Goal: Transaction & Acquisition: Purchase product/service

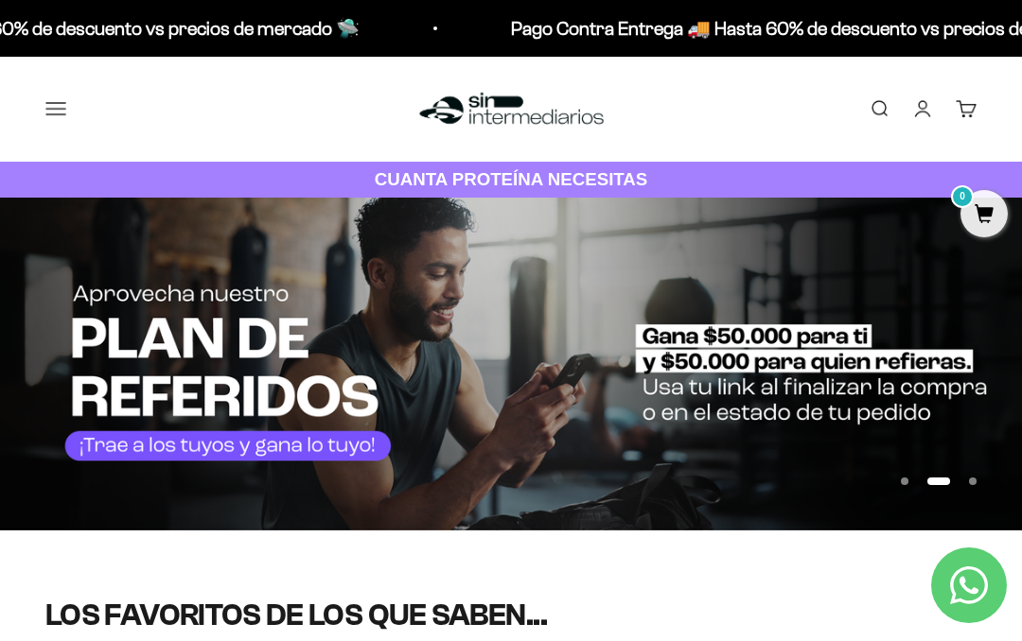
click at [513, 360] on img at bounding box center [511, 364] width 1022 height 333
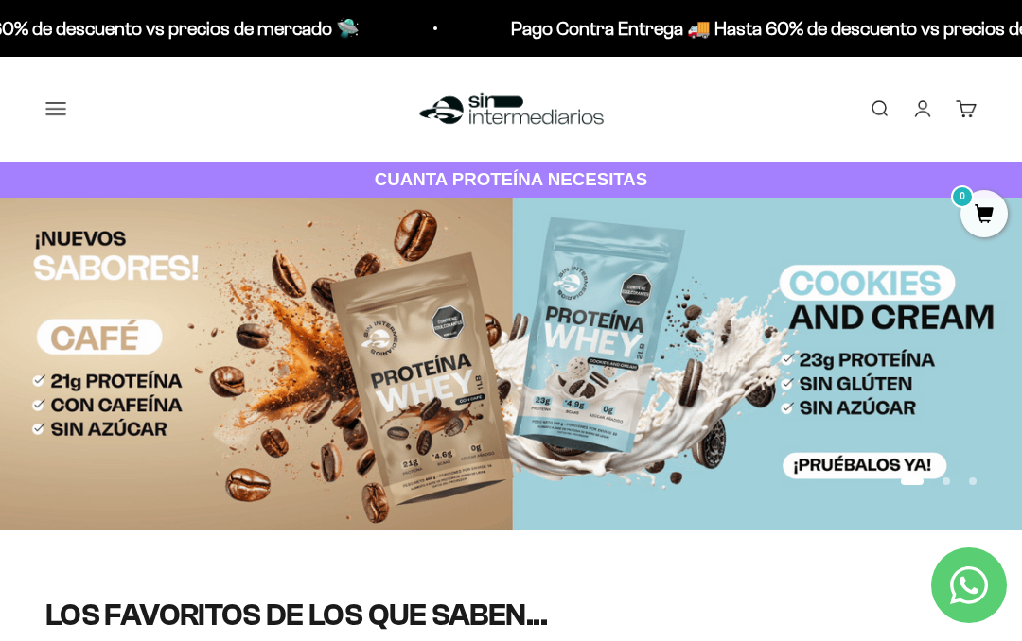
click at [941, 411] on img at bounding box center [511, 364] width 1022 height 333
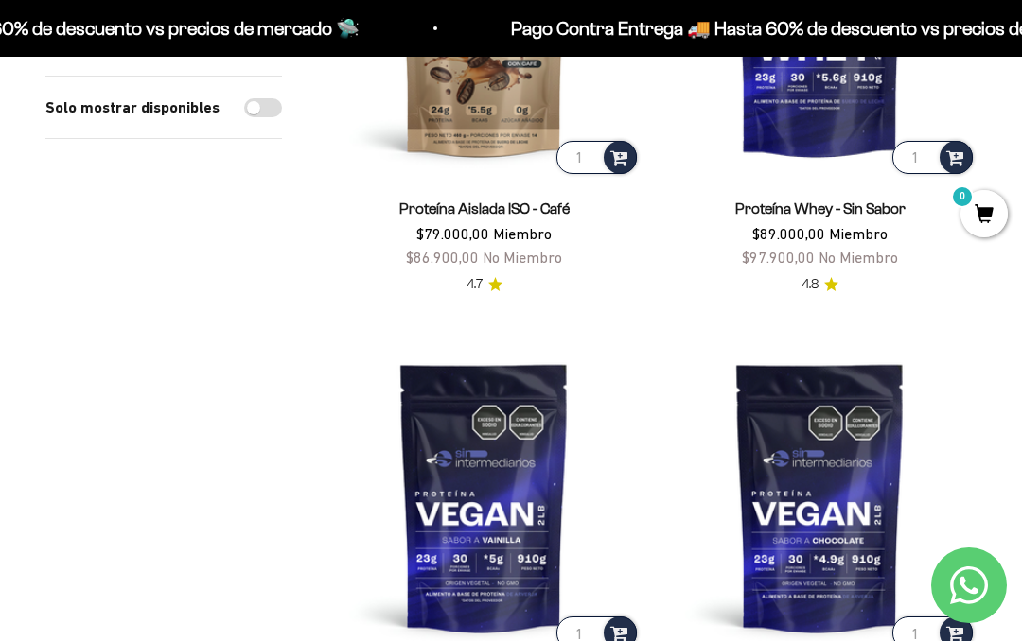
scroll to position [2867, 0]
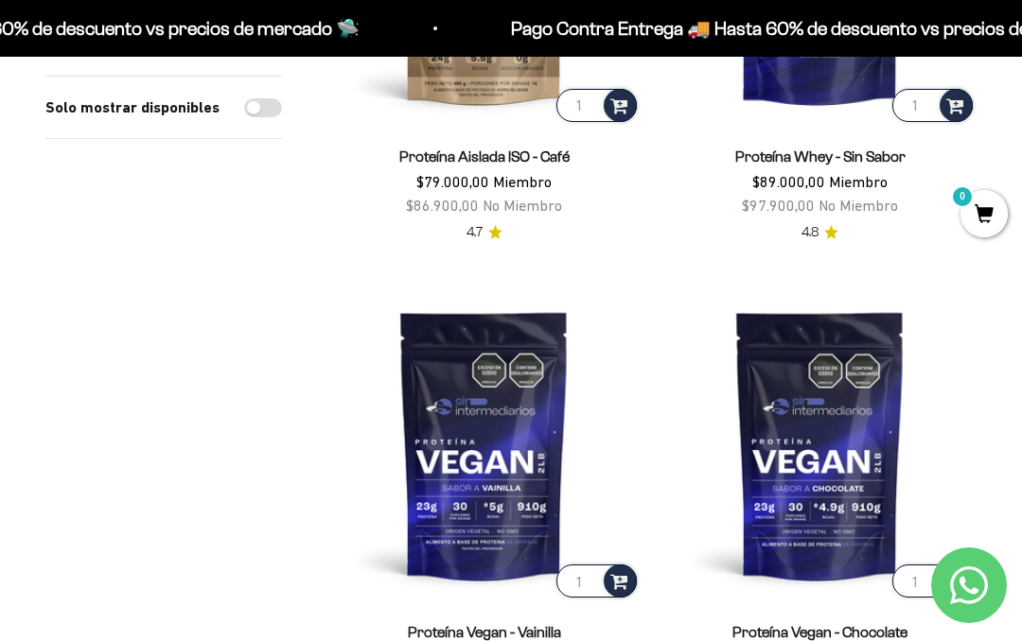
click at [954, 605] on icon "Contact us on WhatsApp" at bounding box center [969, 586] width 38 height 38
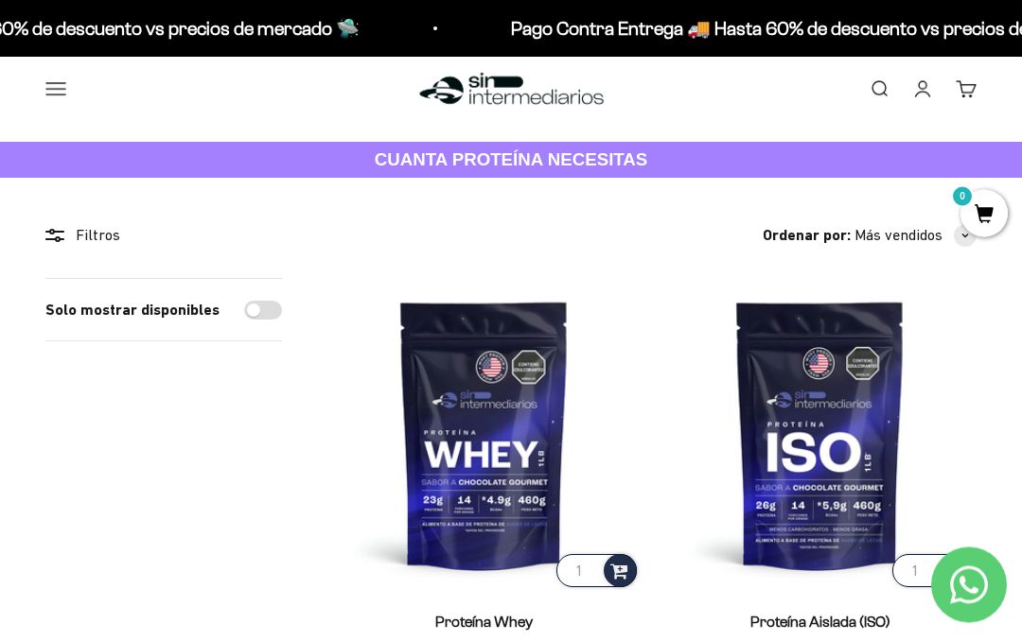
scroll to position [0, 0]
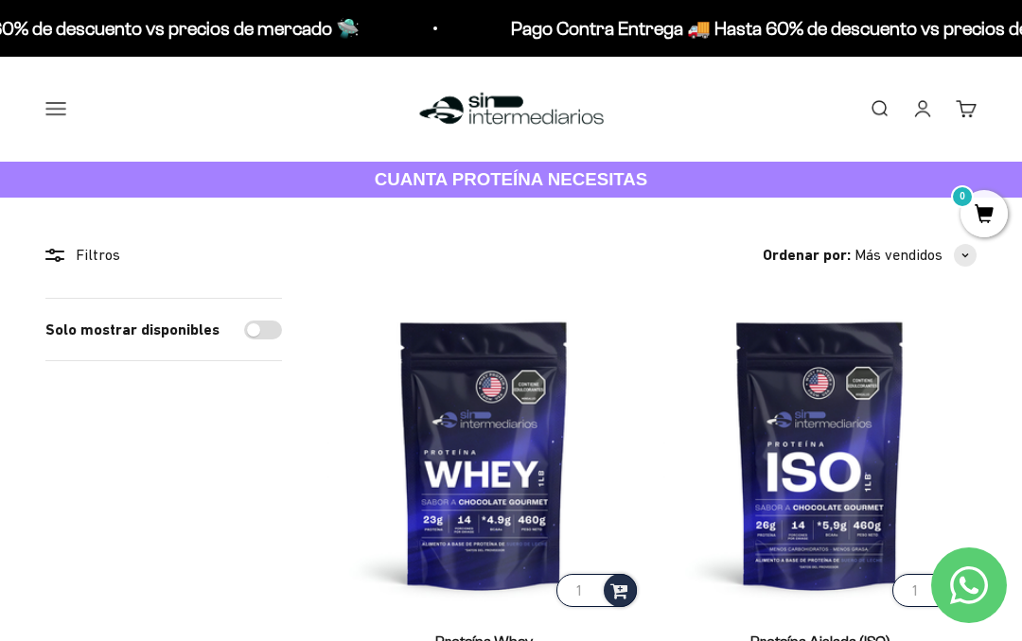
click at [925, 102] on link "Iniciar sesión" at bounding box center [922, 108] width 21 height 21
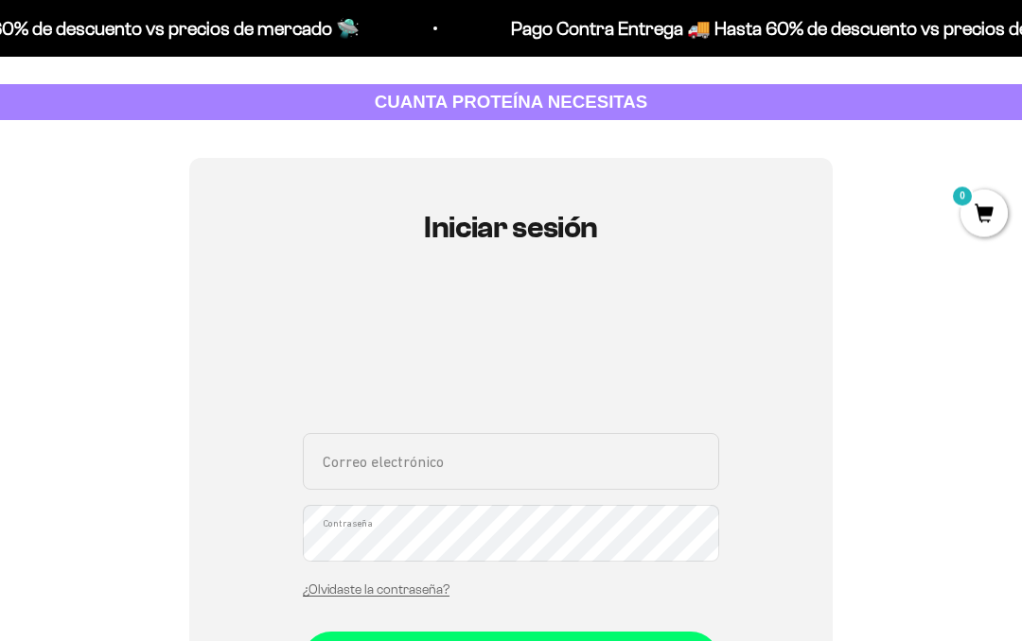
scroll to position [78, 0]
click at [511, 464] on input "Correo electrónico" at bounding box center [511, 461] width 416 height 57
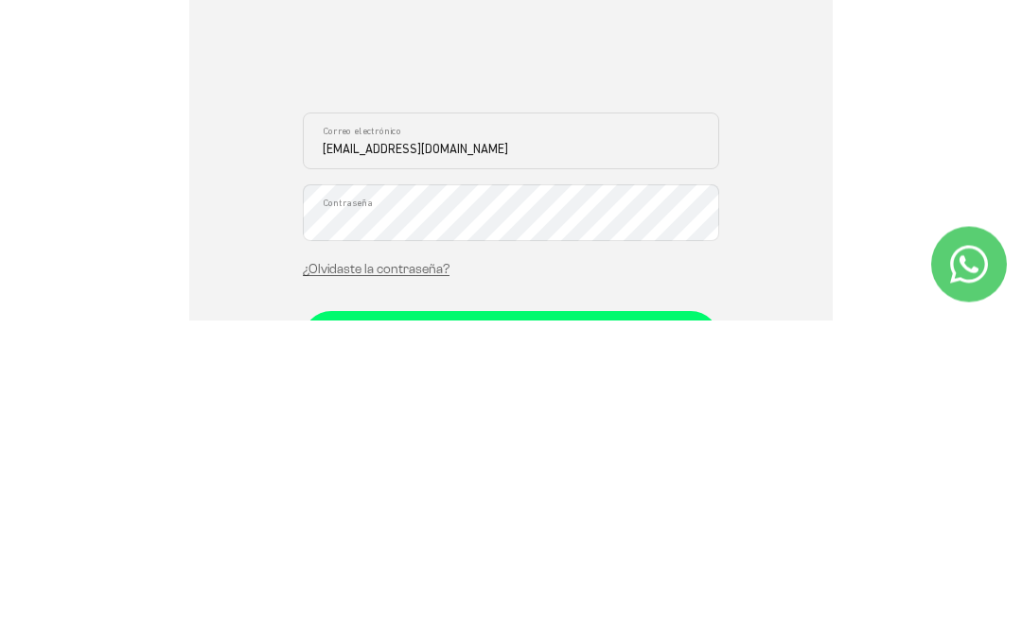
type input "[EMAIL_ADDRESS][DOMAIN_NAME]"
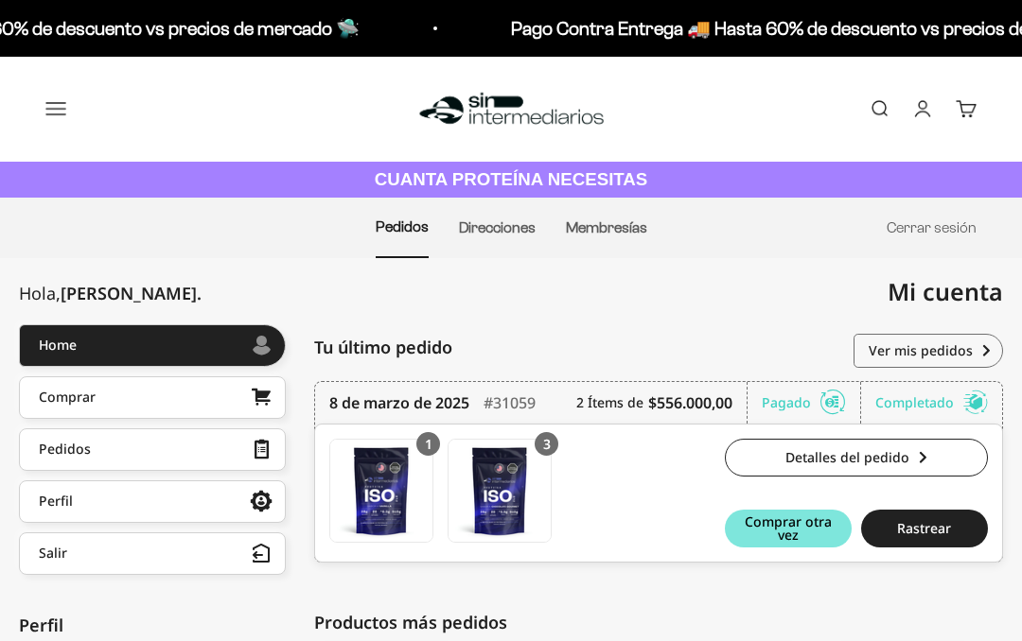
click at [962, 289] on span "Mi cuenta" at bounding box center [944, 291] width 115 height 32
click at [58, 114] on button "Menú" at bounding box center [55, 108] width 21 height 21
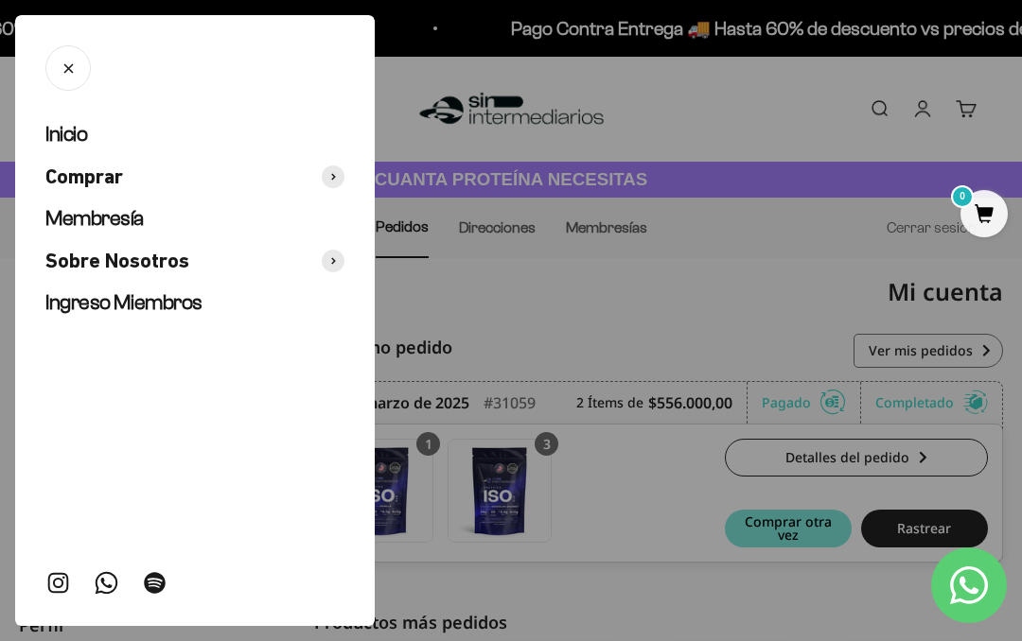
click at [722, 303] on div at bounding box center [511, 320] width 1022 height 641
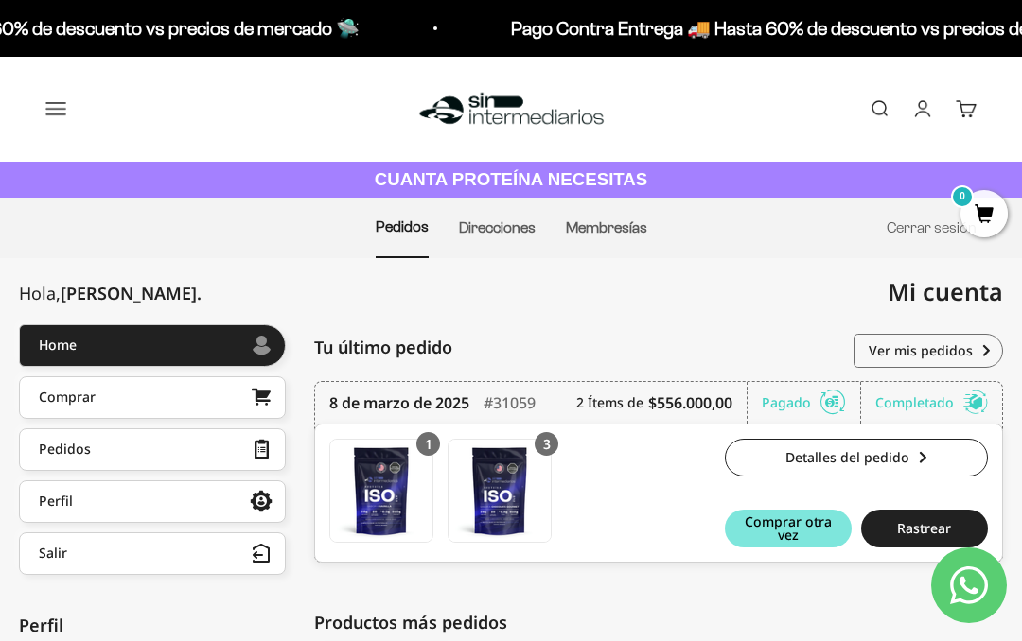
scroll to position [5, 0]
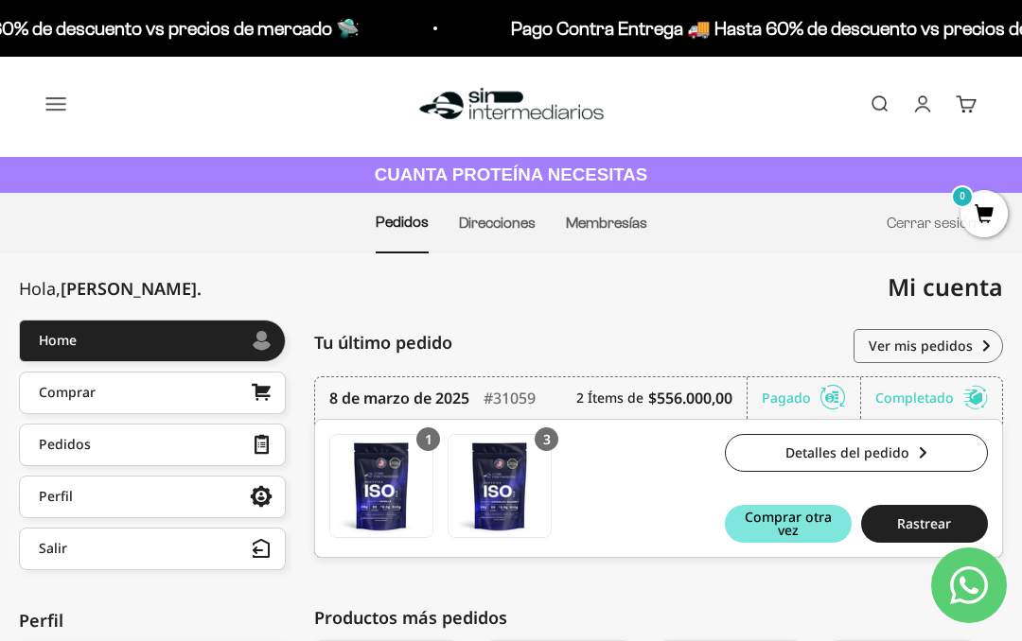
click at [222, 496] on link "Perfil" at bounding box center [152, 497] width 267 height 43
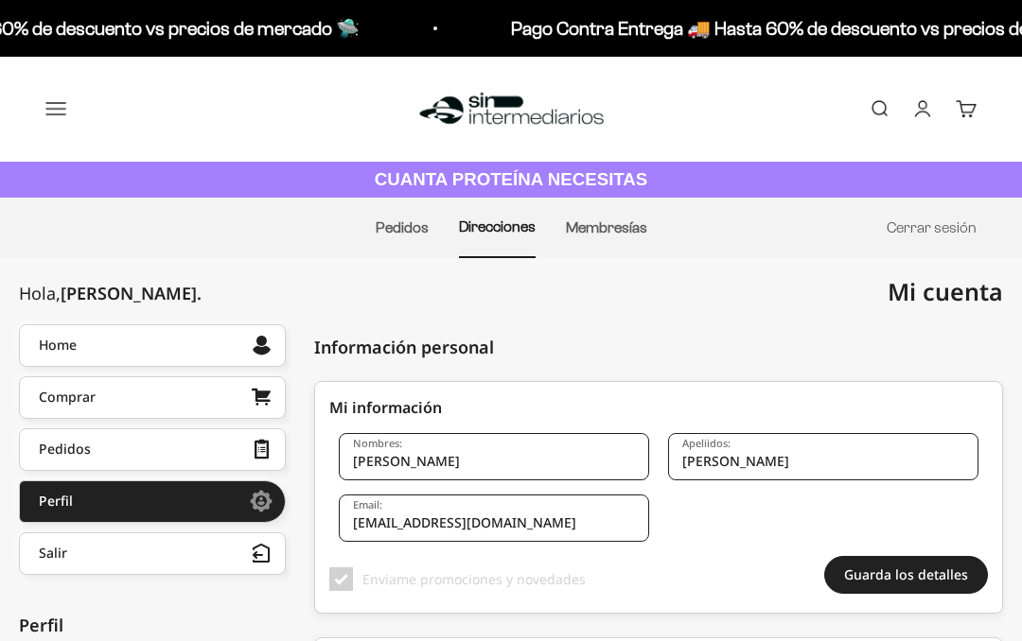
checkbox input "true"
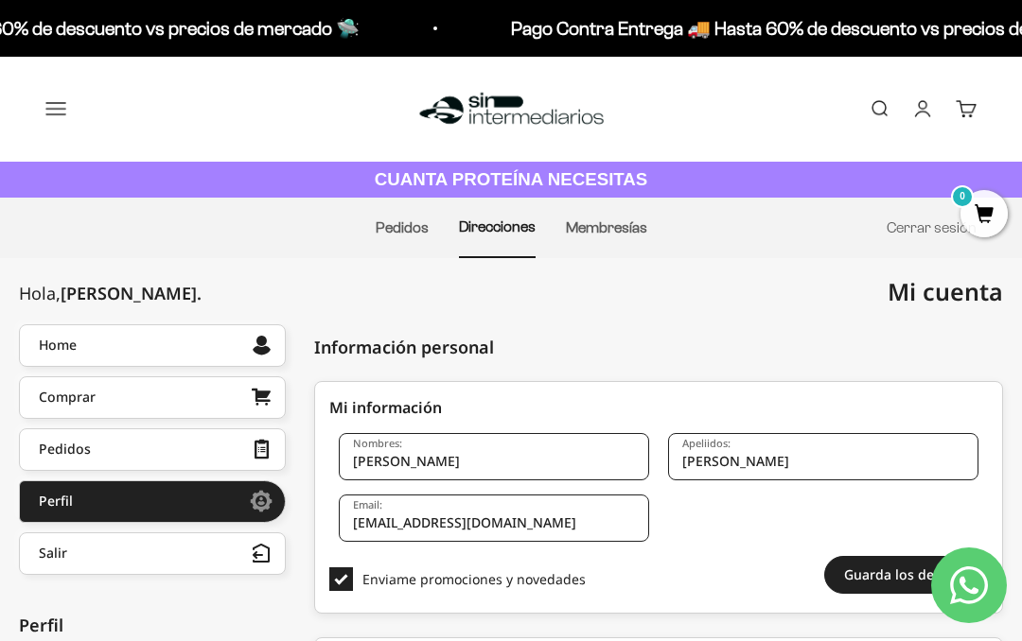
click at [595, 233] on link "Membresías" at bounding box center [606, 227] width 81 height 16
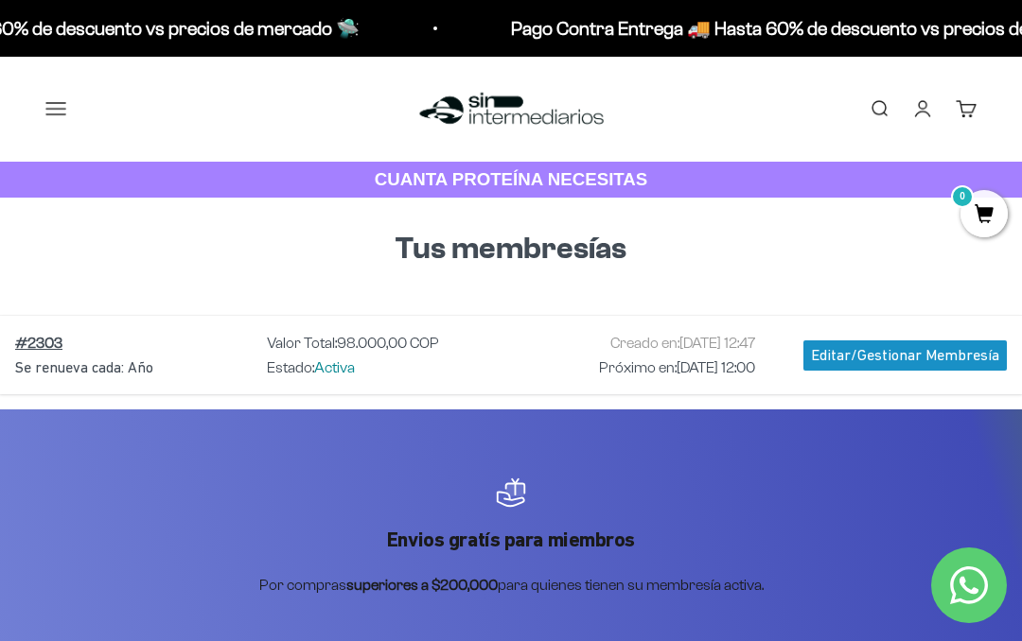
click at [60, 119] on button "Menú" at bounding box center [55, 108] width 21 height 21
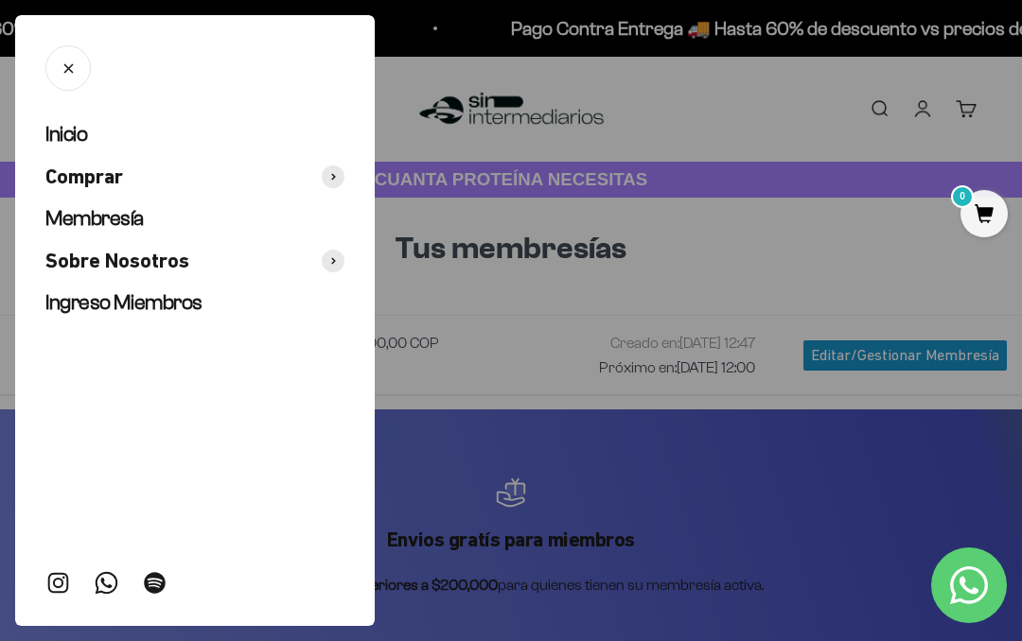
click at [693, 297] on div at bounding box center [511, 320] width 1022 height 641
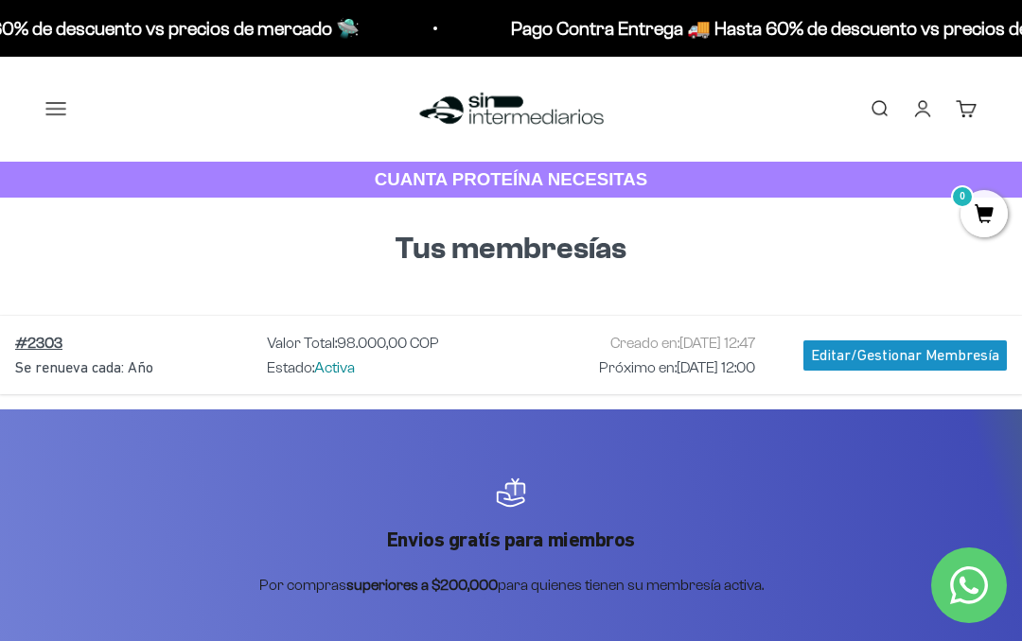
click at [914, 107] on link "Cuenta" at bounding box center [922, 108] width 21 height 21
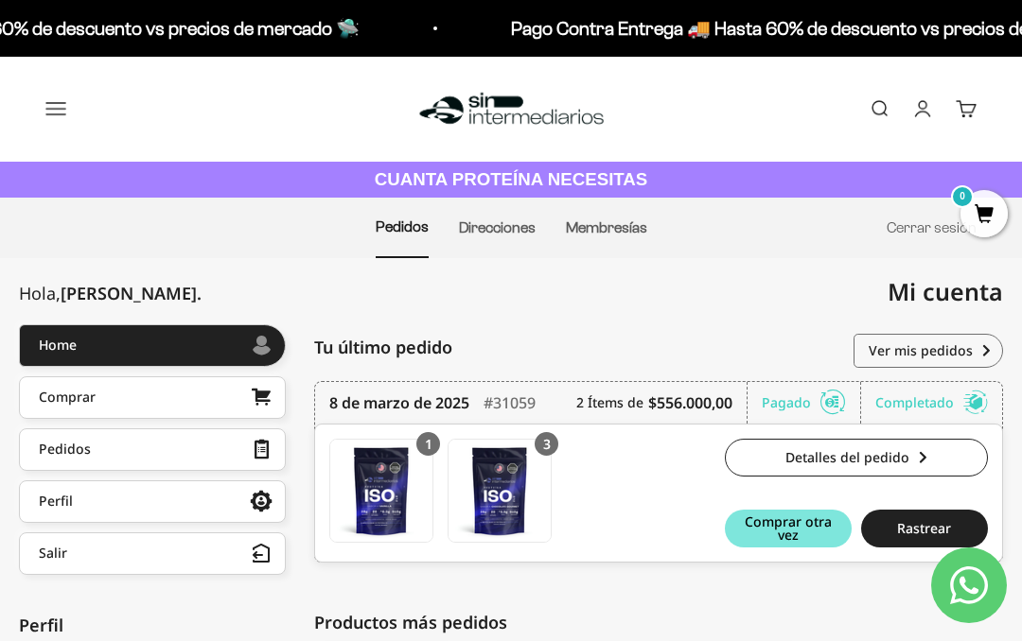
click at [184, 494] on link "Perfil" at bounding box center [152, 502] width 267 height 43
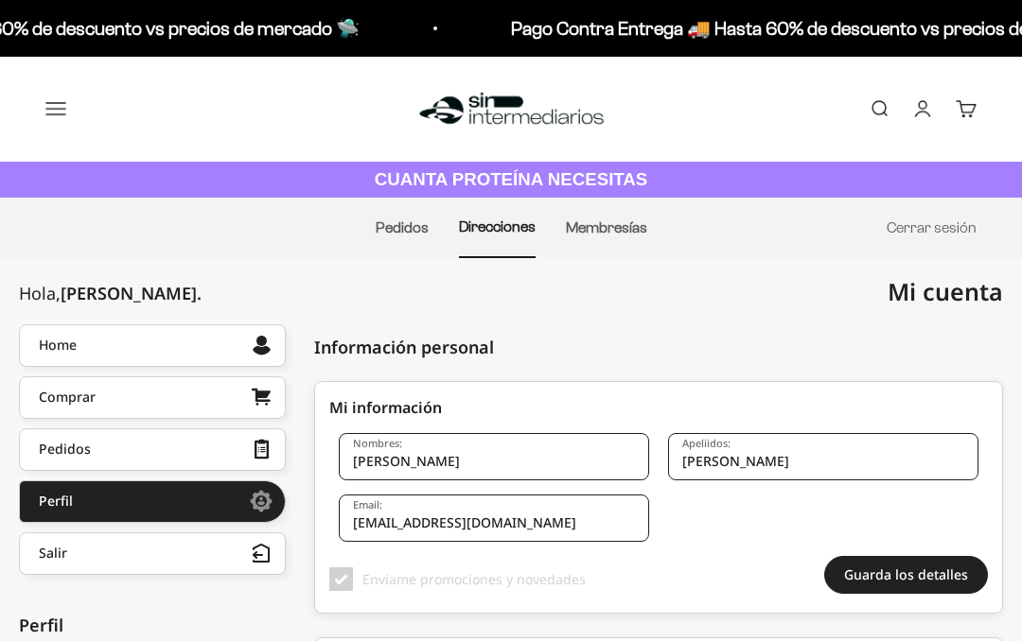
checkbox input "true"
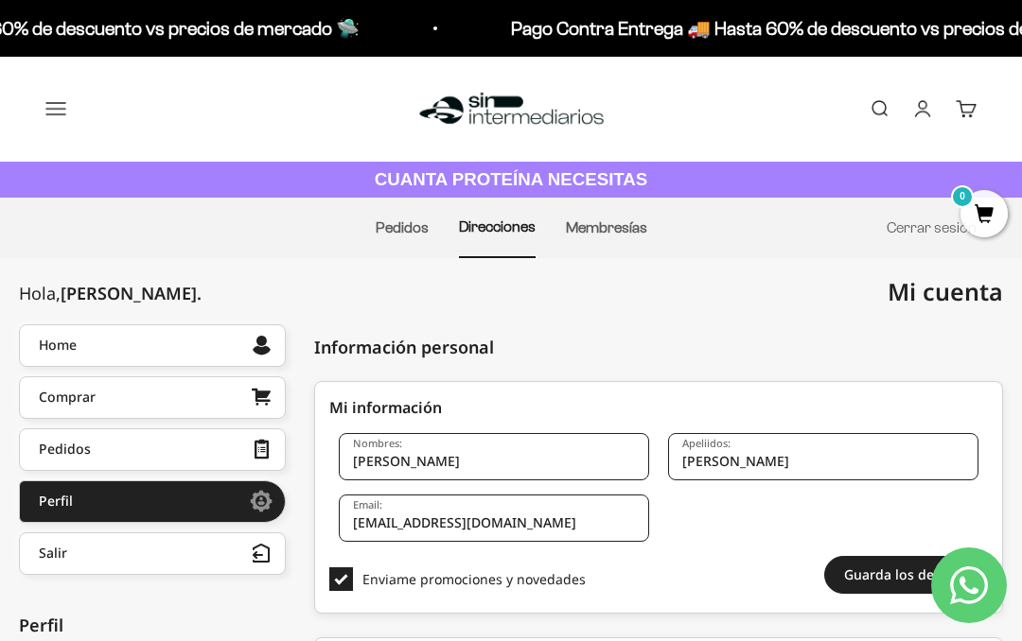
click at [214, 340] on link "Home" at bounding box center [152, 345] width 267 height 43
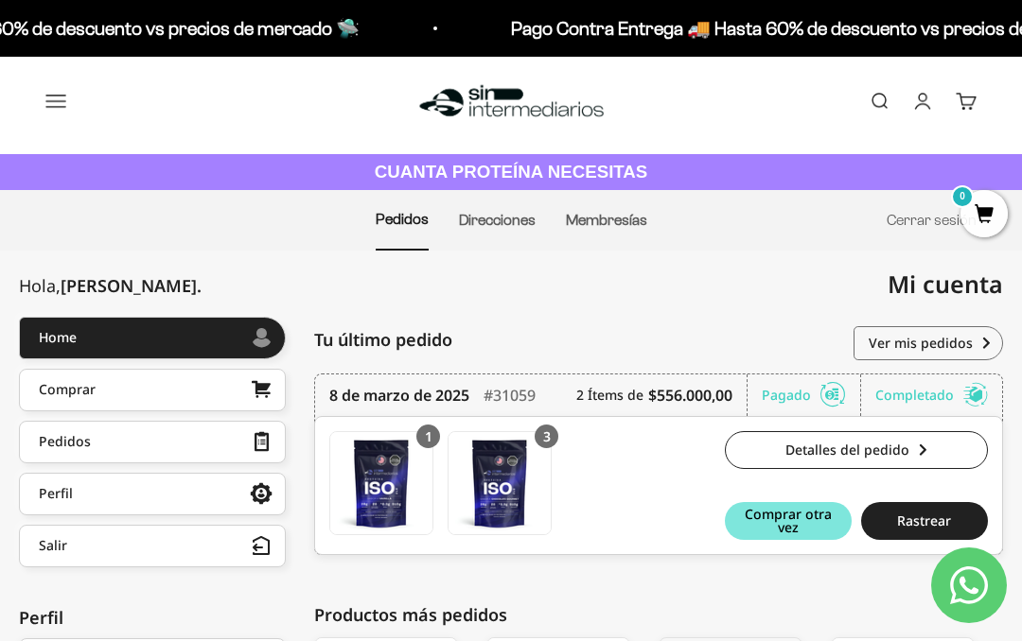
scroll to position [7, 0]
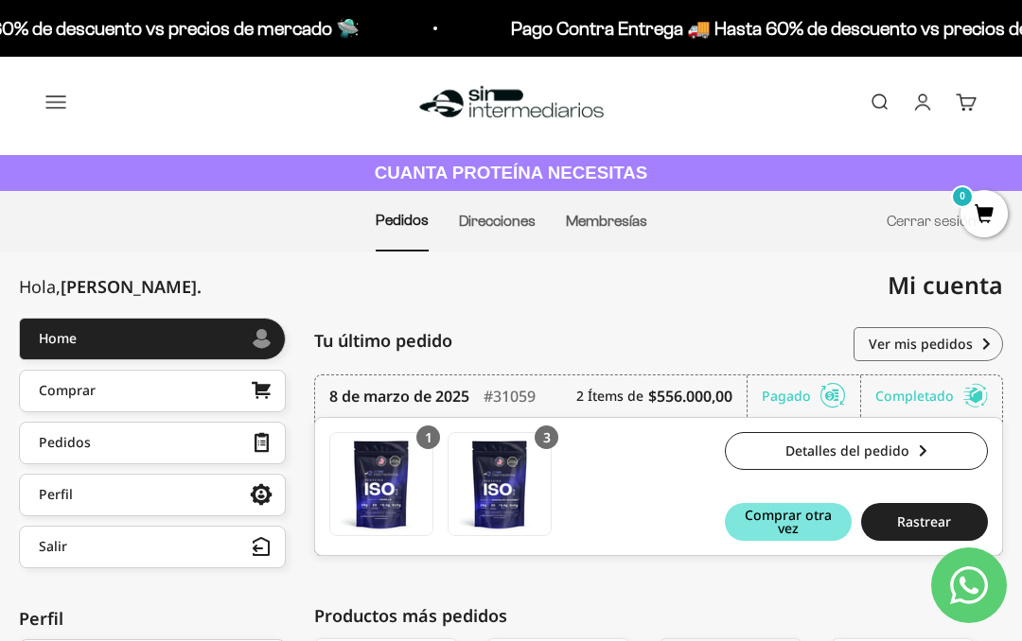
click at [205, 388] on link "Comprar" at bounding box center [152, 391] width 267 height 43
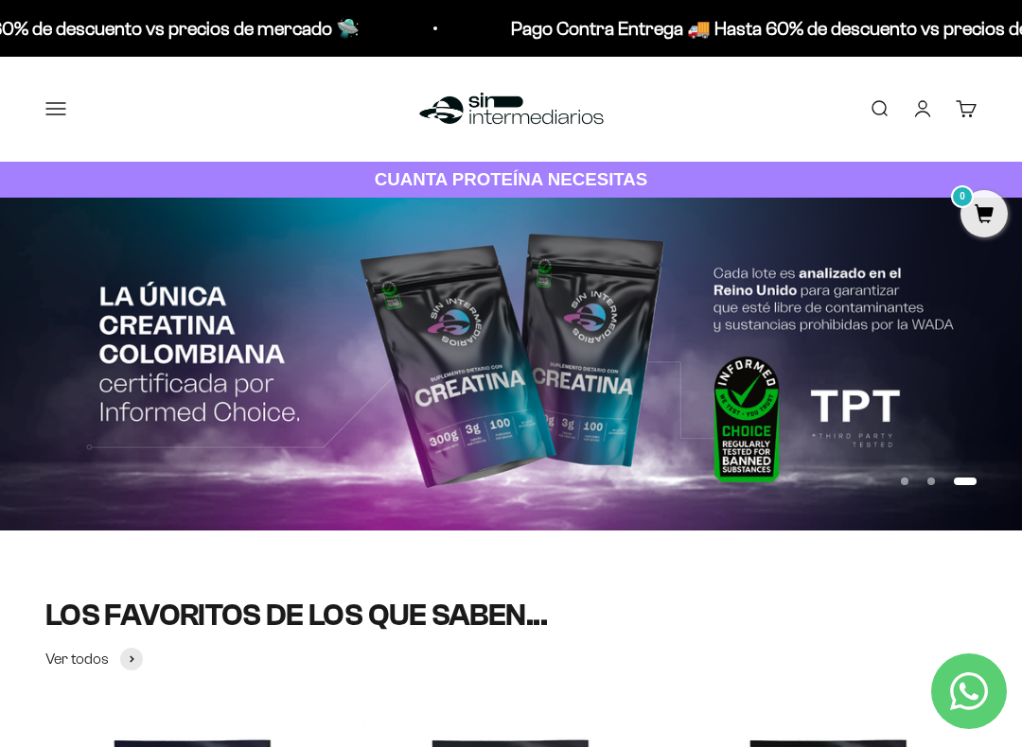
click at [66, 98] on button "Menú" at bounding box center [55, 108] width 21 height 21
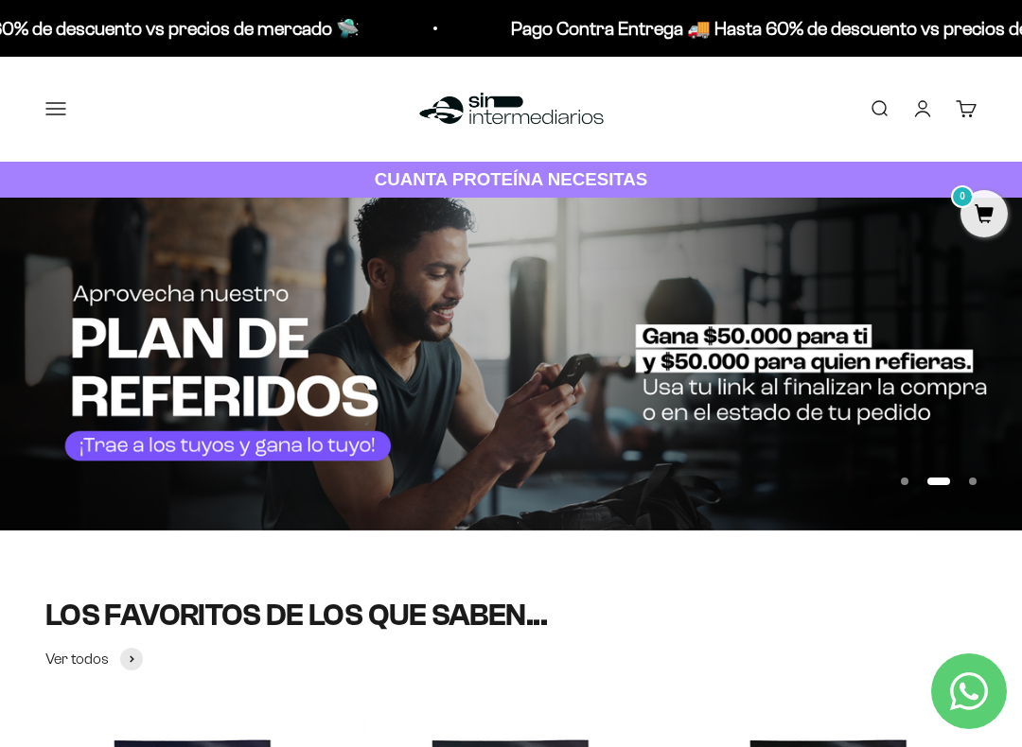
click at [0, 0] on div at bounding box center [0, 0] width 0 height 0
click at [622, 482] on img at bounding box center [511, 364] width 1022 height 333
click at [928, 106] on link "Cuenta" at bounding box center [922, 108] width 21 height 21
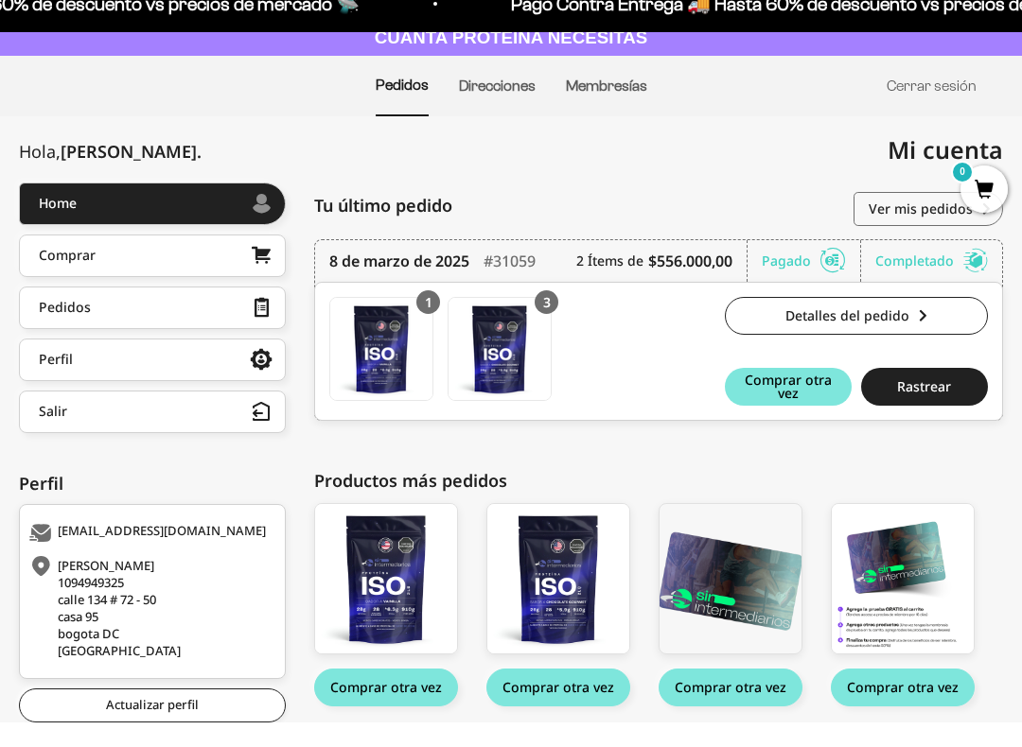
scroll to position [120, 0]
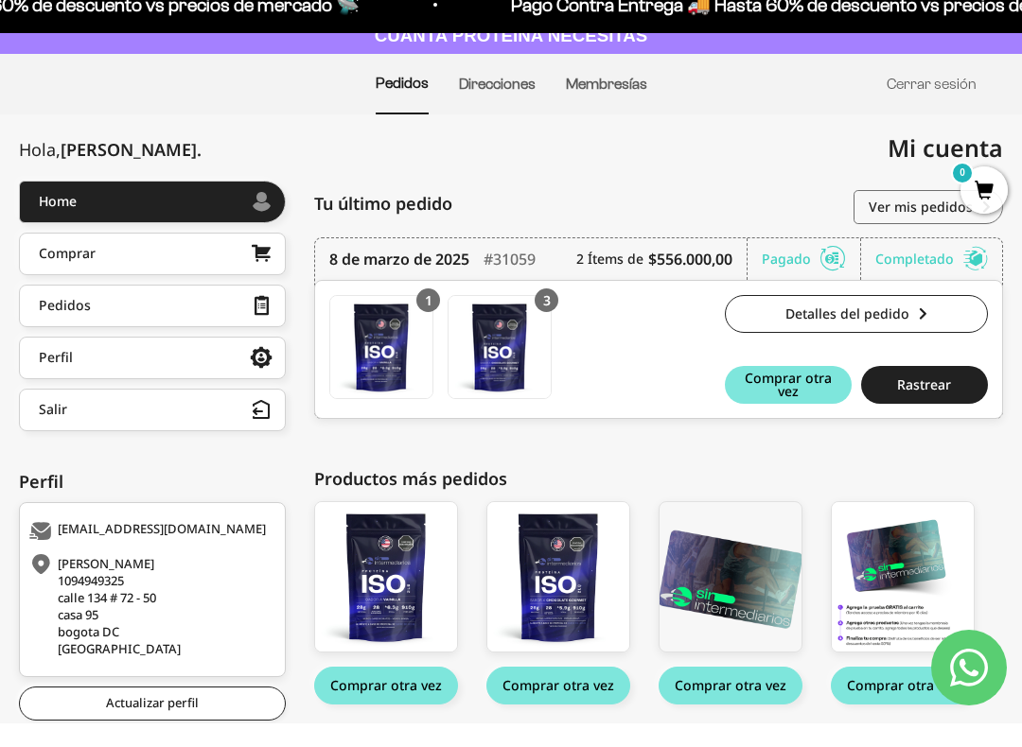
click at [234, 360] on link "Perfil" at bounding box center [152, 381] width 267 height 43
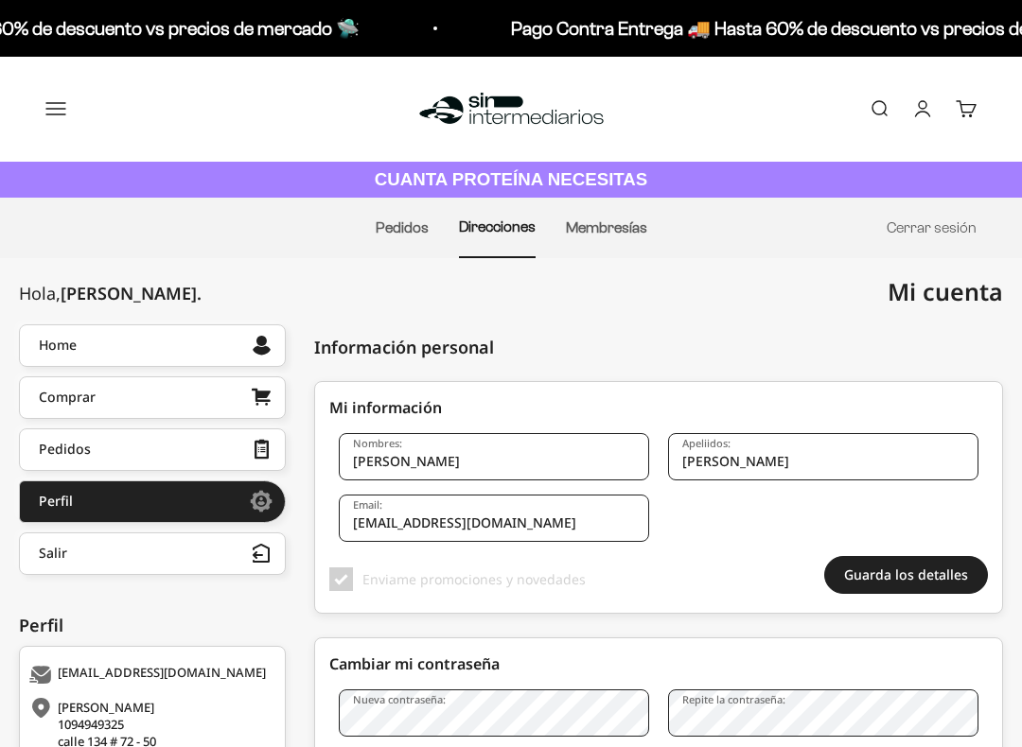
checkbox input "true"
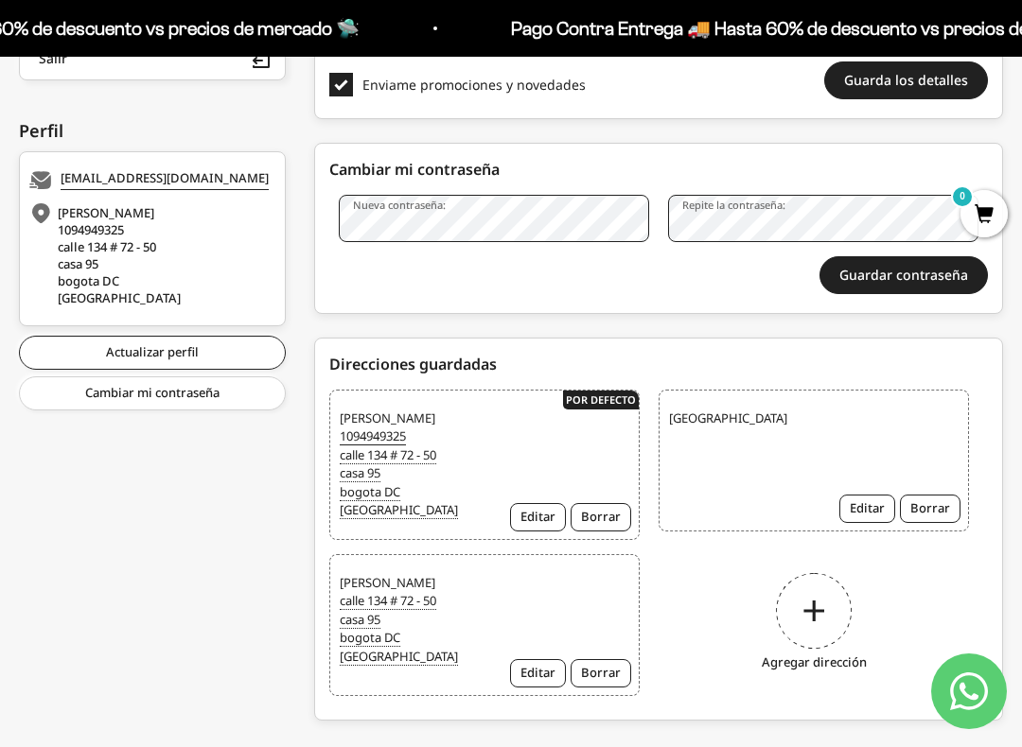
scroll to position [494, 0]
click at [193, 348] on link "Actualizar perfil" at bounding box center [152, 354] width 267 height 34
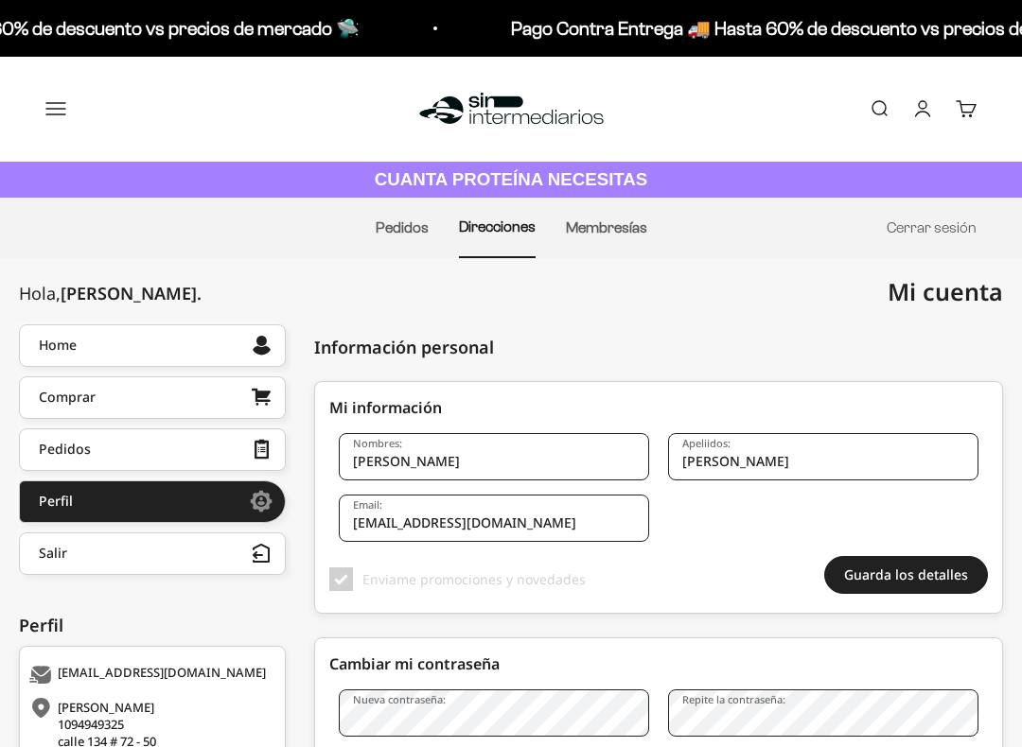
checkbox input "true"
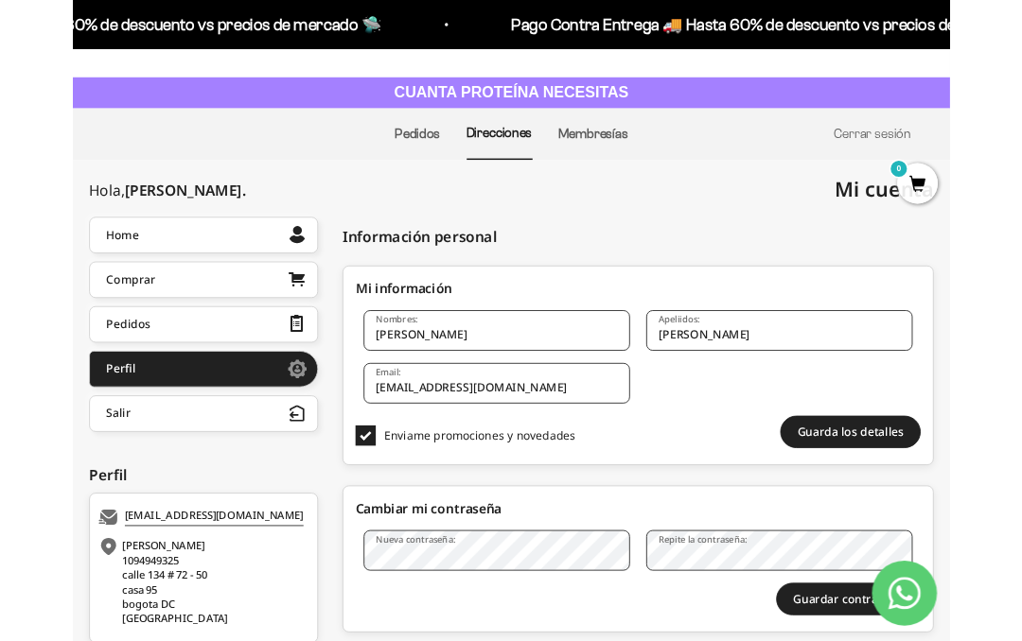
scroll to position [52, 0]
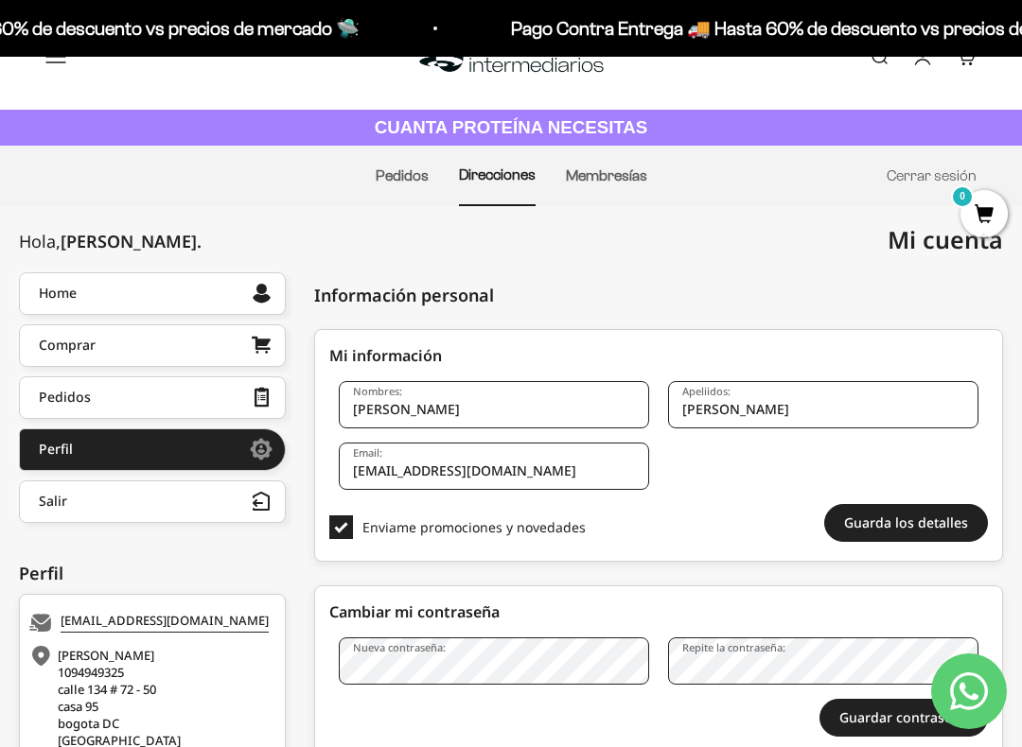
click at [206, 344] on link "Comprar" at bounding box center [152, 345] width 267 height 43
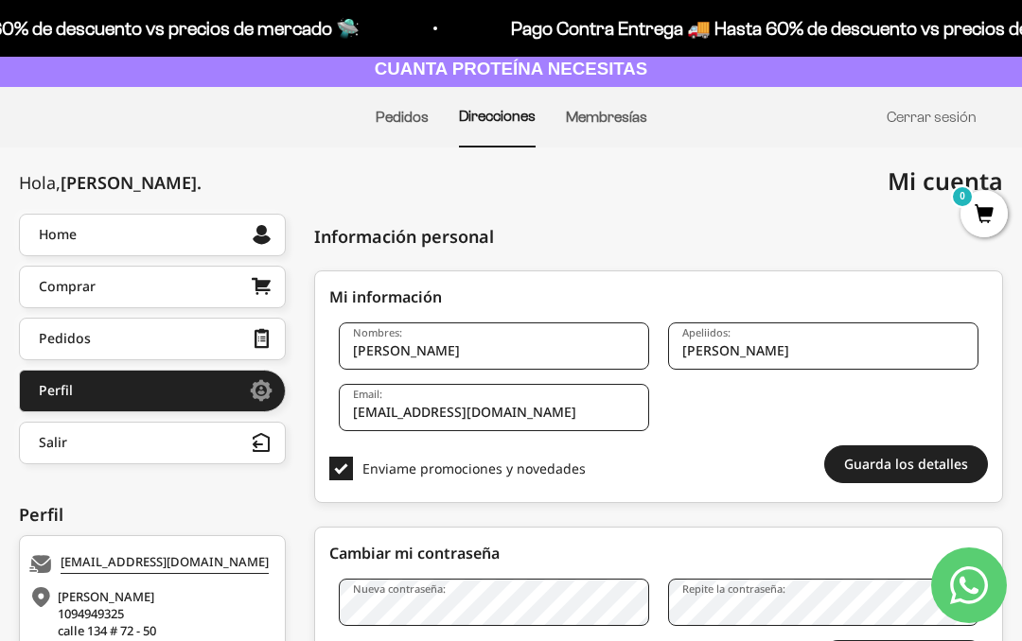
scroll to position [109, 0]
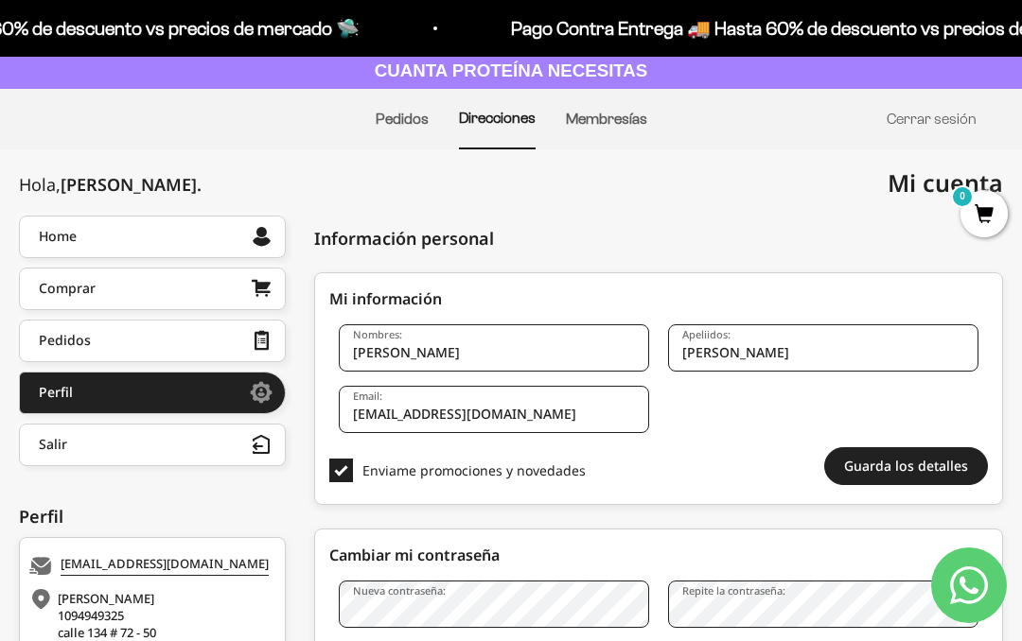
click at [245, 234] on link "Home" at bounding box center [152, 237] width 267 height 43
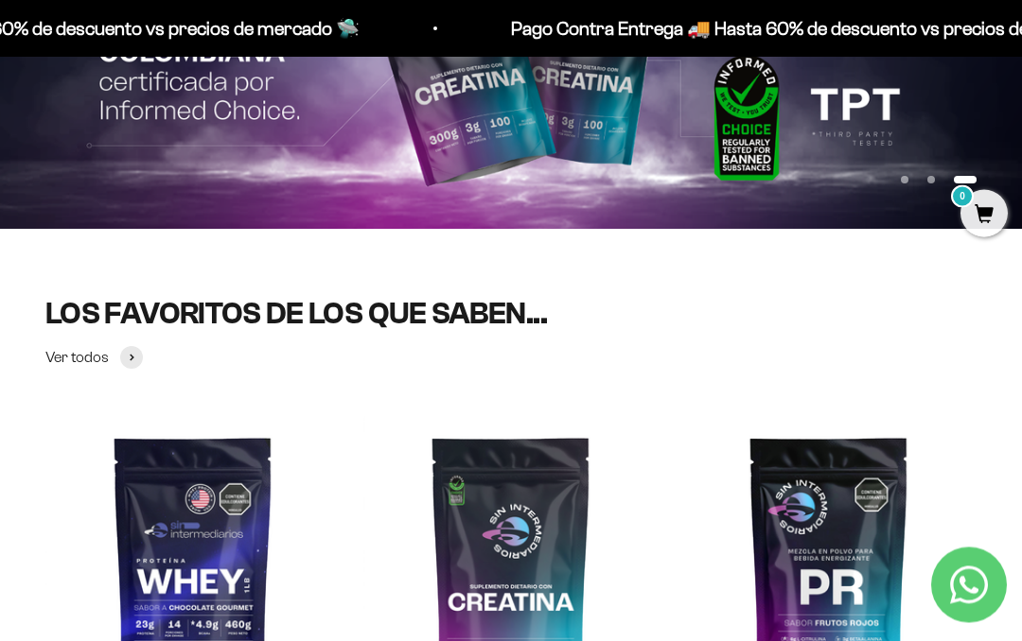
scroll to position [288, 0]
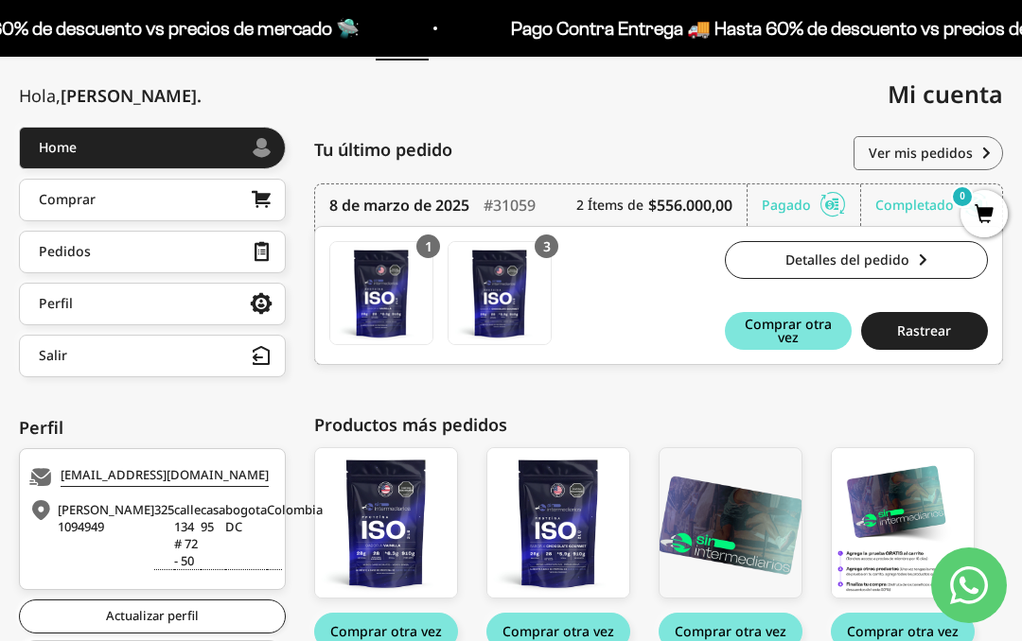
scroll to position [196, 0]
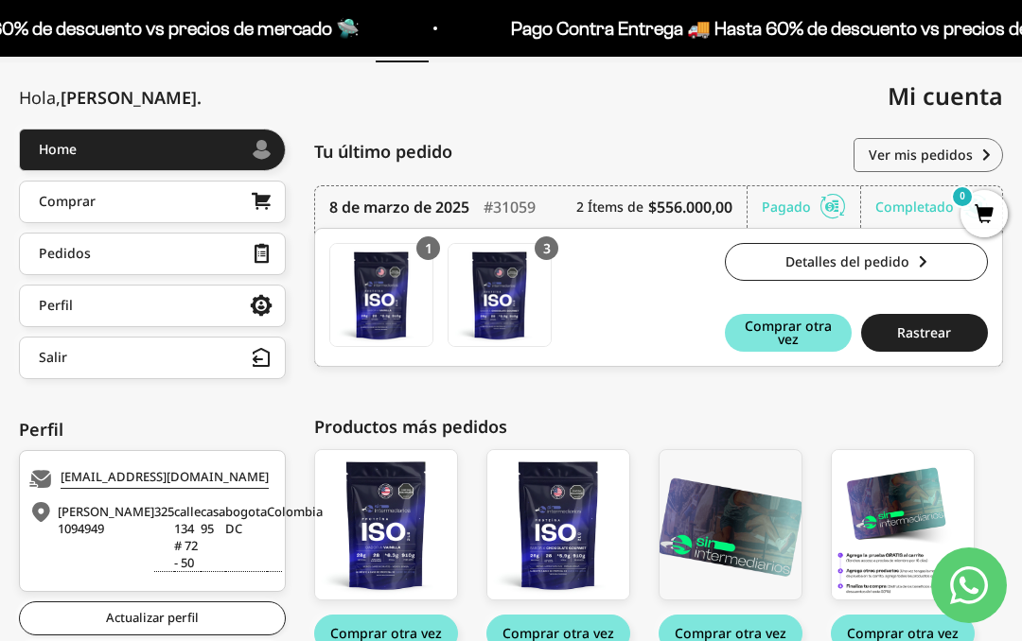
click at [67, 312] on div "Perfil" at bounding box center [56, 305] width 34 height 13
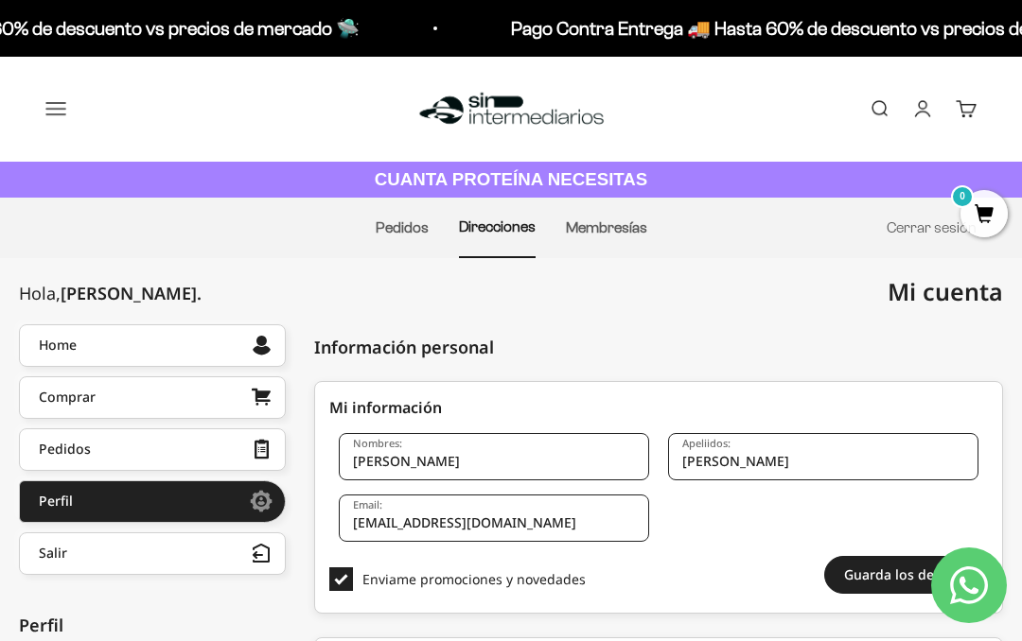
scroll to position [4, 0]
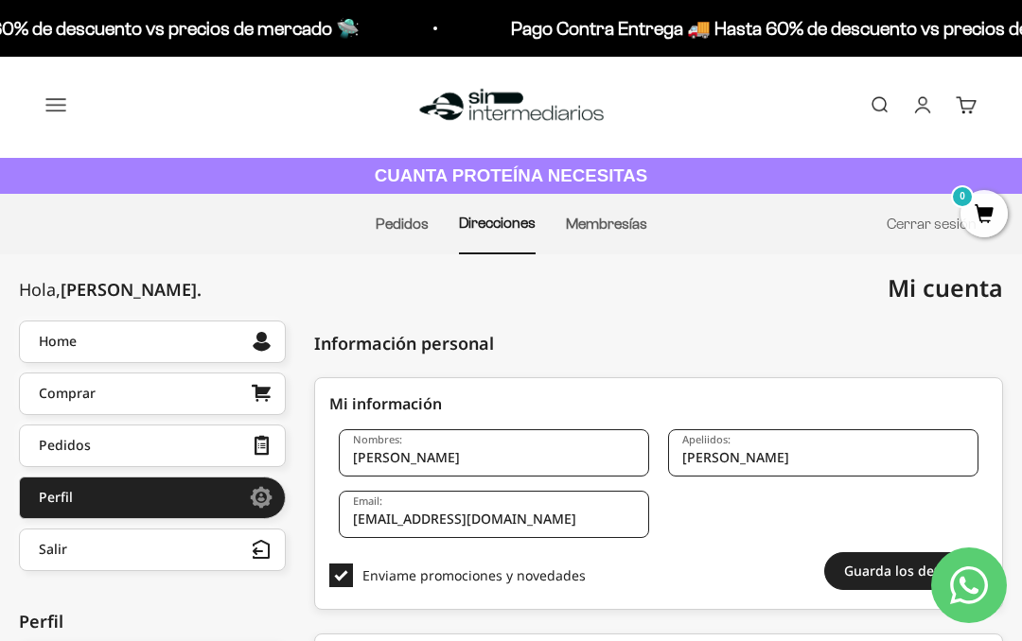
click at [86, 494] on div at bounding box center [162, 497] width 179 height 9
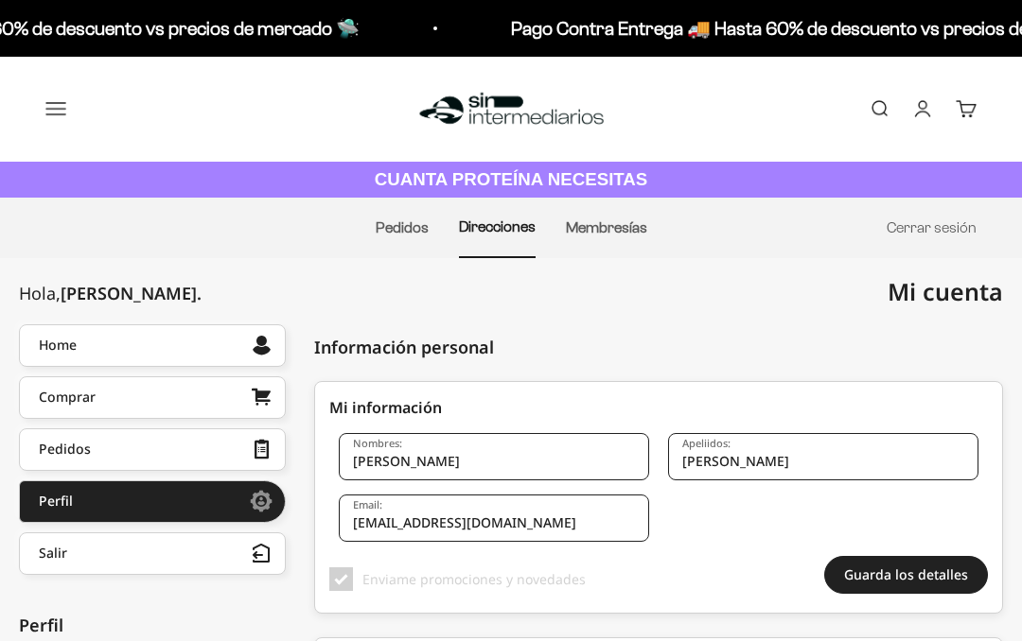
checkbox input "true"
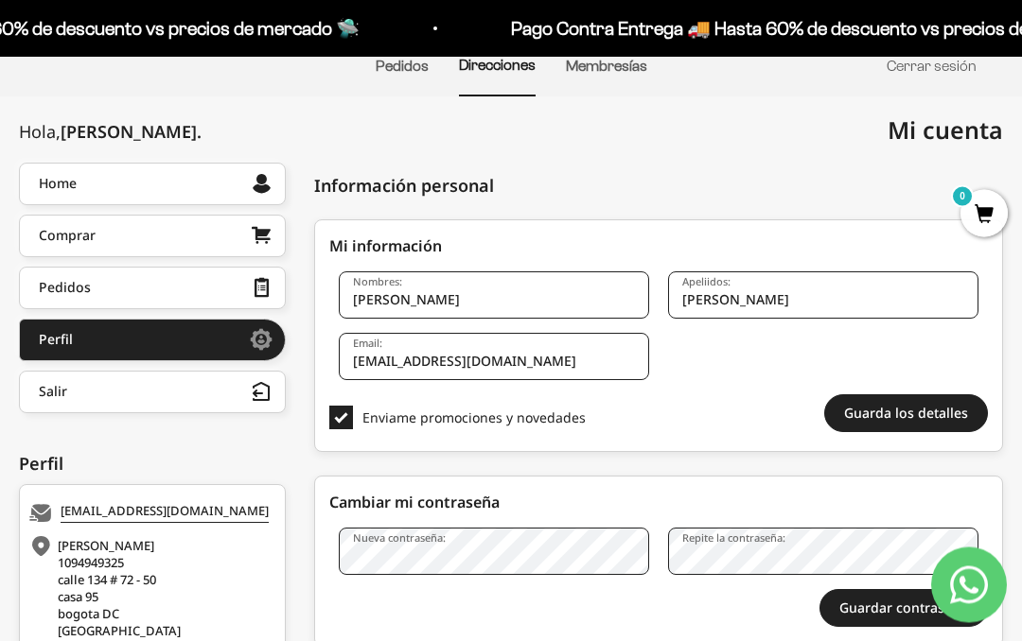
scroll to position [162, 0]
click at [219, 280] on link "Pedidos" at bounding box center [152, 288] width 267 height 43
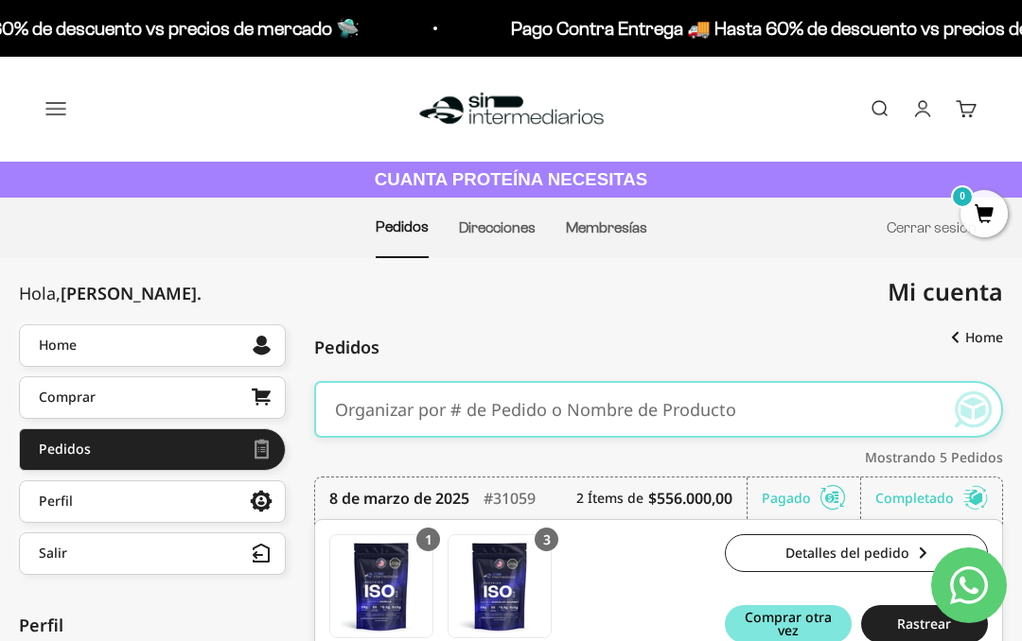
click at [46, 109] on button "Menú" at bounding box center [55, 108] width 21 height 21
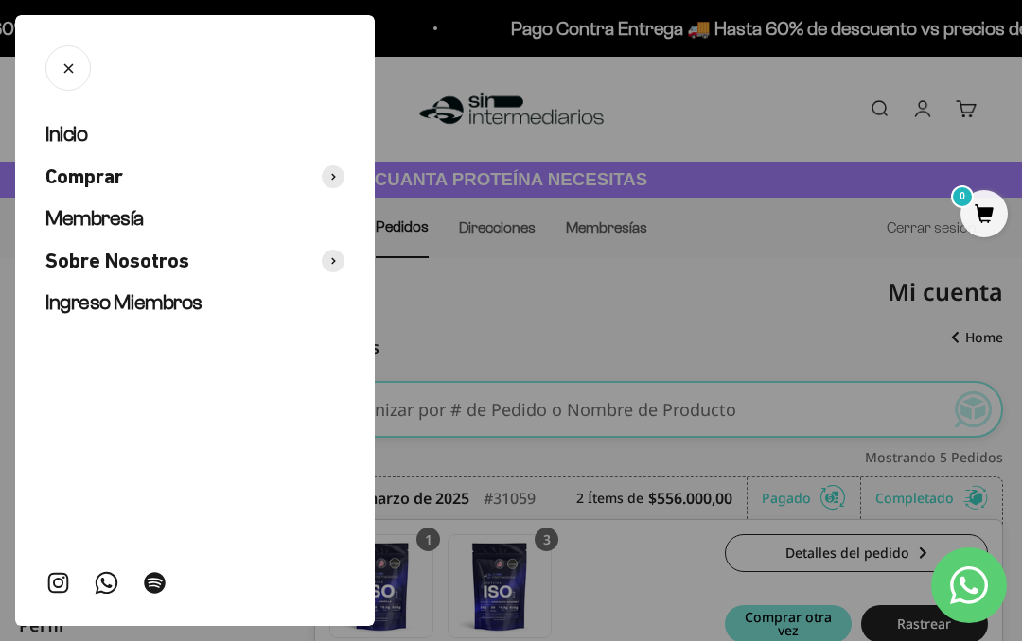
click at [115, 179] on span "Comprar" at bounding box center [84, 177] width 78 height 27
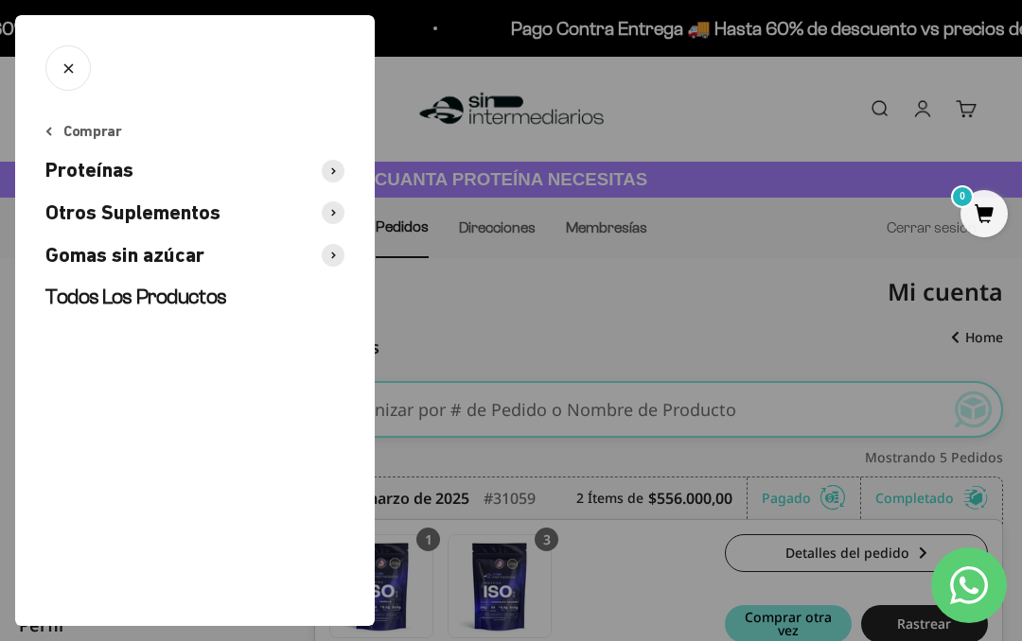
click at [520, 348] on div at bounding box center [511, 320] width 1022 height 641
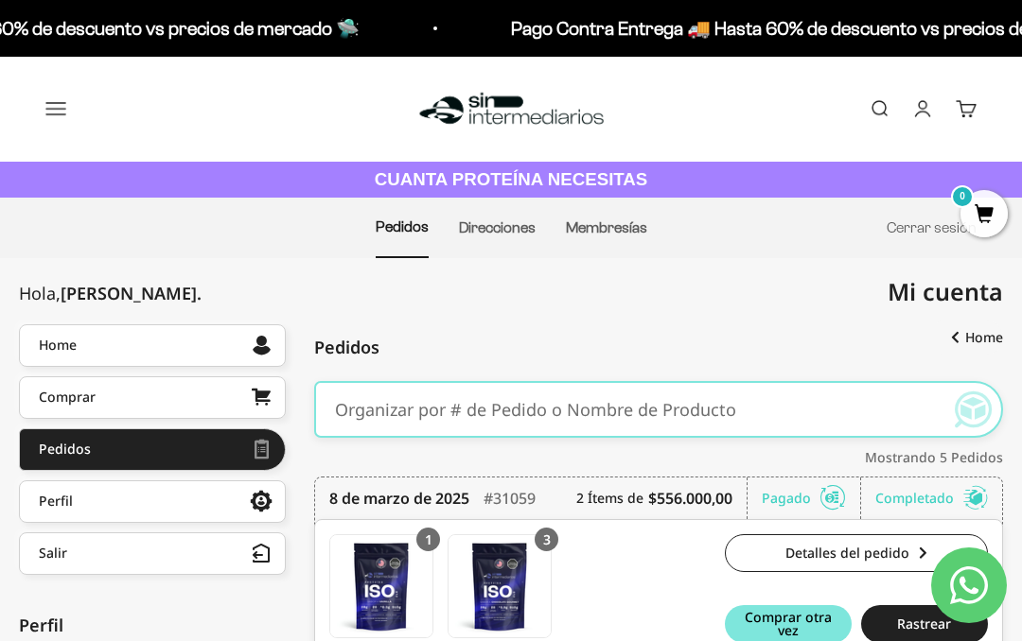
click at [632, 332] on div "Tu último pedido Pedidos" at bounding box center [658, 347] width 689 height 47
click at [242, 498] on link "Perfil" at bounding box center [152, 502] width 267 height 43
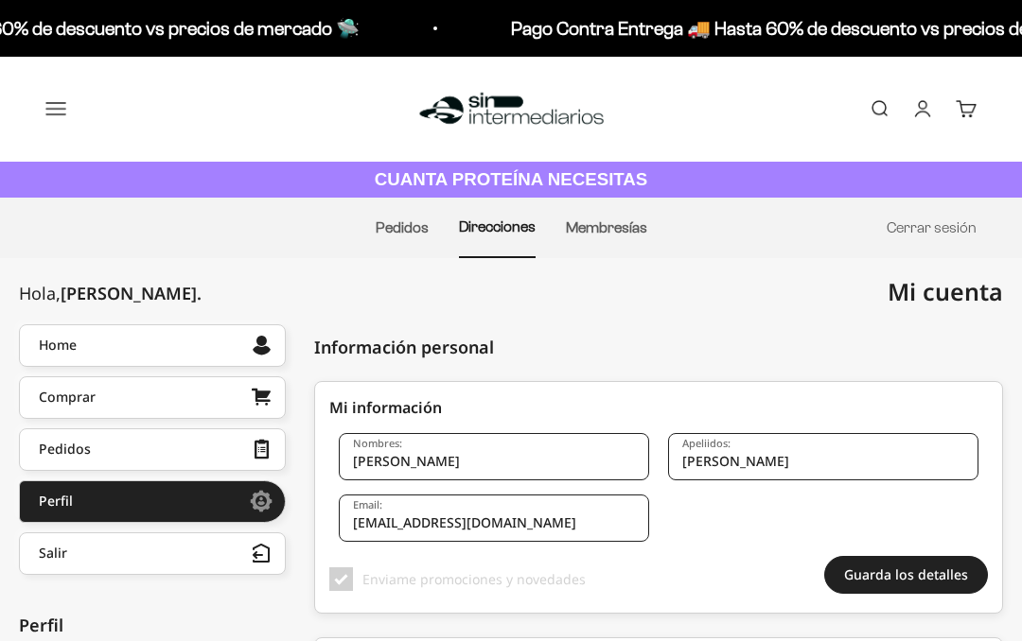
checkbox input "true"
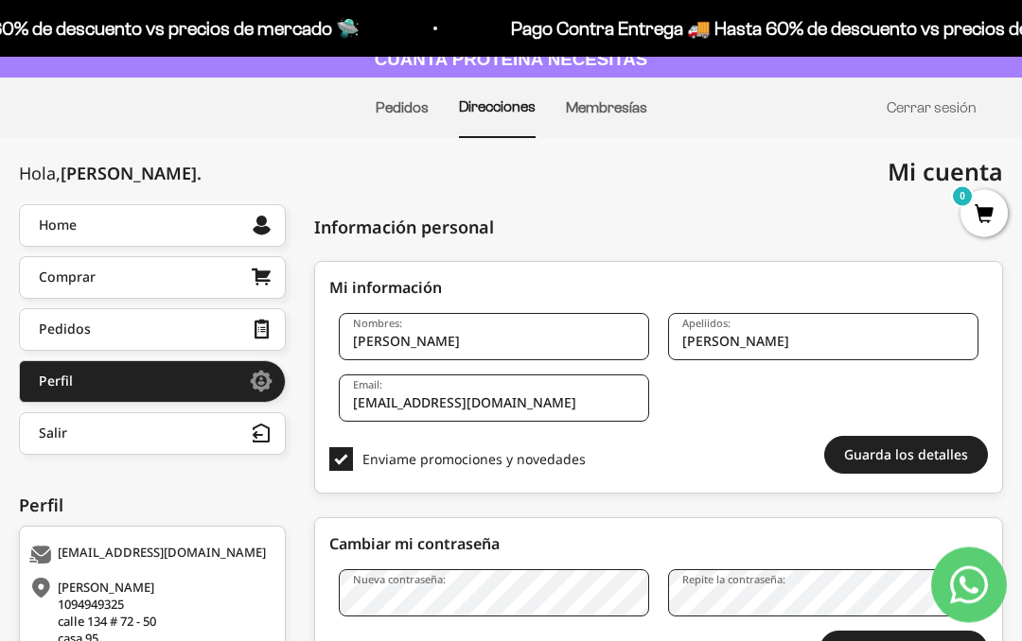
scroll to position [120, 0]
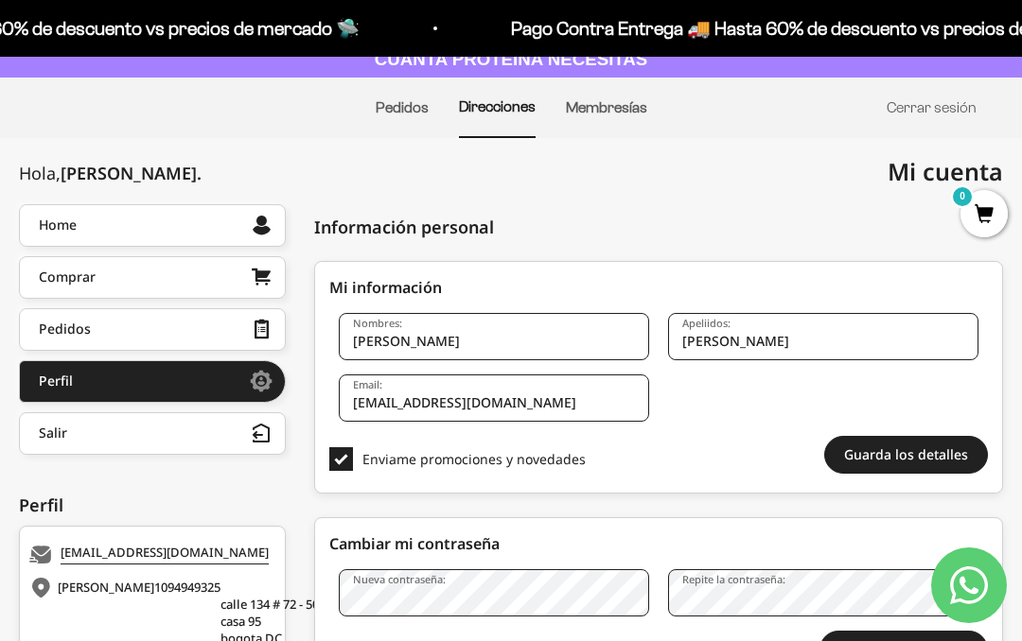
click at [617, 99] on link "Membresías" at bounding box center [606, 107] width 81 height 16
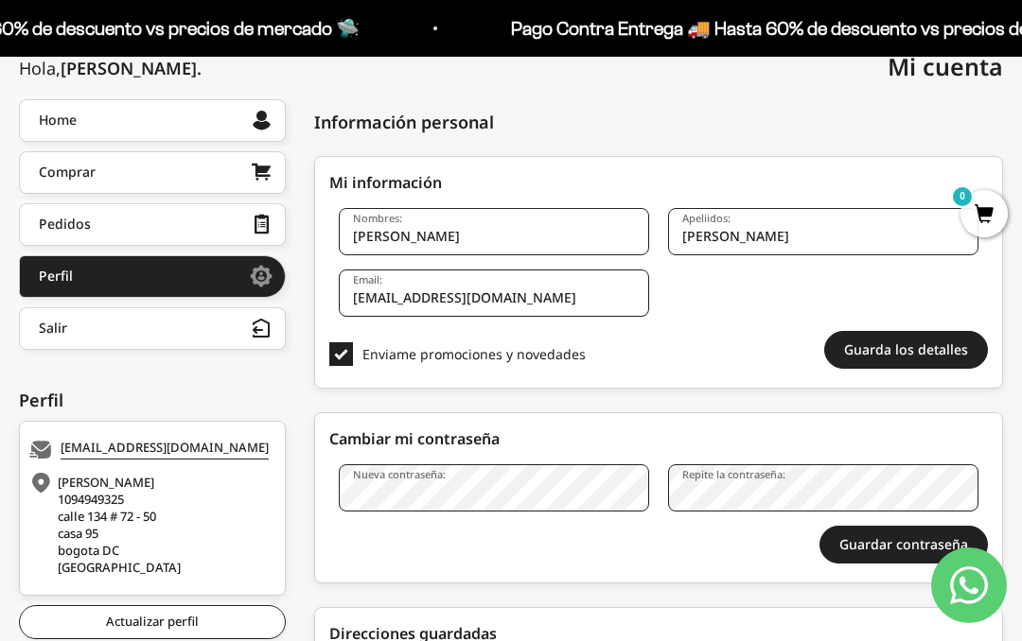
scroll to position [242, 0]
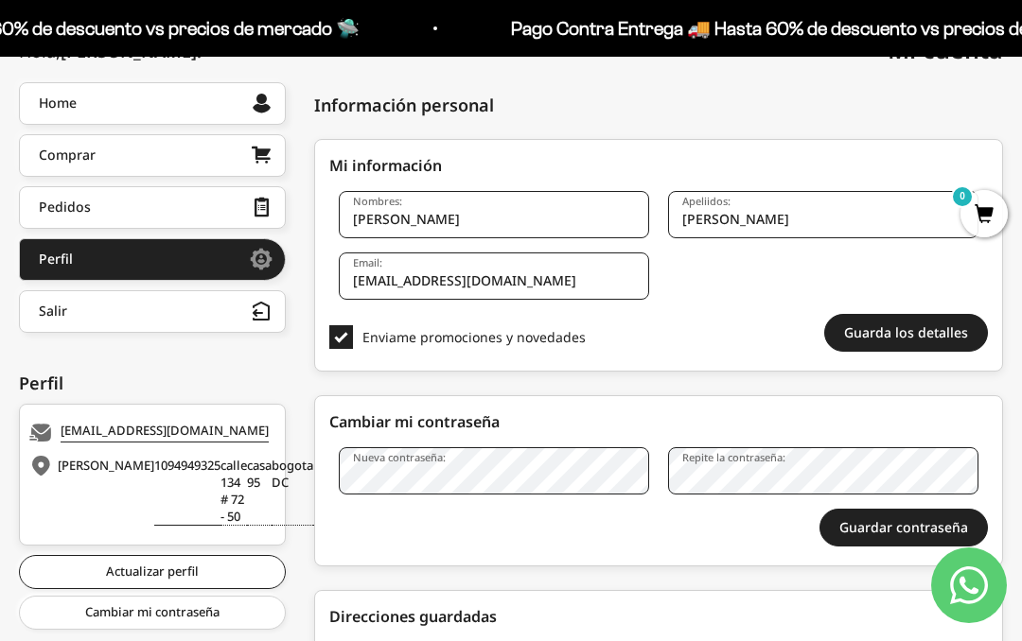
click at [217, 159] on link "Comprar" at bounding box center [152, 155] width 267 height 43
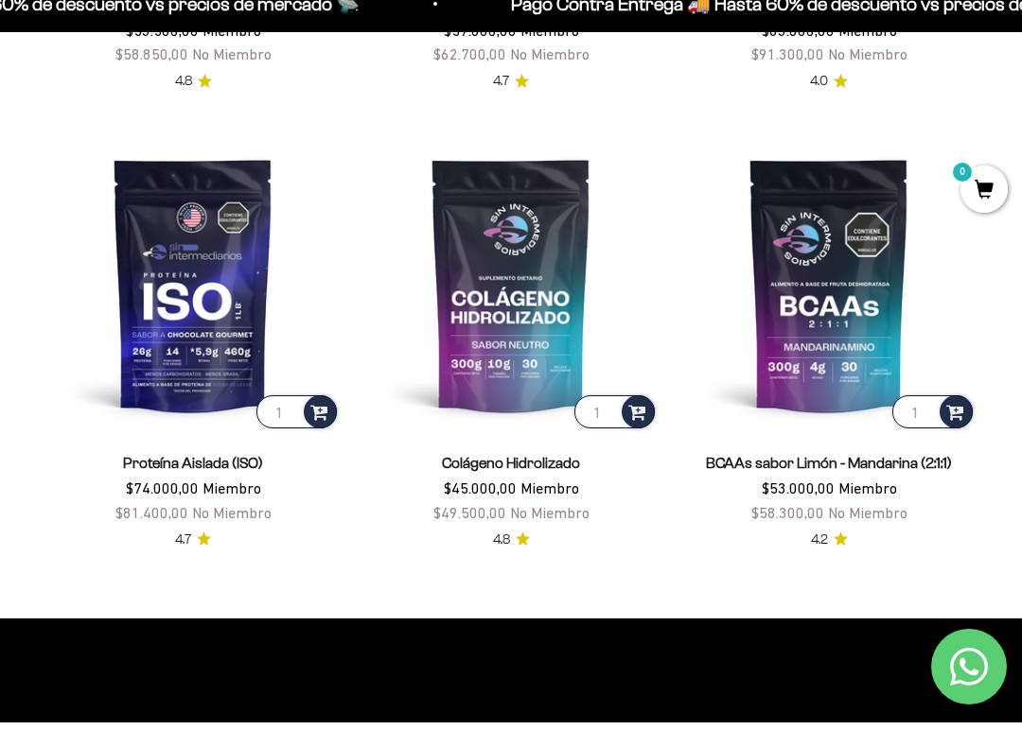
scroll to position [1035, 0]
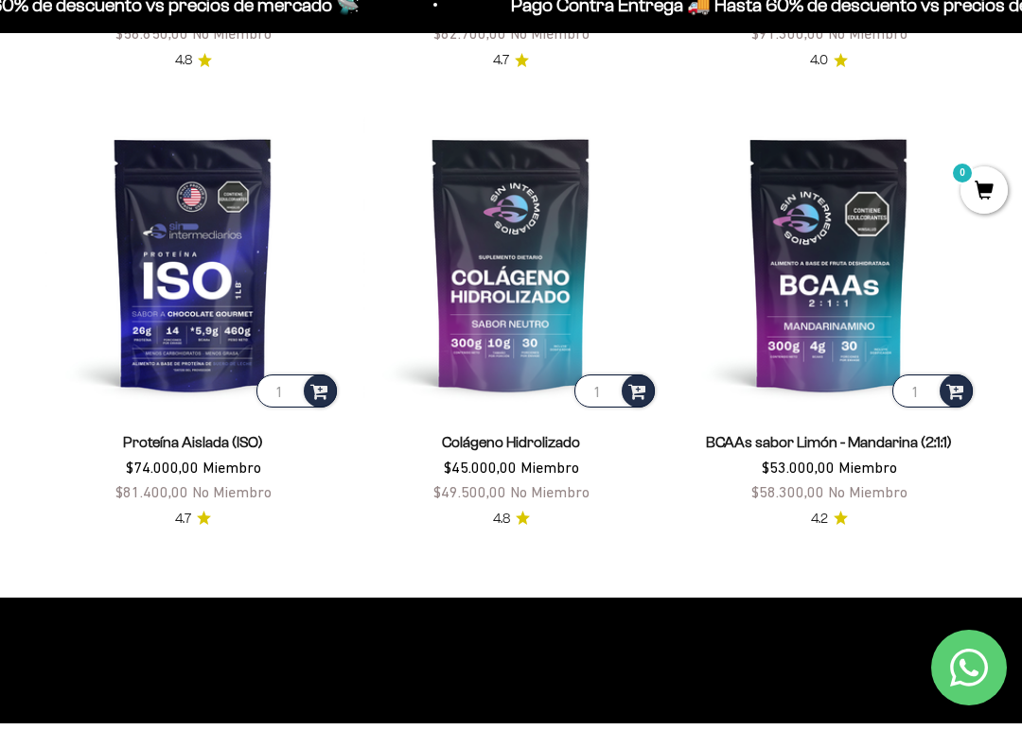
click at [189, 355] on img at bounding box center [192, 287] width 295 height 295
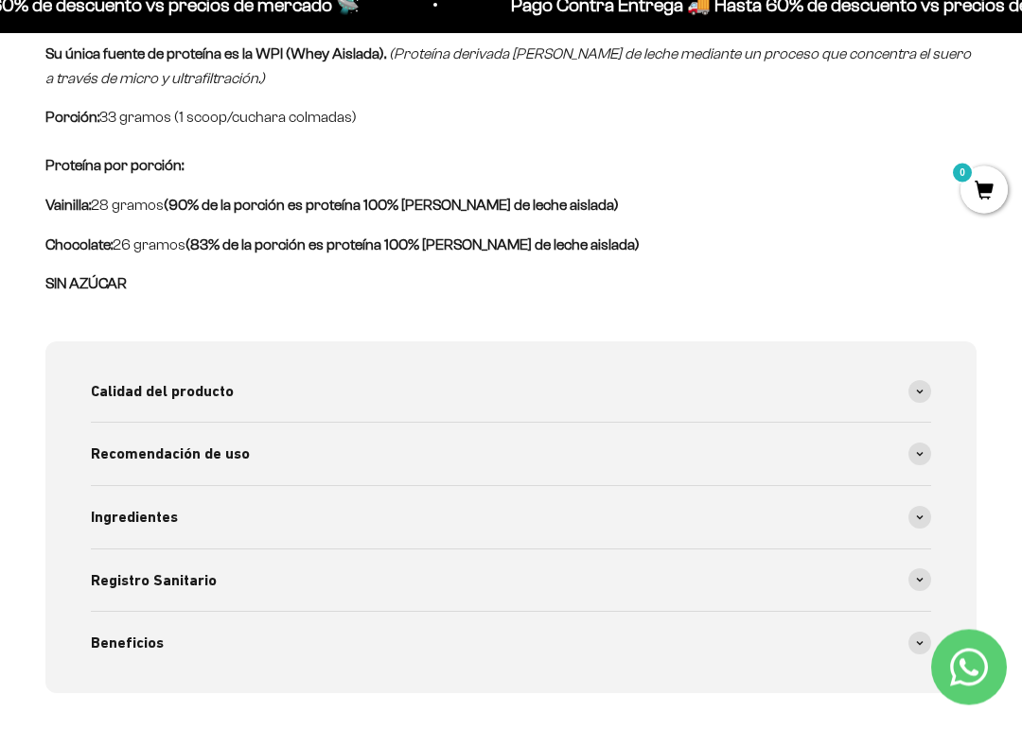
scroll to position [1324, 0]
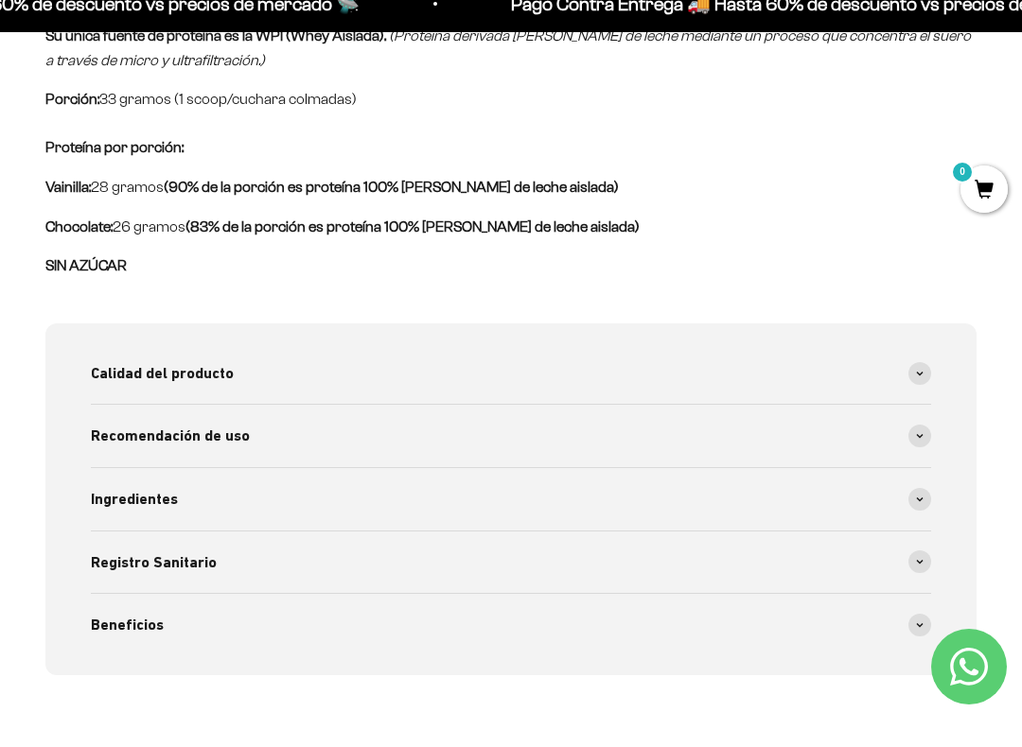
click at [916, 449] on span at bounding box center [919, 460] width 23 height 23
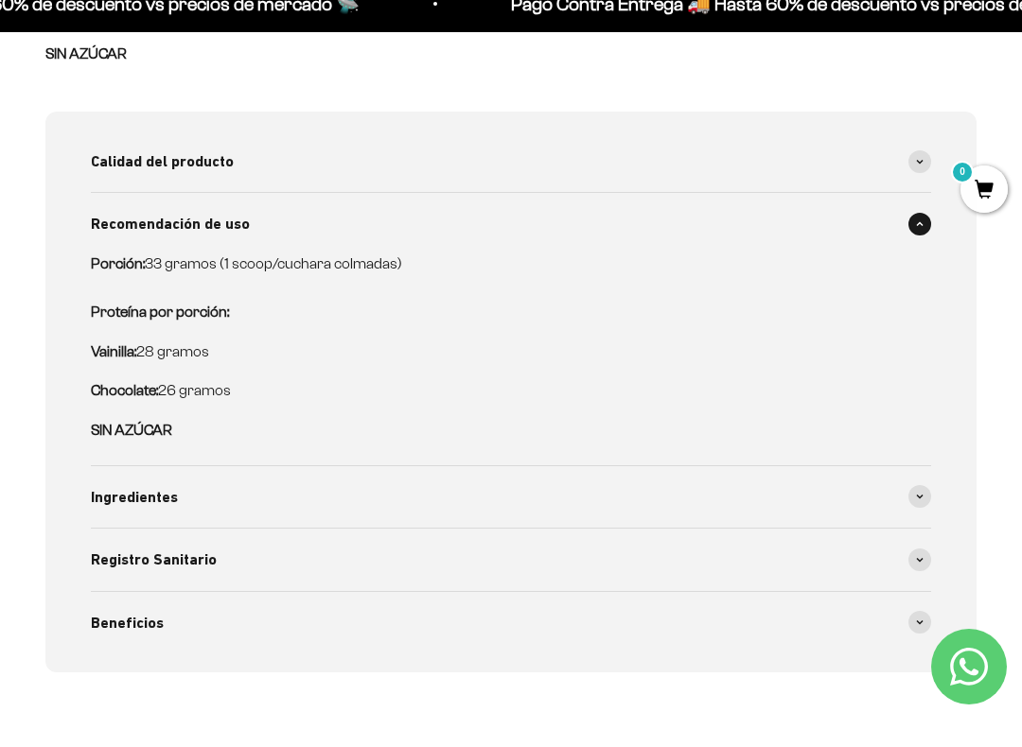
scroll to position [1553, 0]
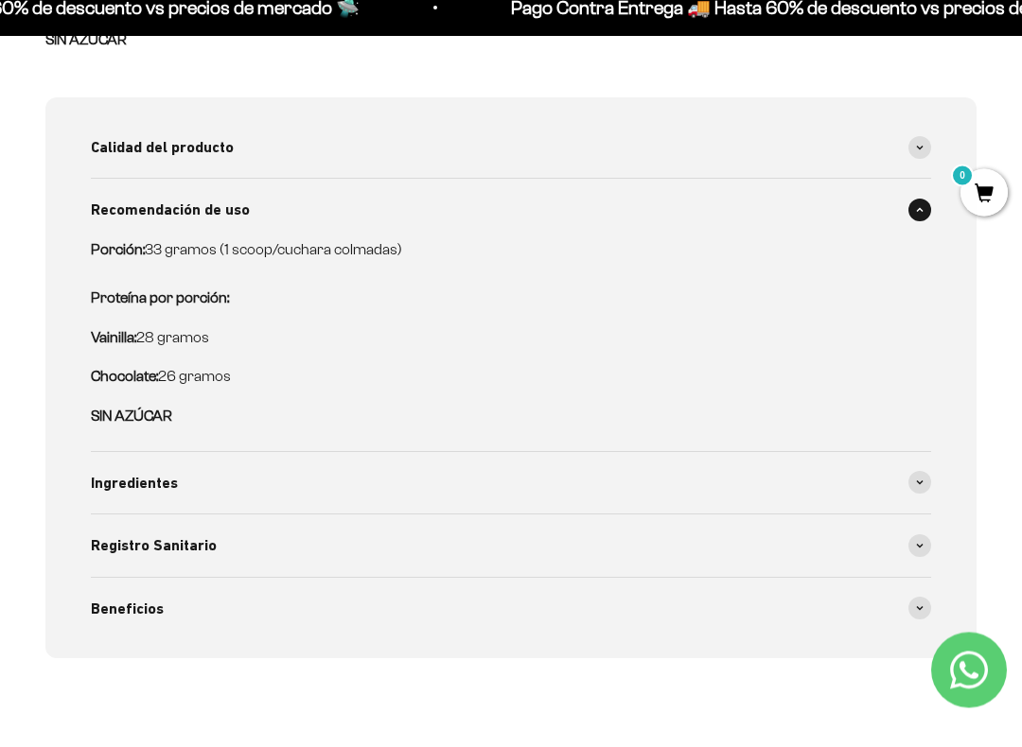
click at [924, 493] on span at bounding box center [919, 504] width 23 height 23
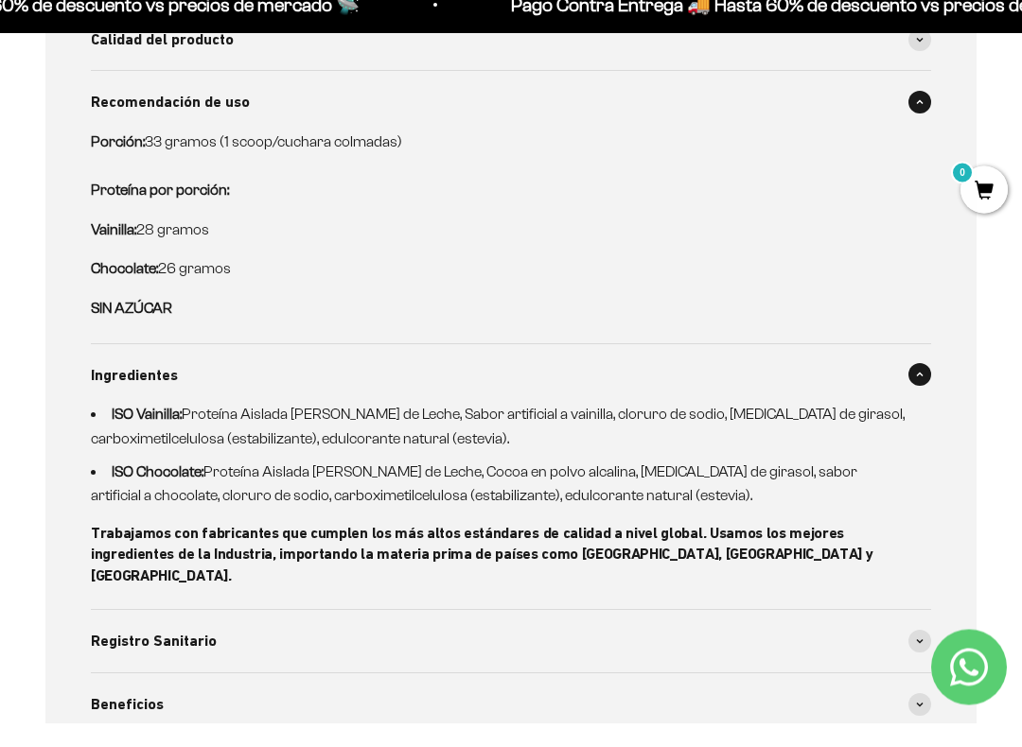
scroll to position [1664, 0]
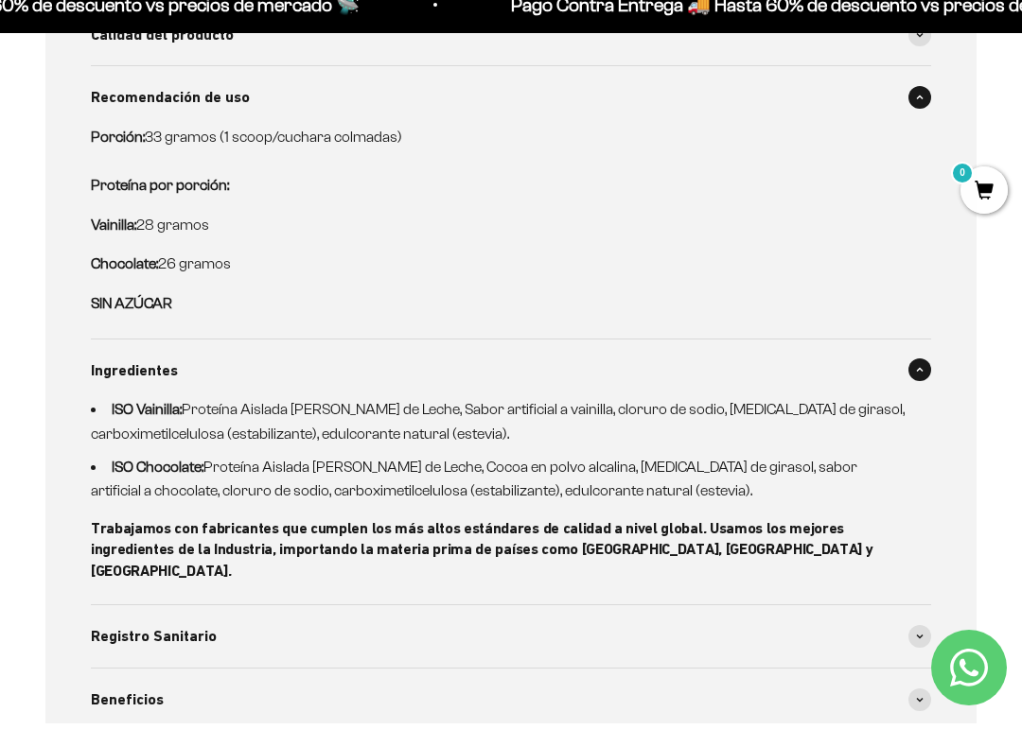
click at [922, 657] on icon at bounding box center [920, 660] width 8 height 6
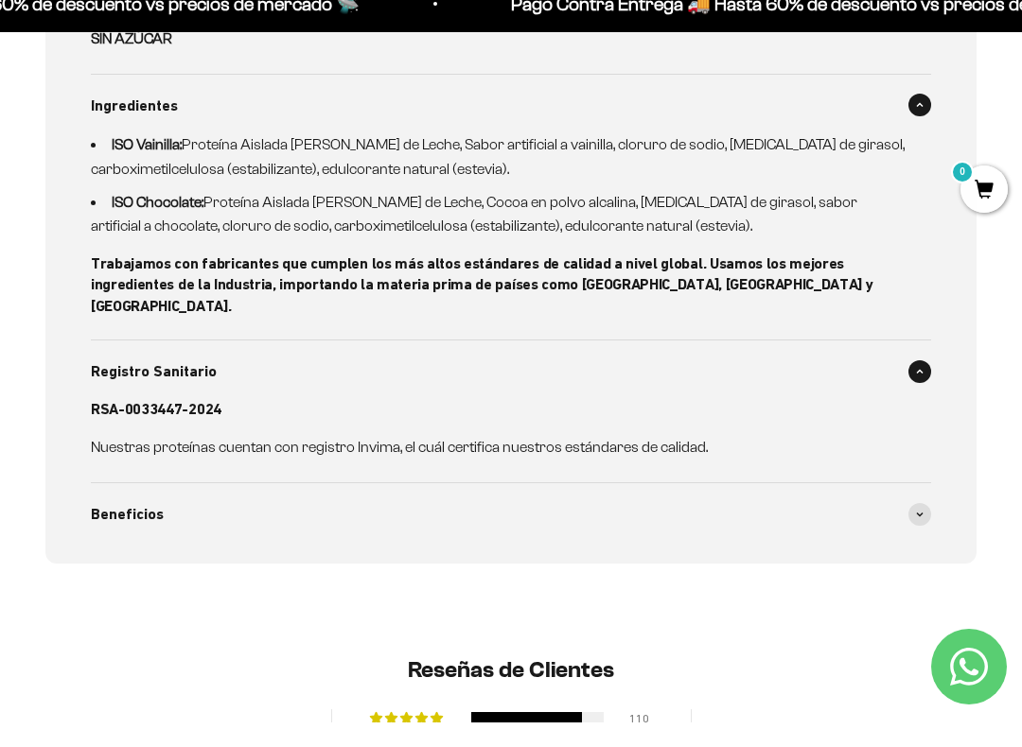
scroll to position [1929, 0]
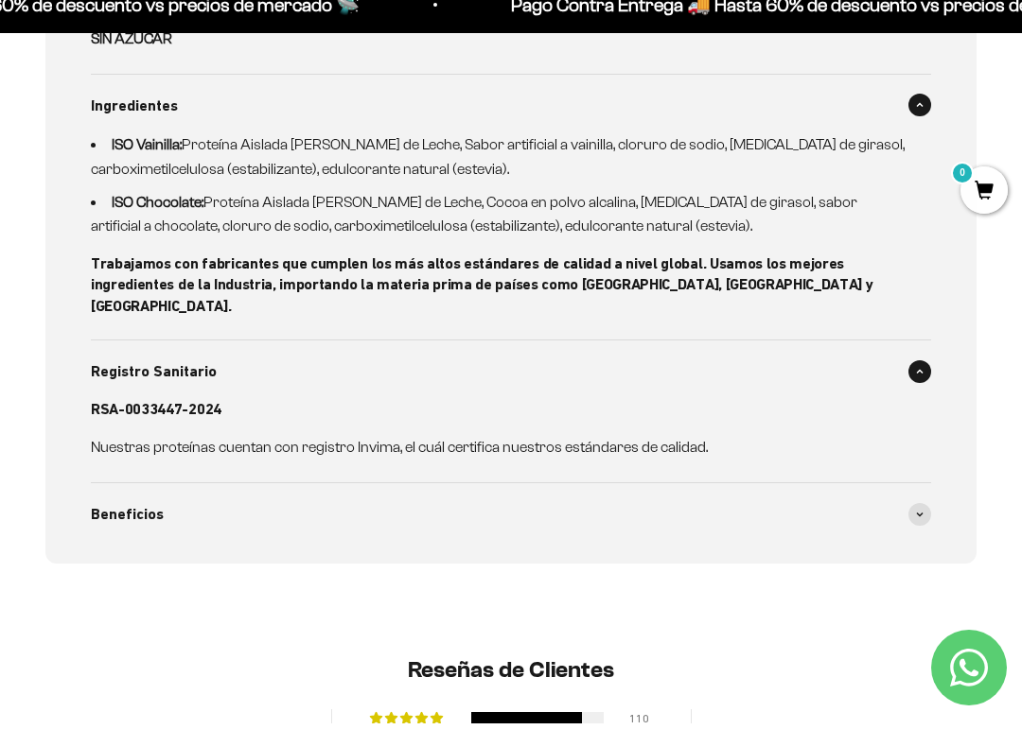
click at [925, 527] on span at bounding box center [919, 538] width 23 height 23
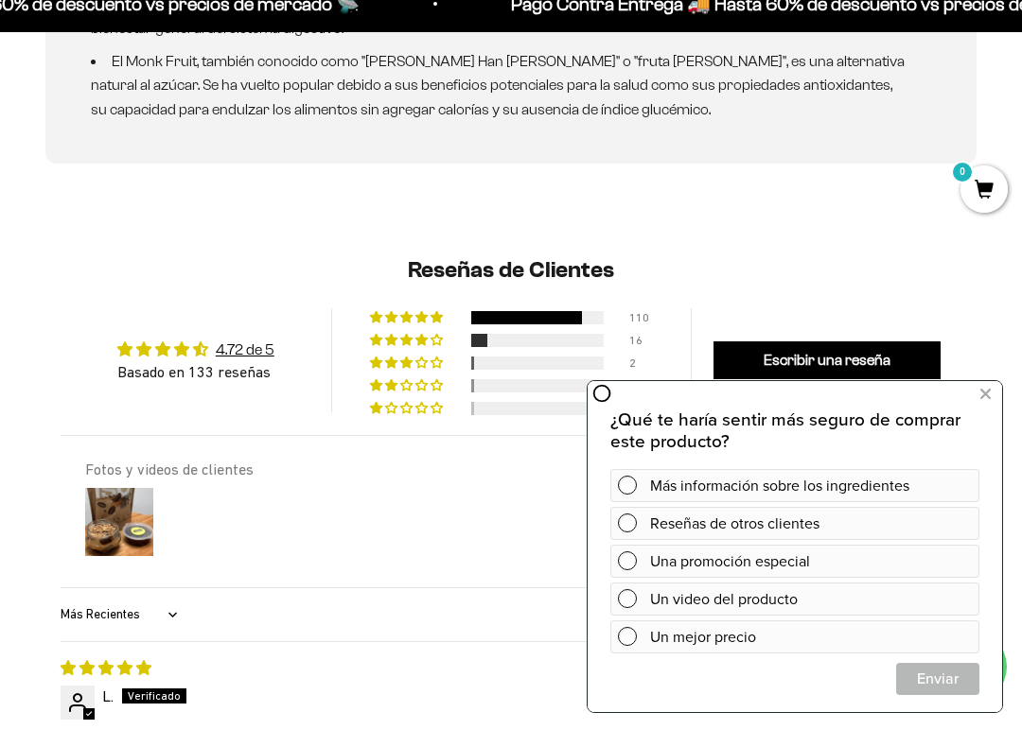
scroll to position [2609, 0]
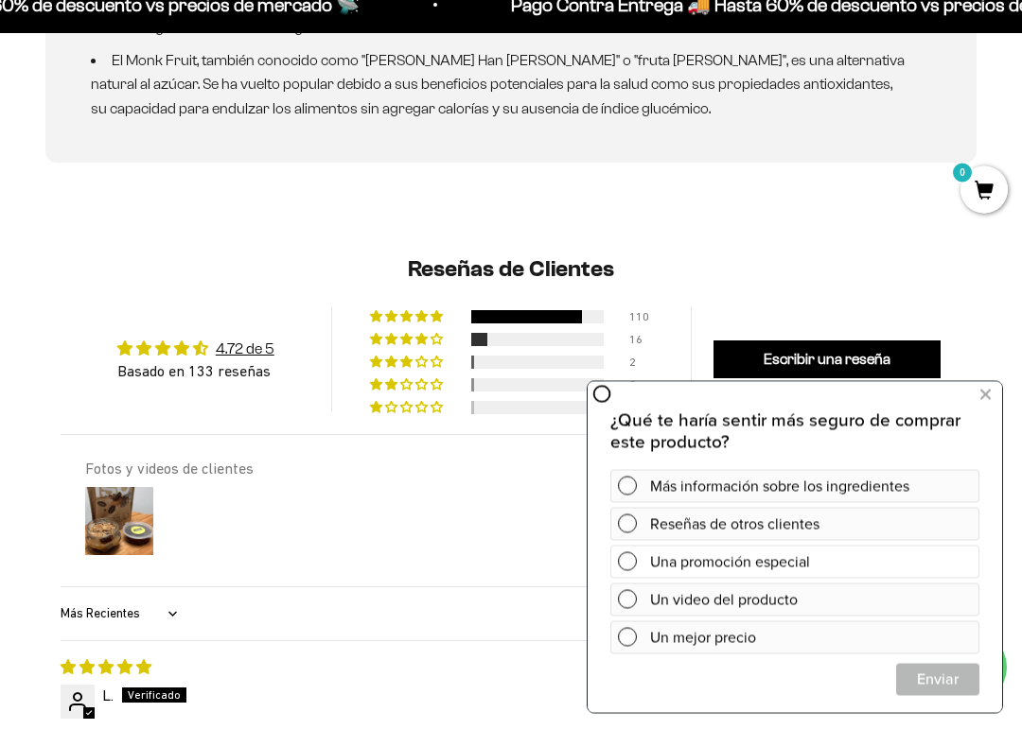
click at [629, 556] on span at bounding box center [627, 561] width 19 height 19
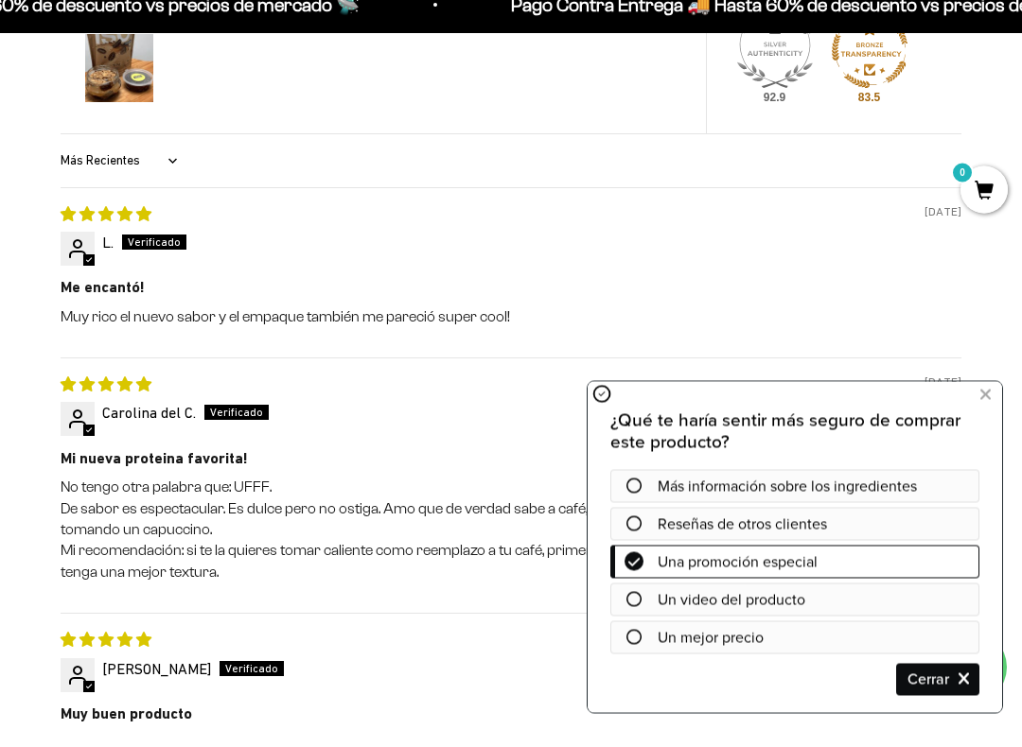
scroll to position [3063, 0]
click at [971, 676] on span "Cerrar" at bounding box center [937, 680] width 79 height 32
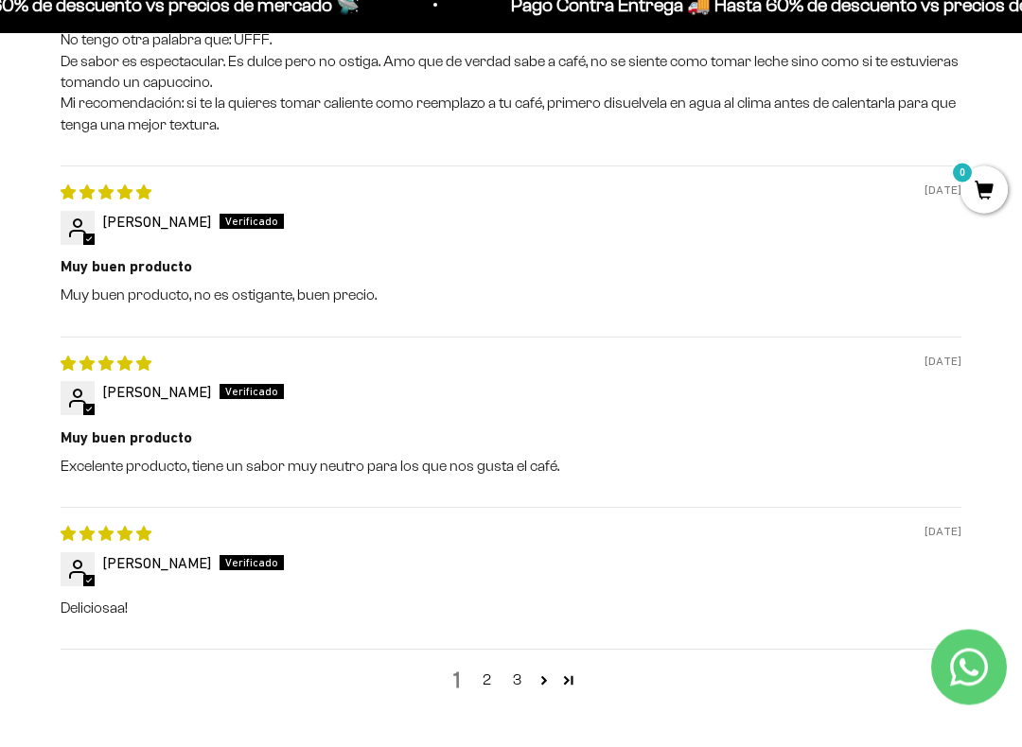
scroll to position [3513, 0]
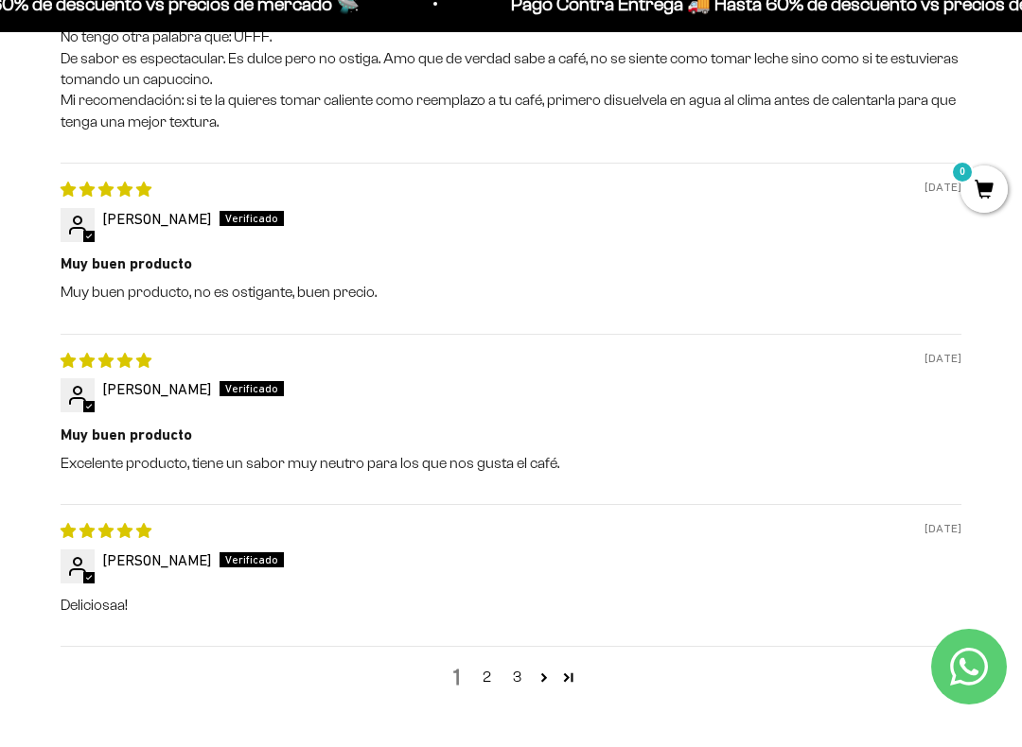
click at [566, 690] on link "Page 27" at bounding box center [568, 702] width 25 height 25
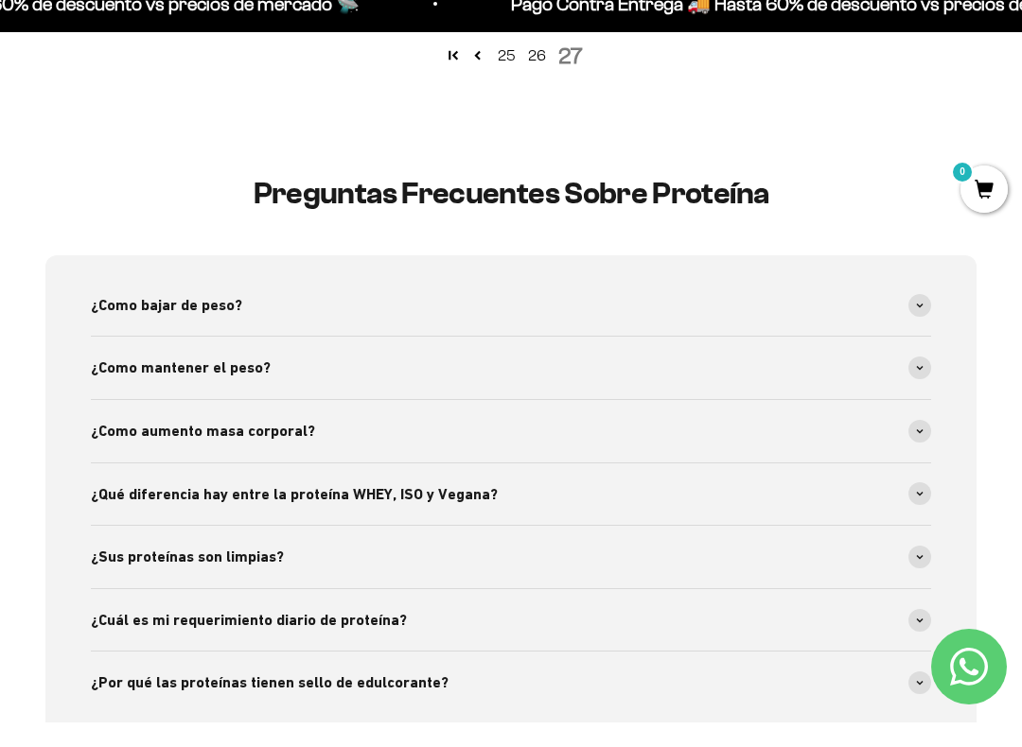
scroll to position [3774, 0]
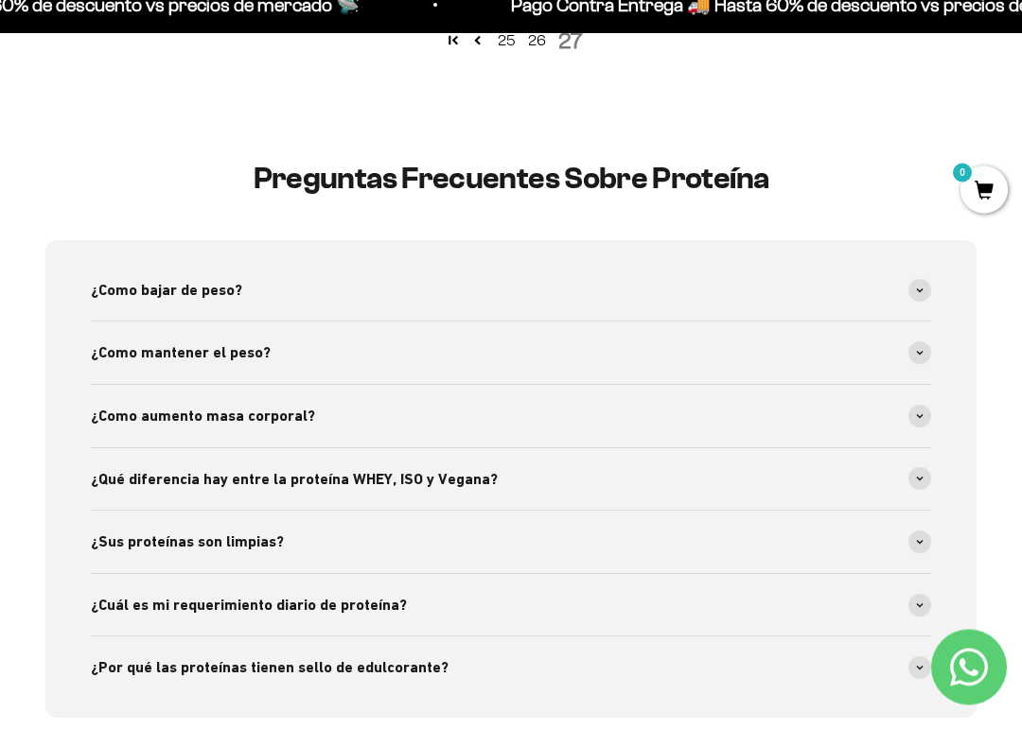
click at [914, 429] on span at bounding box center [919, 440] width 23 height 23
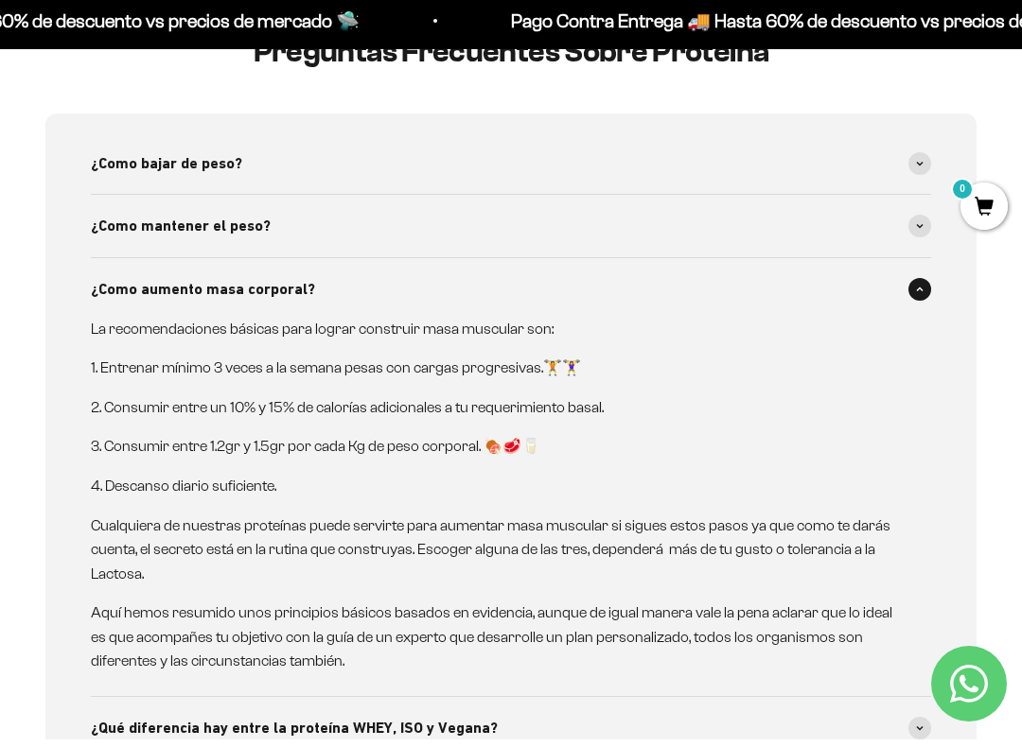
scroll to position [3922, 0]
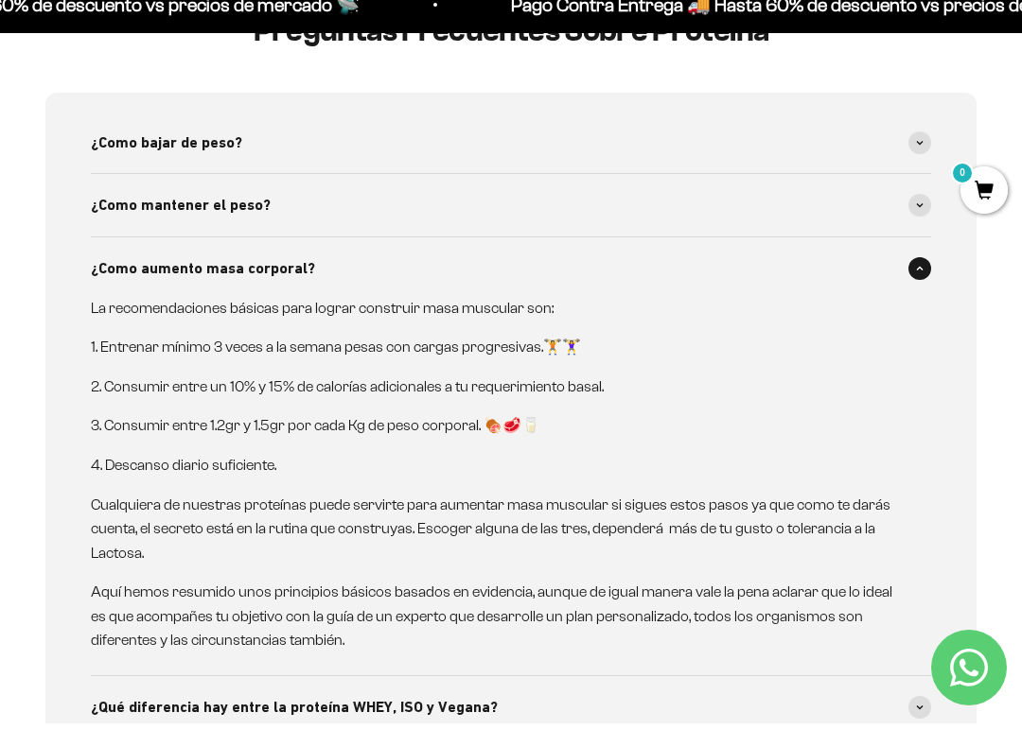
click at [907, 700] on div "¿Qué diferencia hay entre la proteína WHEY, ISO y Vegana?" at bounding box center [511, 731] width 840 height 62
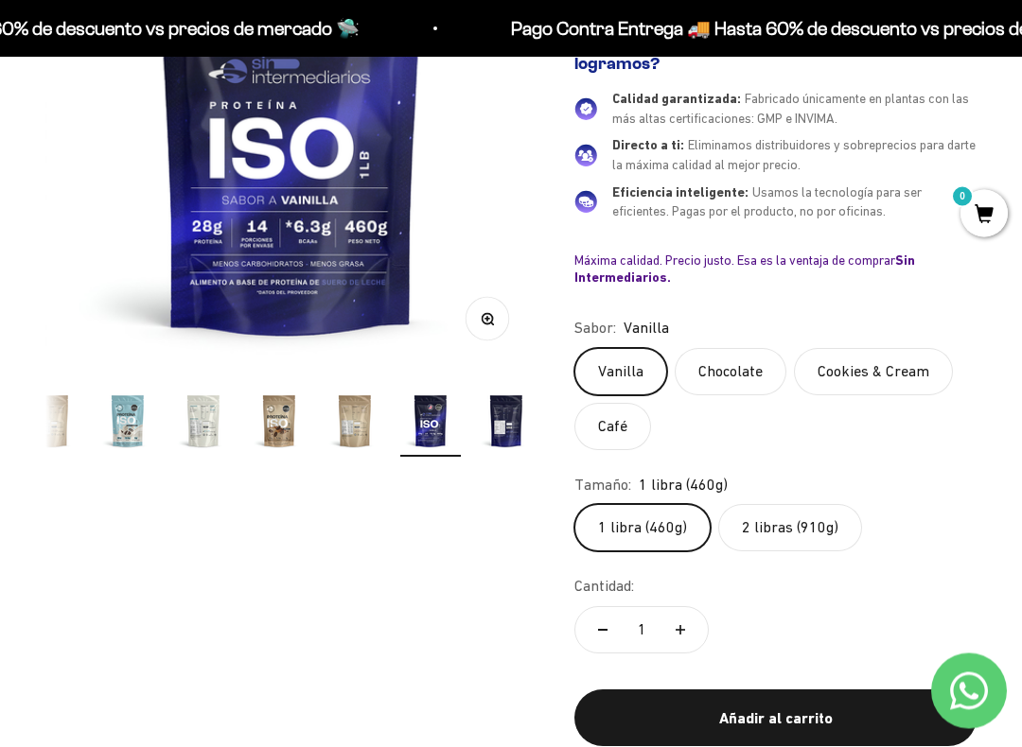
scroll to position [0, 0]
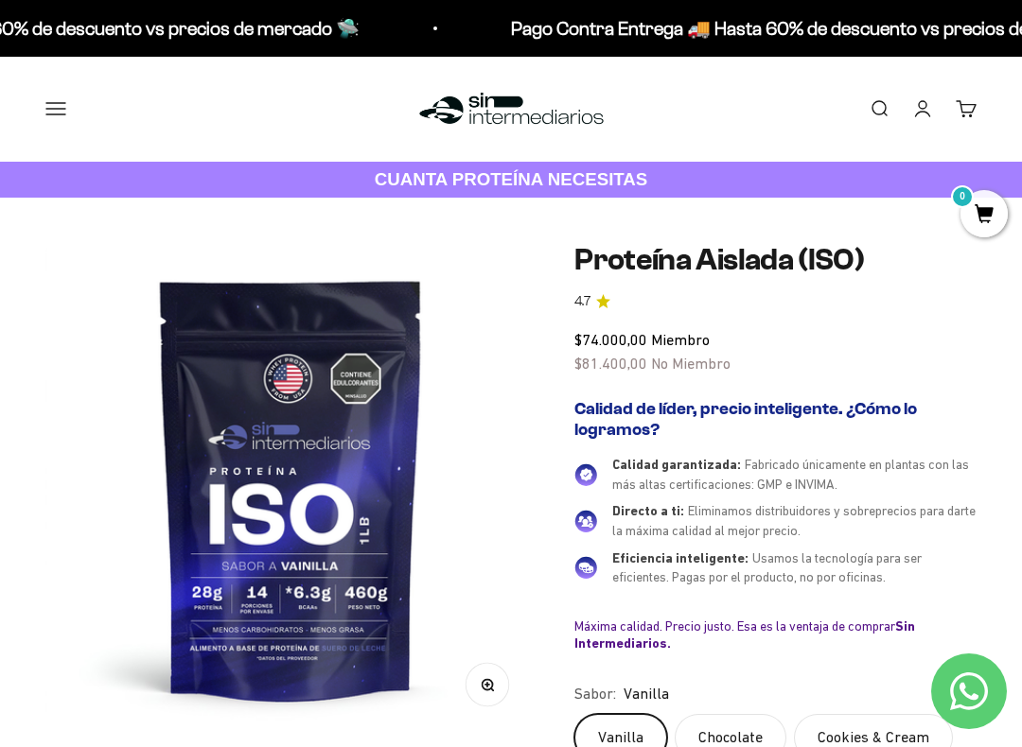
click at [49, 98] on button "Menú" at bounding box center [55, 108] width 21 height 21
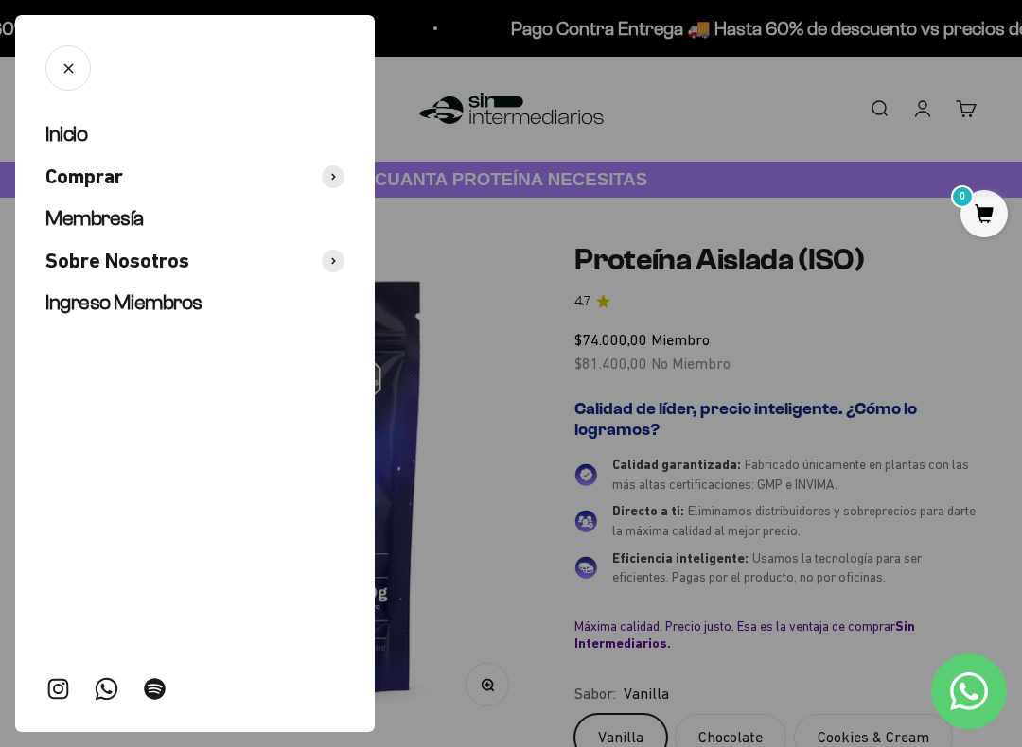
click at [142, 213] on span "Membresía" at bounding box center [94, 218] width 98 height 24
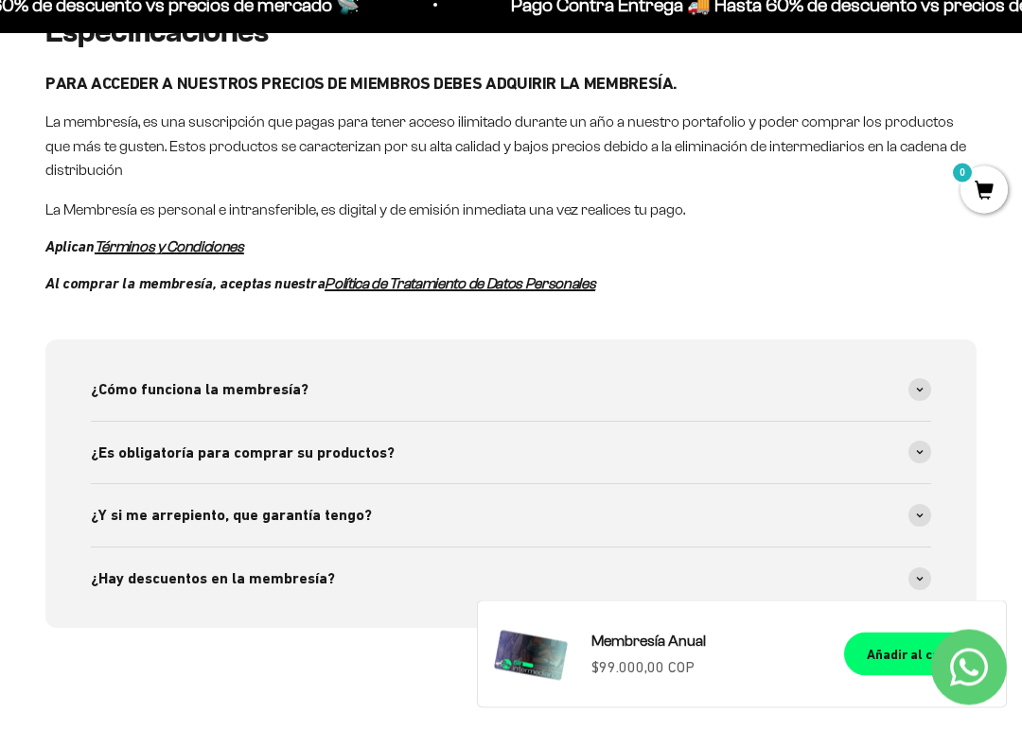
scroll to position [1102, 0]
click at [914, 402] on span at bounding box center [919, 413] width 23 height 23
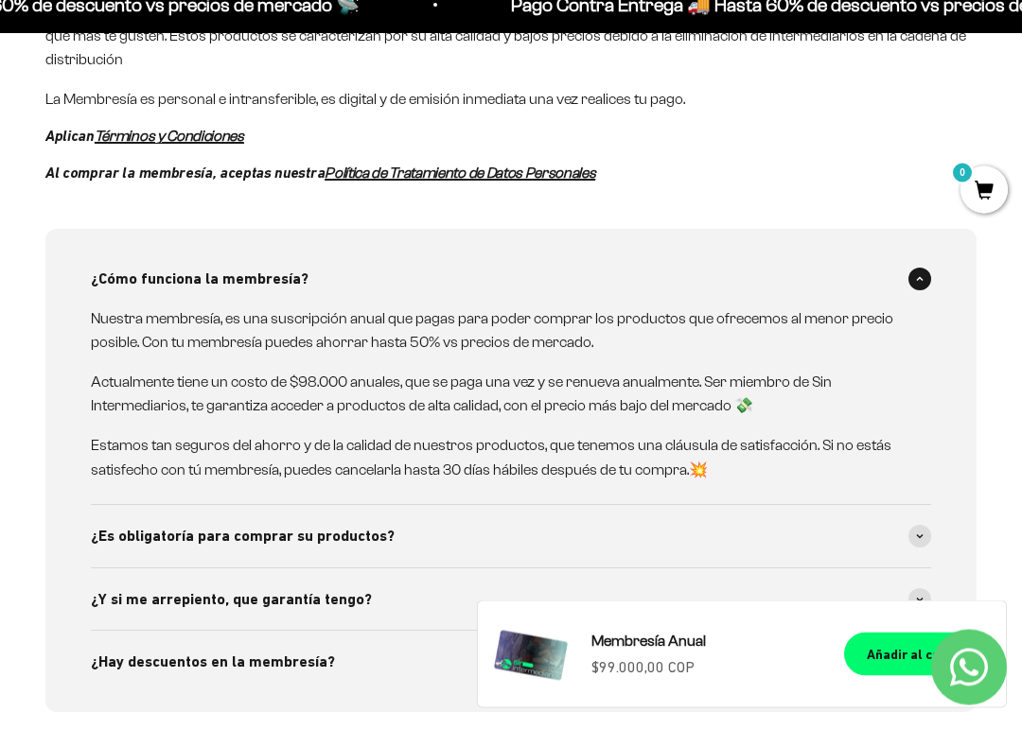
scroll to position [1221, 0]
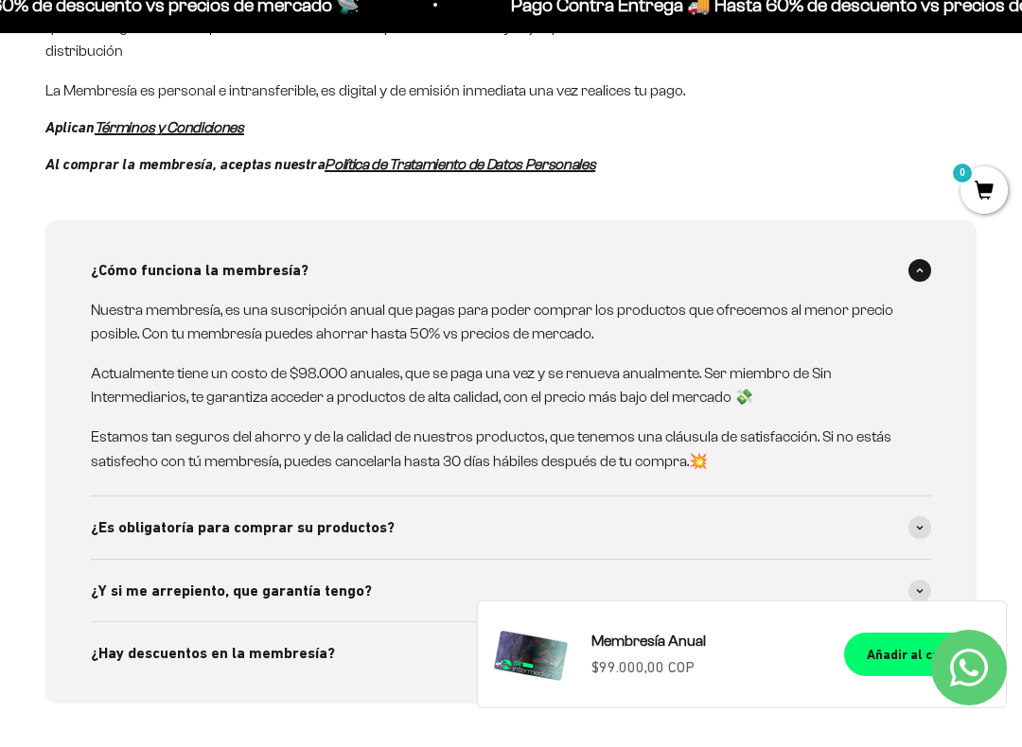
click at [927, 520] on div "¿Es obligatoría para comprar su productos?" at bounding box center [511, 551] width 840 height 62
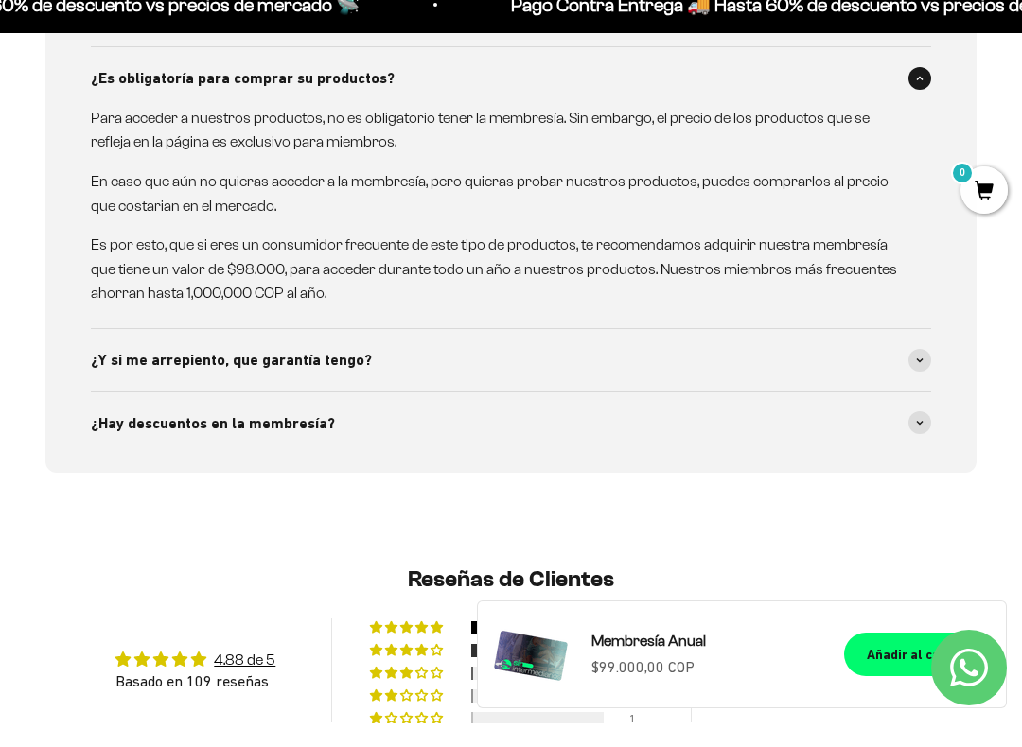
scroll to position [1670, 0]
click at [915, 374] on span at bounding box center [919, 385] width 23 height 23
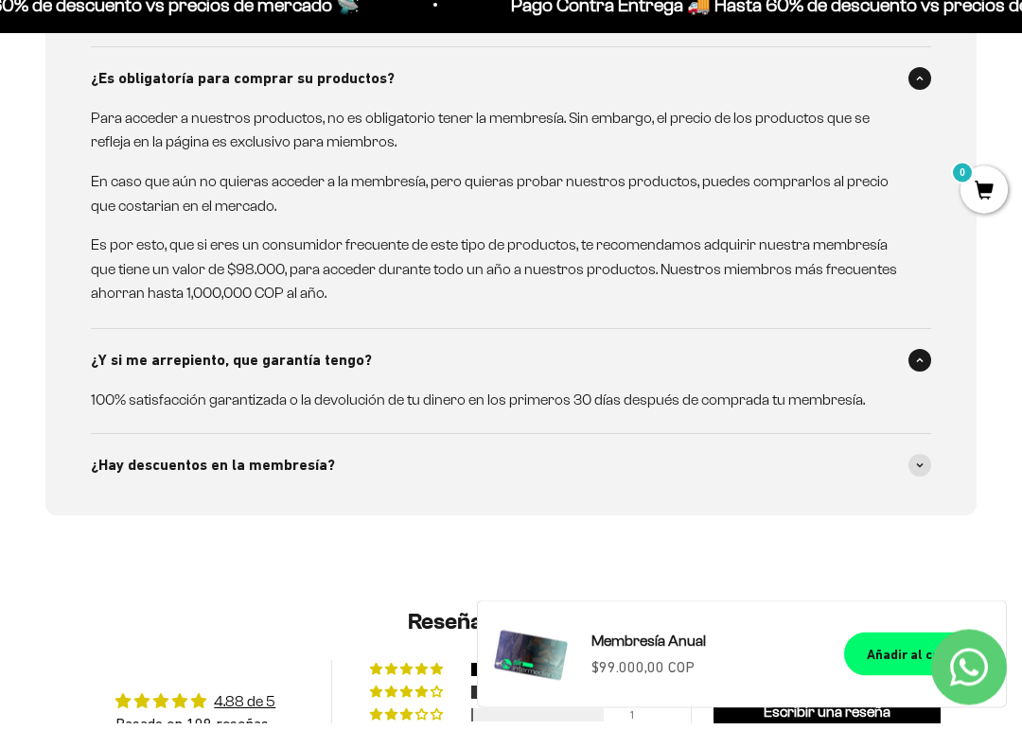
scroll to position [1671, 0]
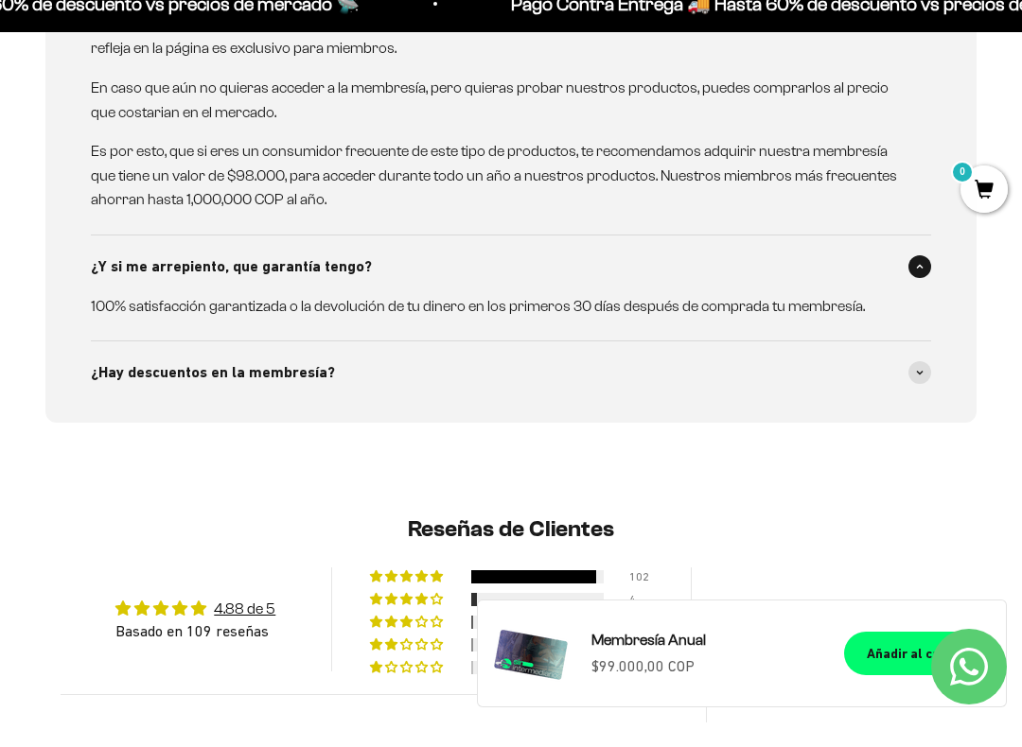
click at [930, 366] on div "¿Hay descuentos en la membresía?" at bounding box center [511, 397] width 840 height 62
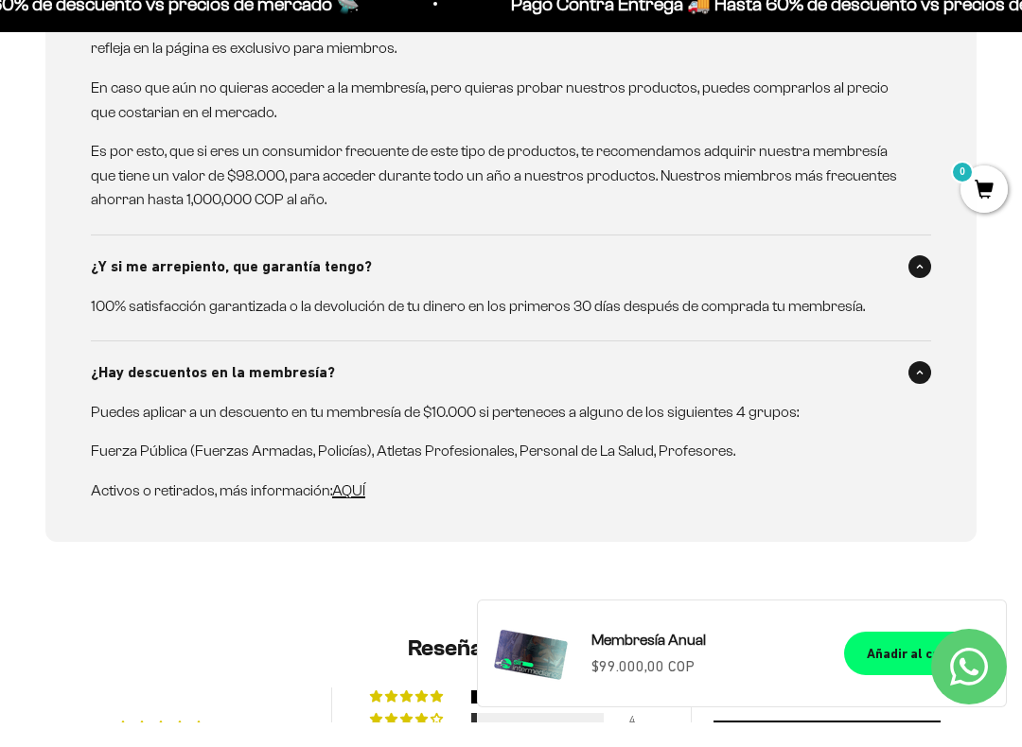
scroll to position [1764, 0]
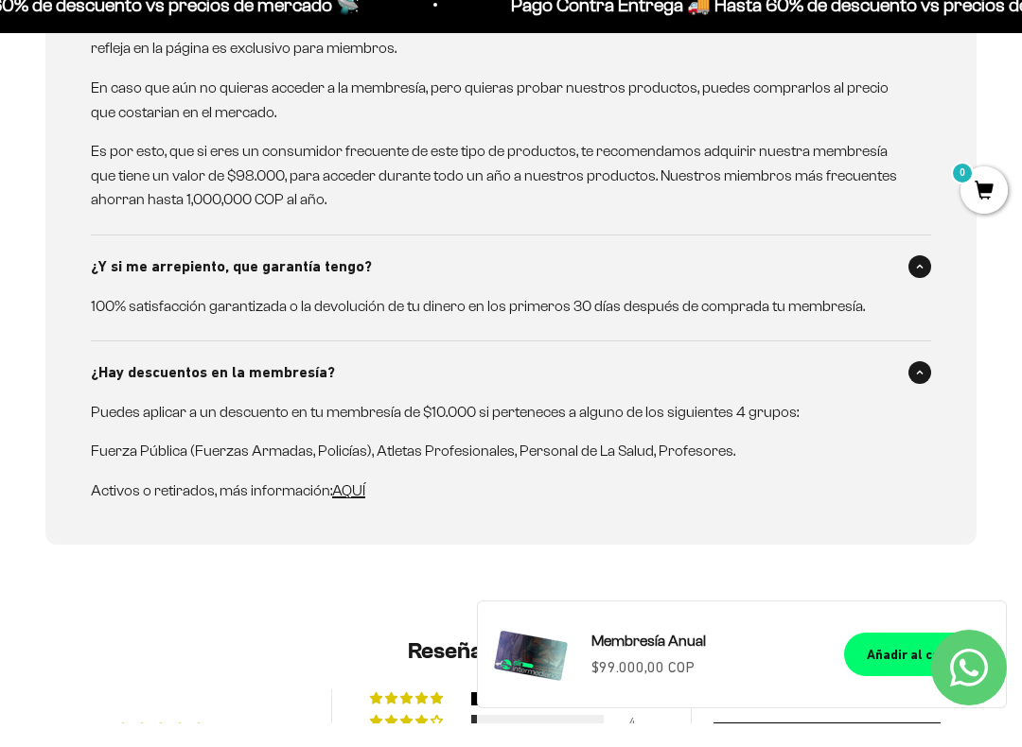
click at [355, 506] on span "AQUÍ" at bounding box center [348, 514] width 33 height 16
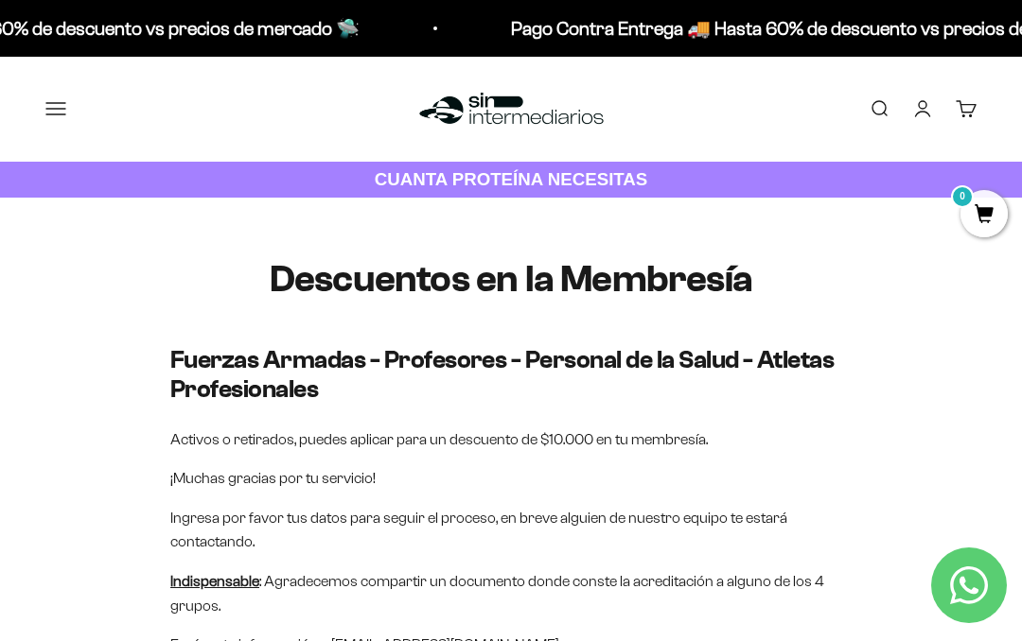
click at [56, 115] on button "Menú" at bounding box center [55, 108] width 21 height 21
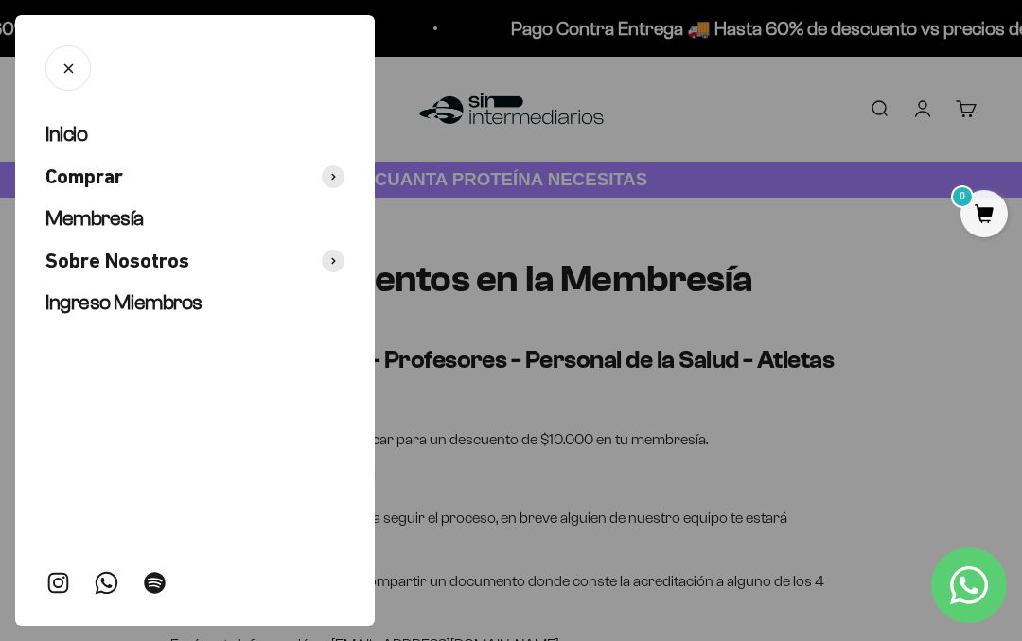
click at [83, 137] on span "Inicio" at bounding box center [66, 134] width 42 height 24
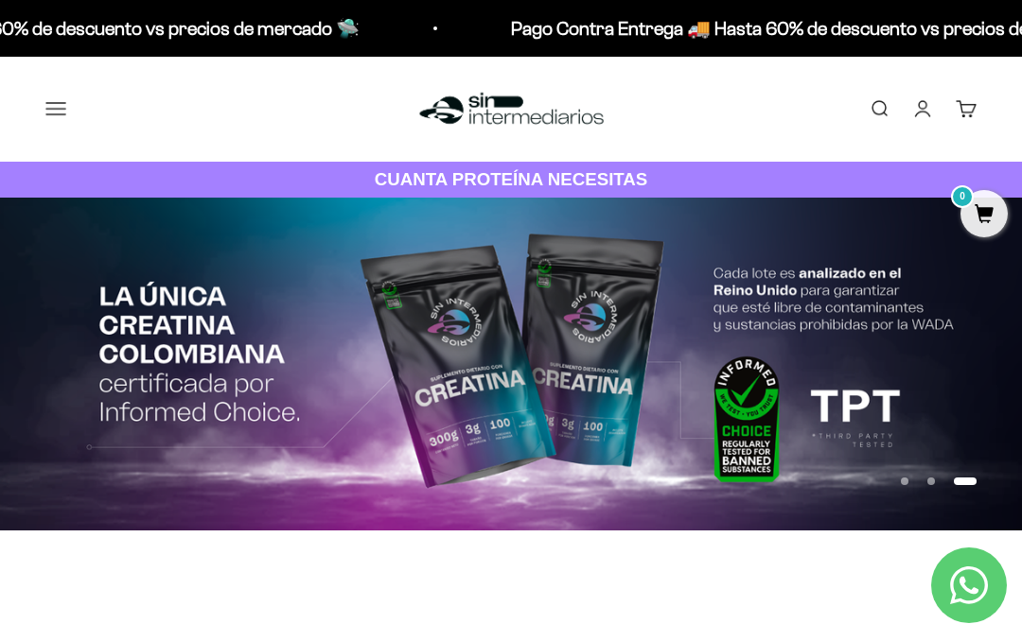
click at [61, 101] on button "Menú" at bounding box center [55, 108] width 21 height 21
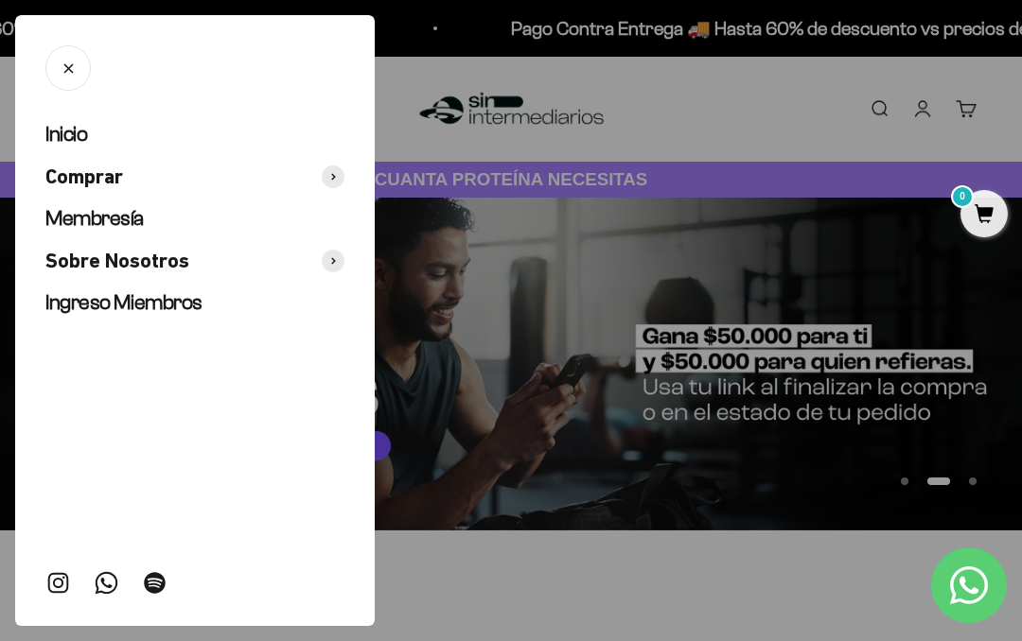
click at [918, 284] on div at bounding box center [511, 320] width 1022 height 641
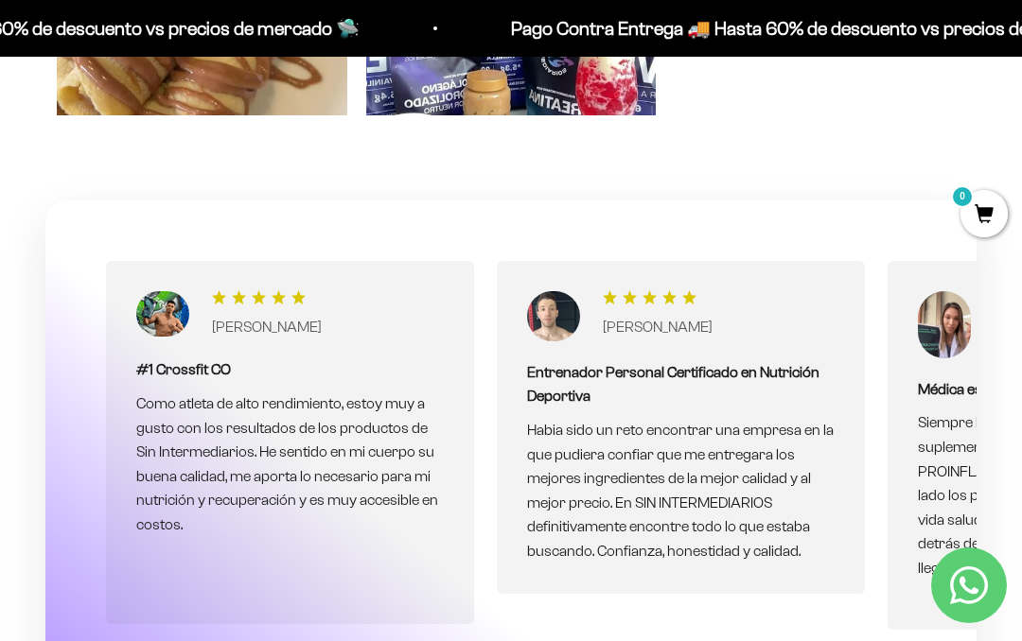
scroll to position [5173, 0]
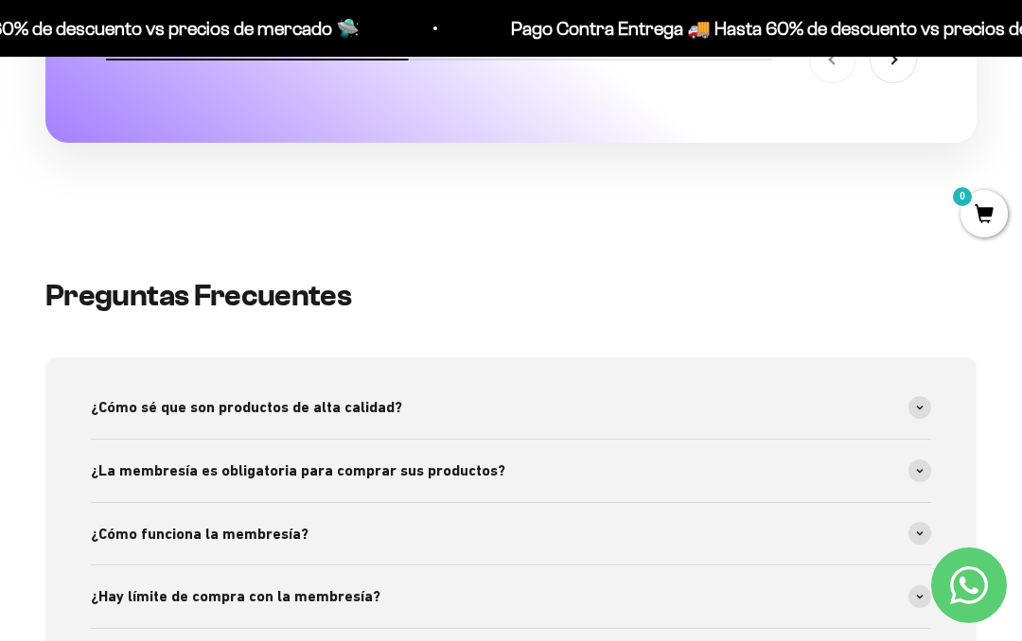
click at [916, 586] on span at bounding box center [919, 597] width 23 height 23
click at [928, 522] on span at bounding box center [919, 533] width 23 height 23
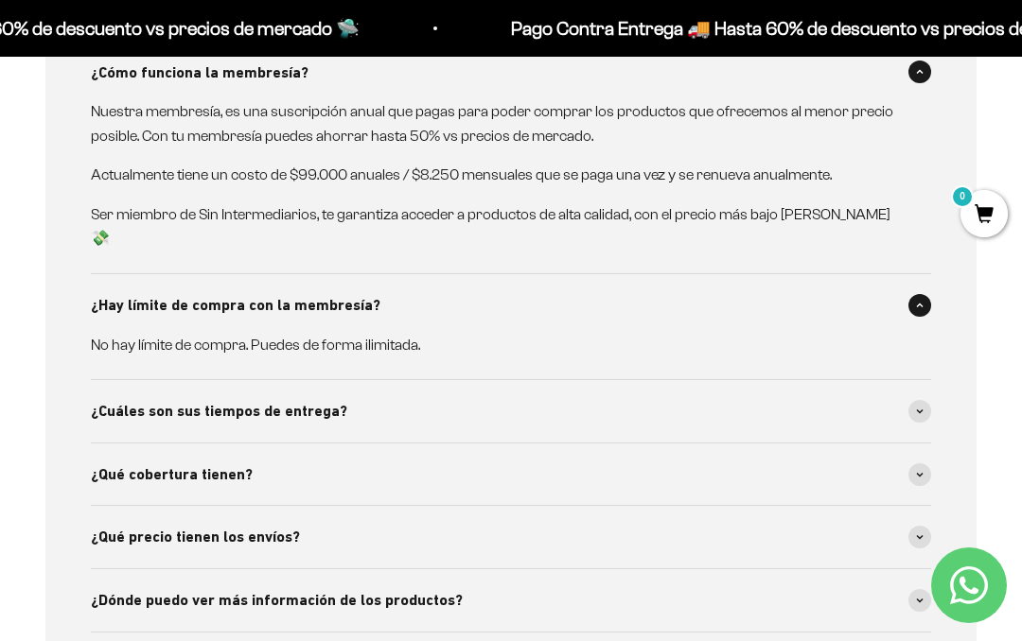
scroll to position [5635, 0]
click at [919, 399] on span at bounding box center [919, 410] width 23 height 23
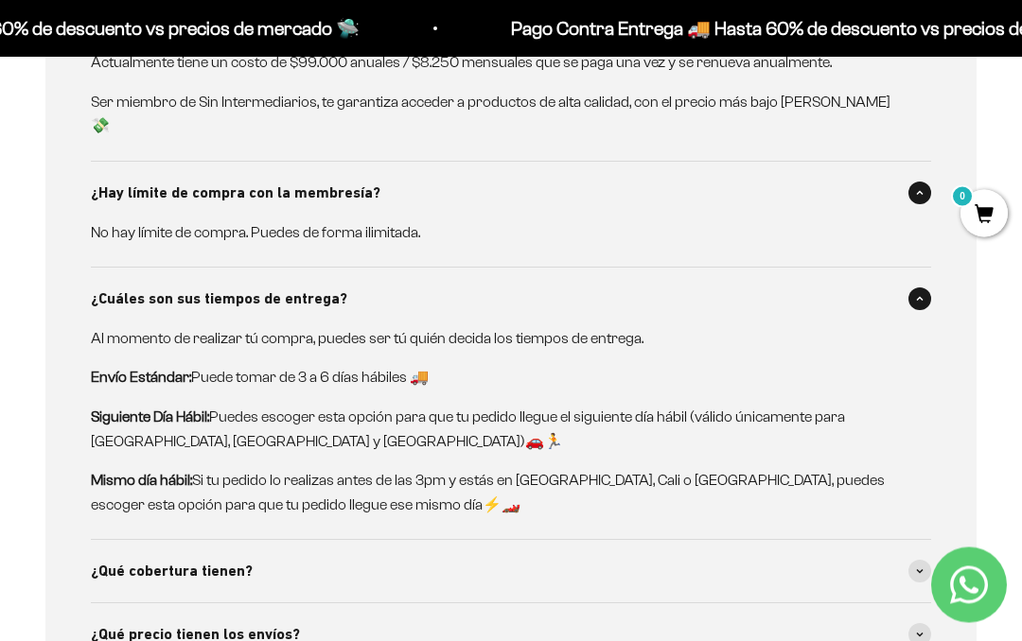
scroll to position [5759, 0]
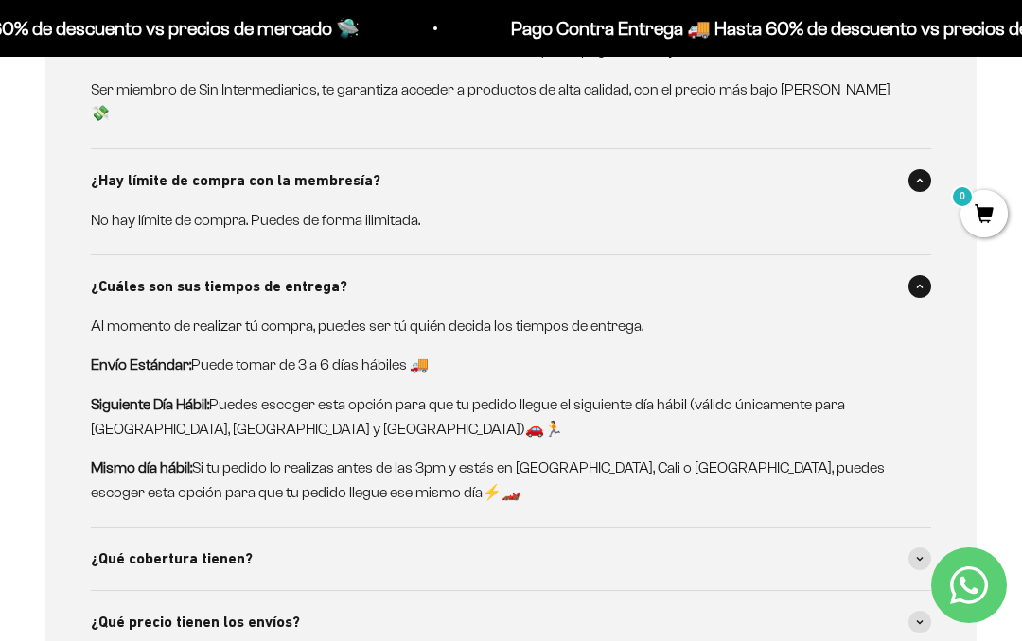
click at [923, 548] on span at bounding box center [919, 559] width 23 height 23
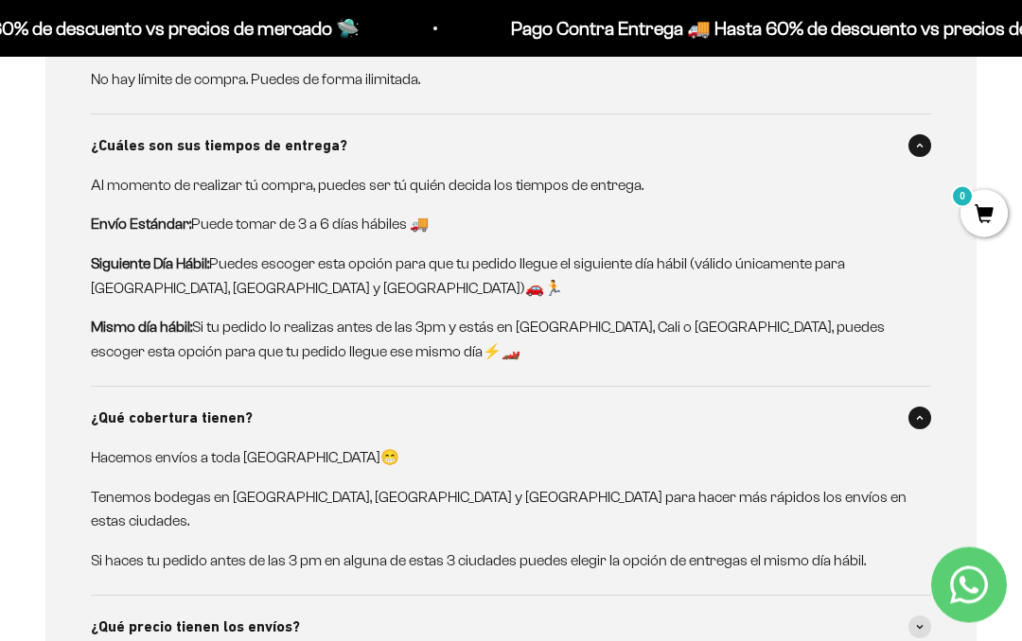
scroll to position [5967, 0]
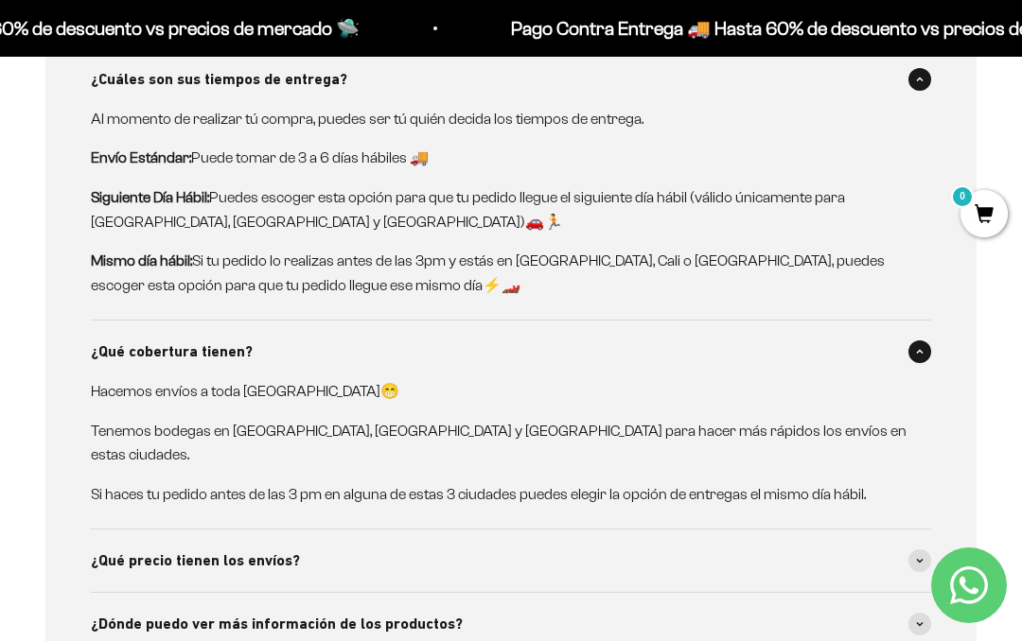
click at [928, 550] on span at bounding box center [919, 561] width 23 height 23
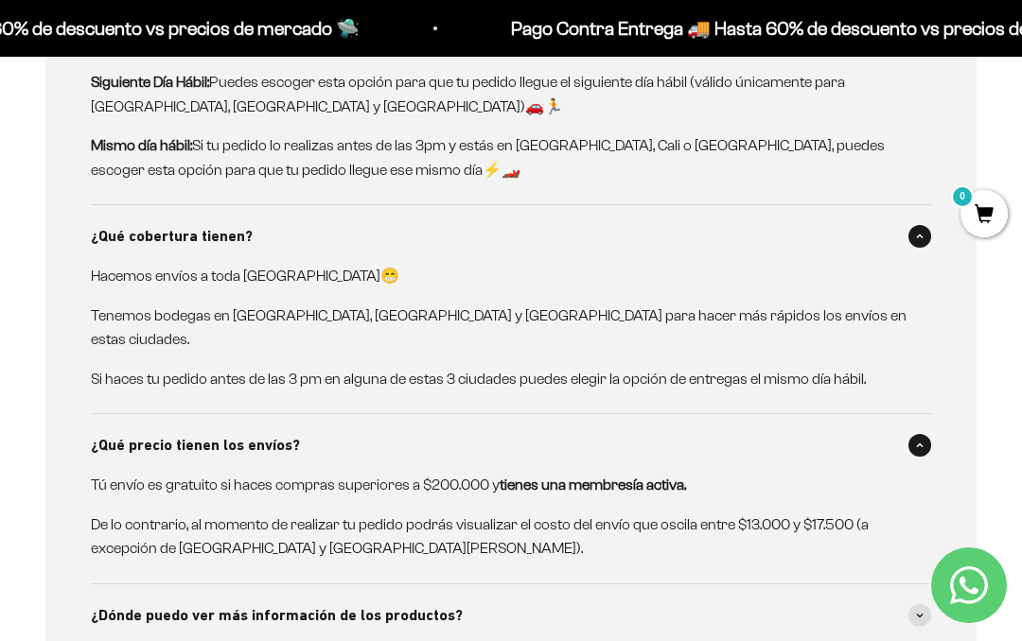
scroll to position [6085, 0]
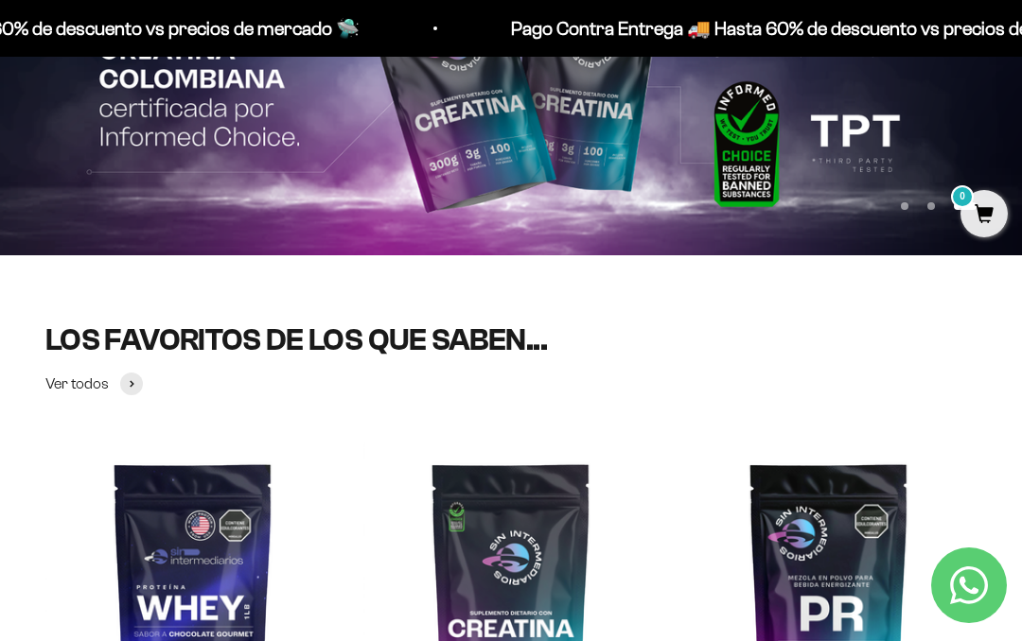
scroll to position [0, 0]
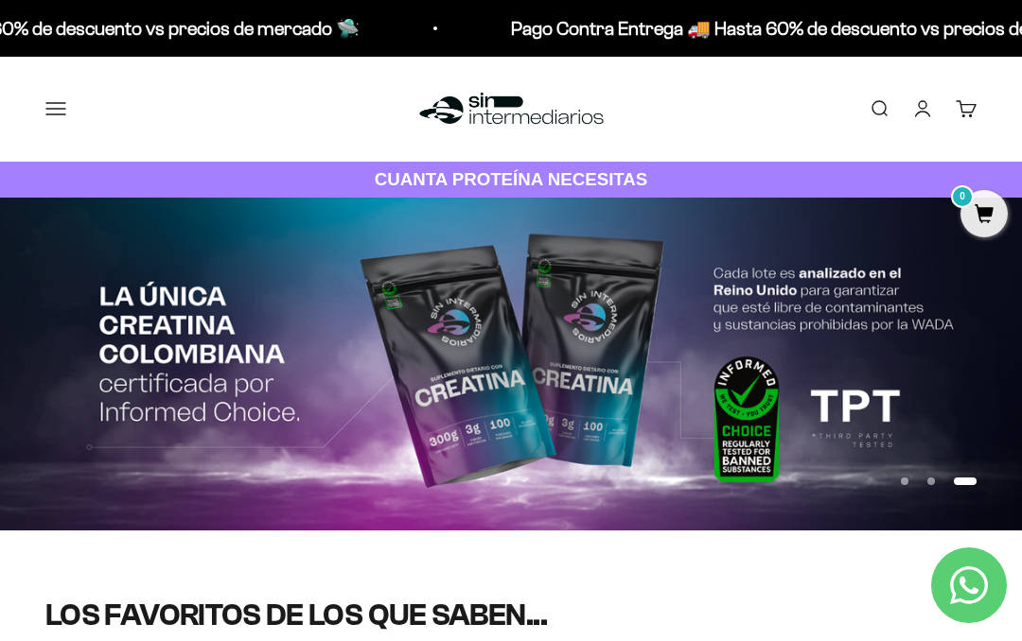
click at [919, 111] on link "Cuenta" at bounding box center [922, 108] width 21 height 21
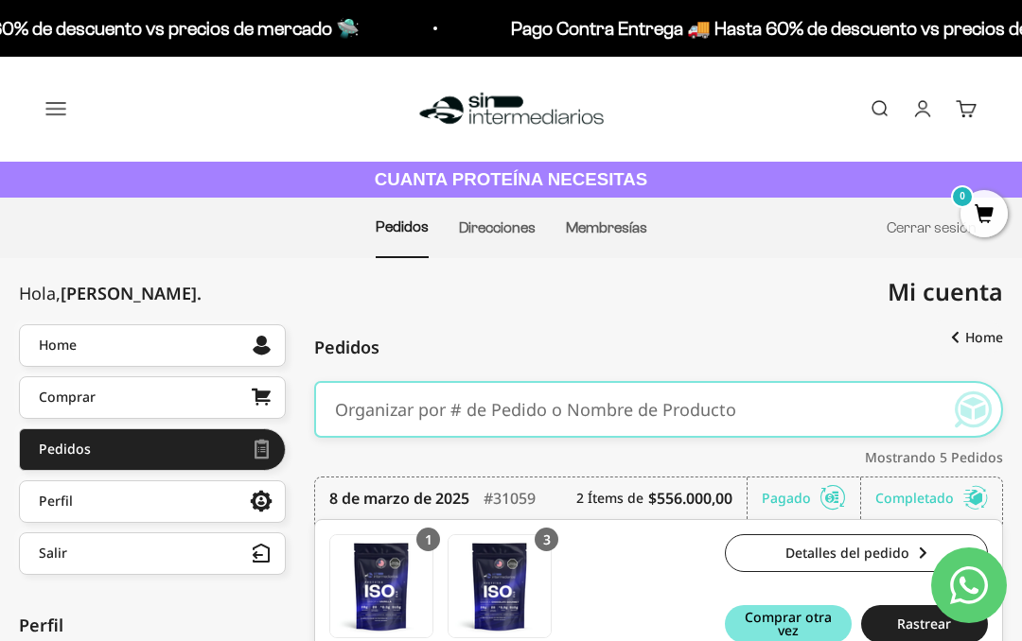
click at [729, 408] on input "text" at bounding box center [630, 409] width 590 height 47
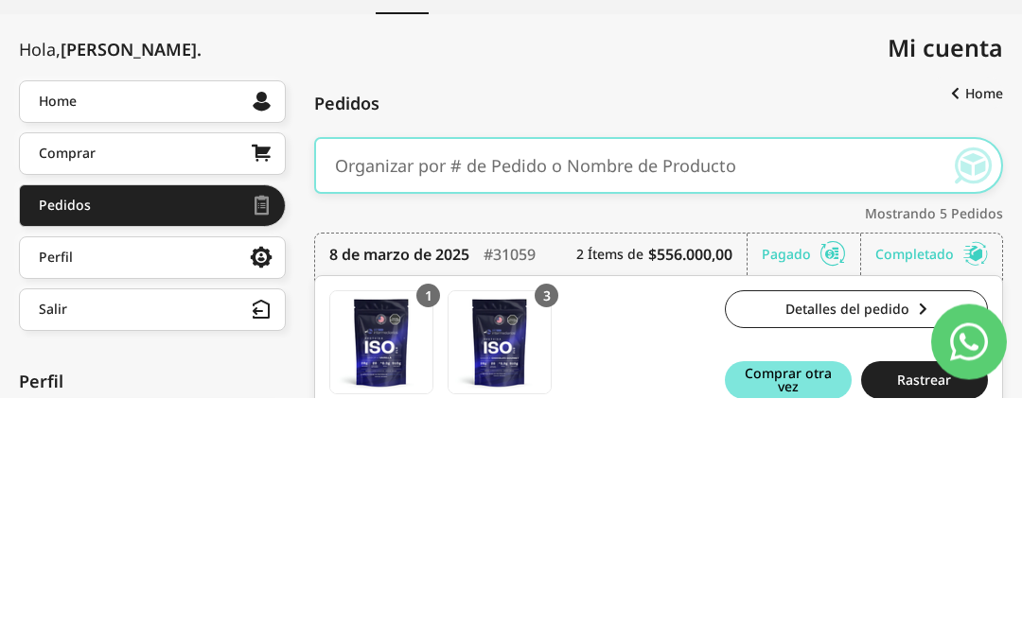
click at [207, 377] on link "Comprar" at bounding box center [152, 398] width 267 height 43
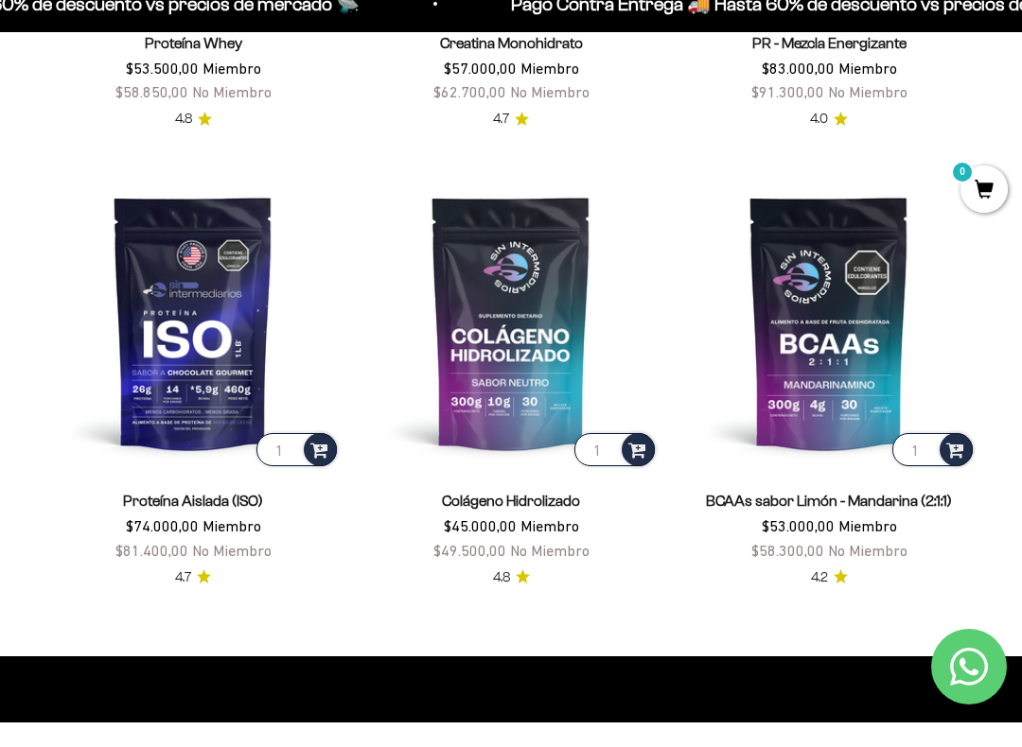
scroll to position [986, 0]
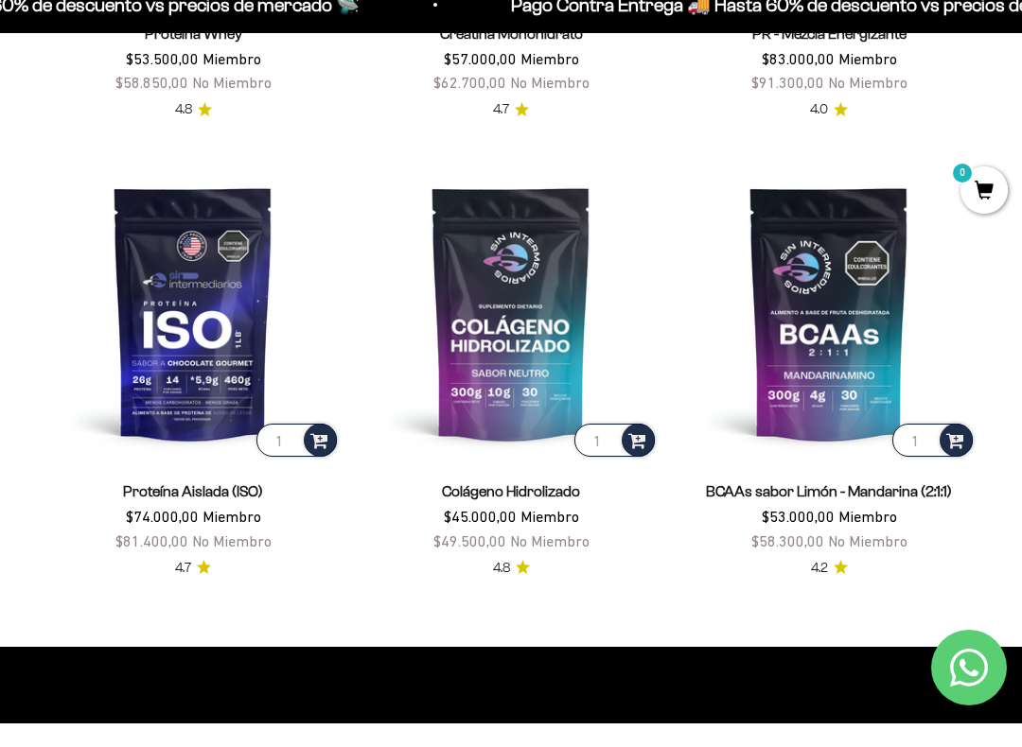
click at [189, 352] on img at bounding box center [192, 336] width 295 height 295
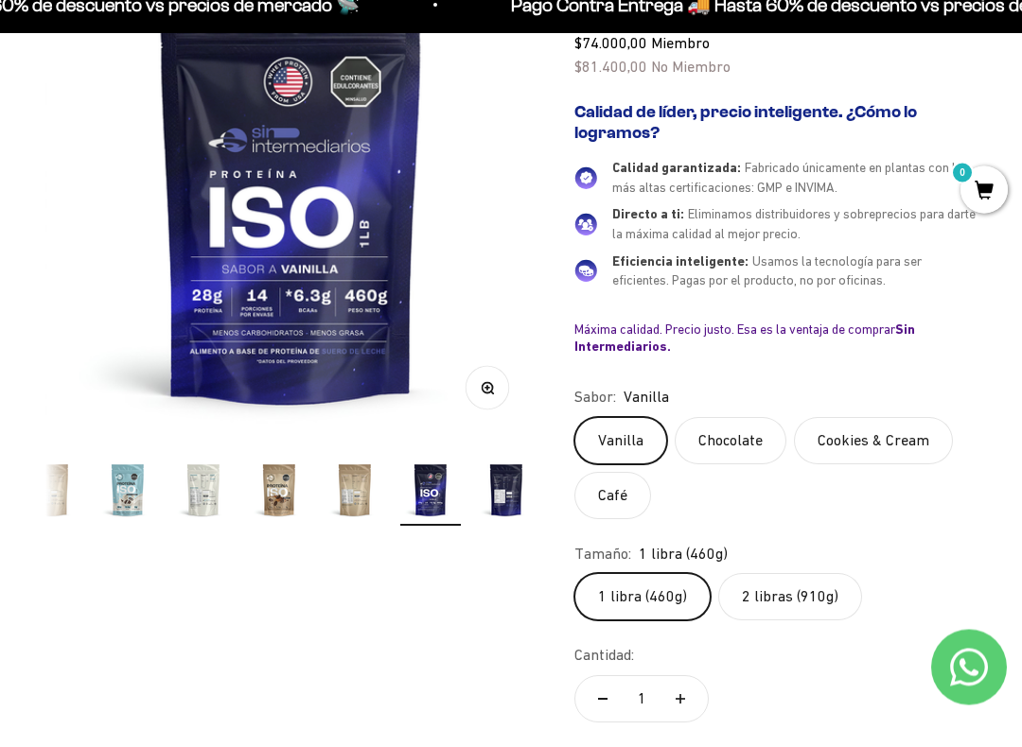
scroll to position [273, 0]
click at [797, 597] on label "2 libras (910g)" at bounding box center [790, 620] width 144 height 47
click at [574, 596] on input "2 libras (910g)" at bounding box center [573, 596] width 1 height 1
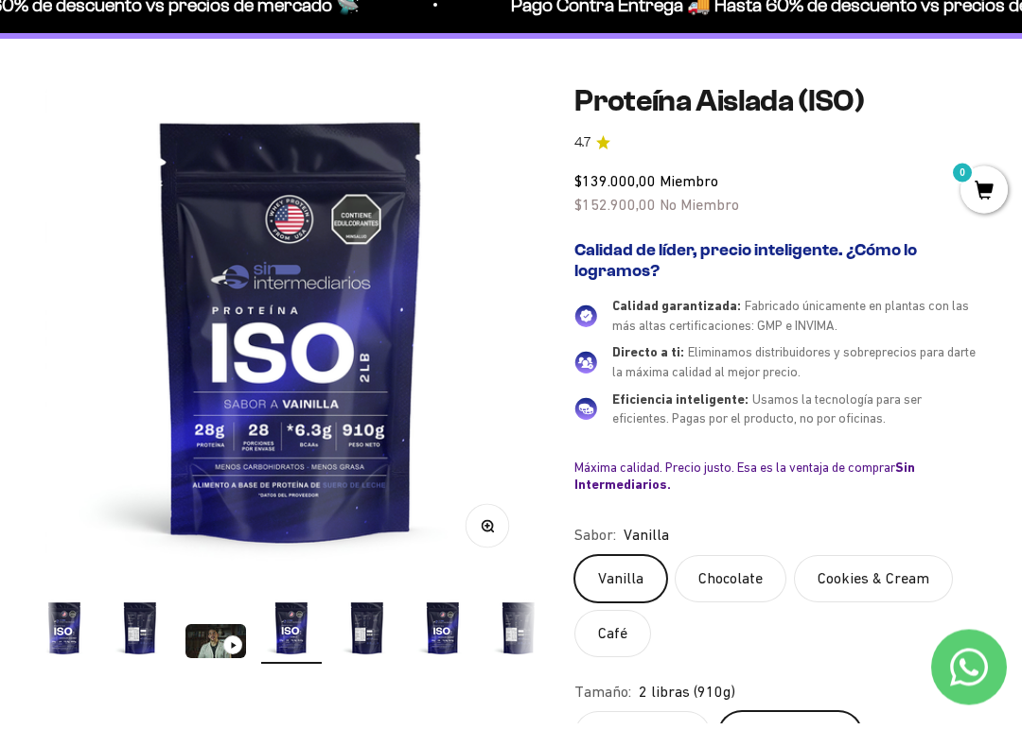
scroll to position [149, 0]
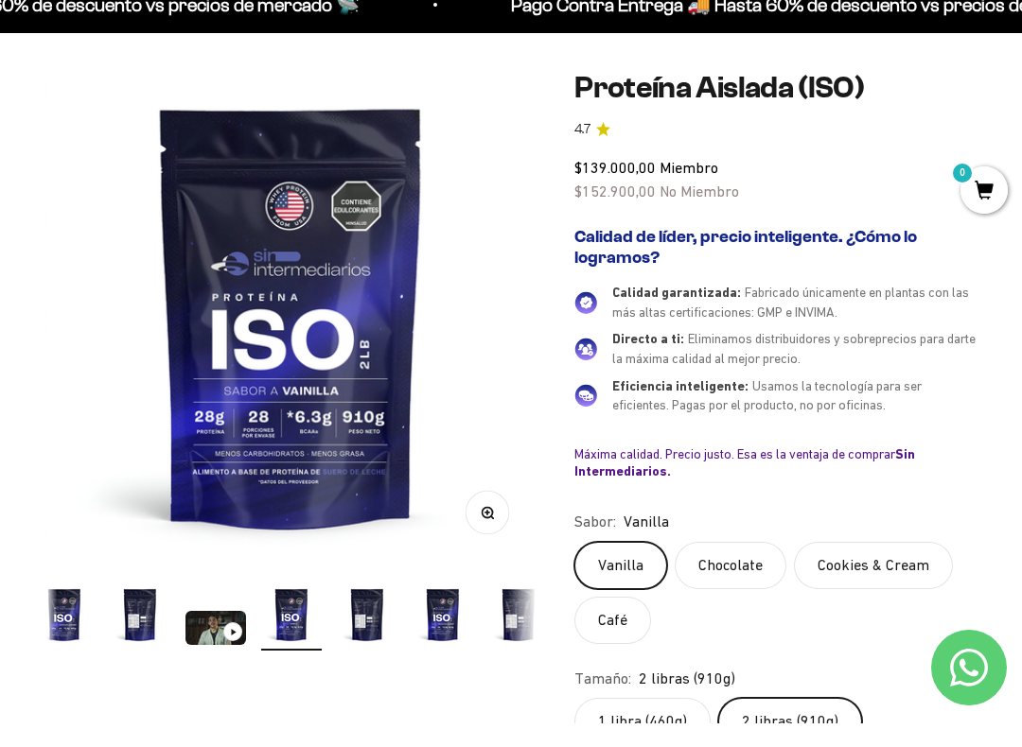
click at [744, 566] on label "Chocolate" at bounding box center [731, 589] width 112 height 47
click at [574, 565] on input "Chocolate" at bounding box center [573, 565] width 1 height 1
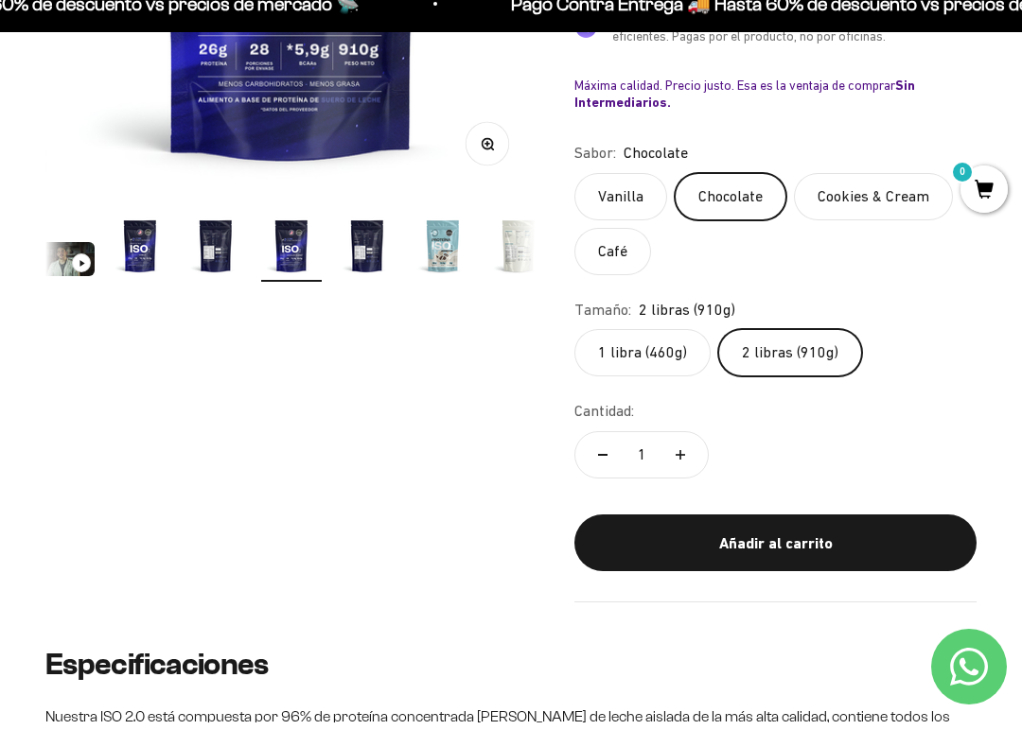
scroll to position [517, 0]
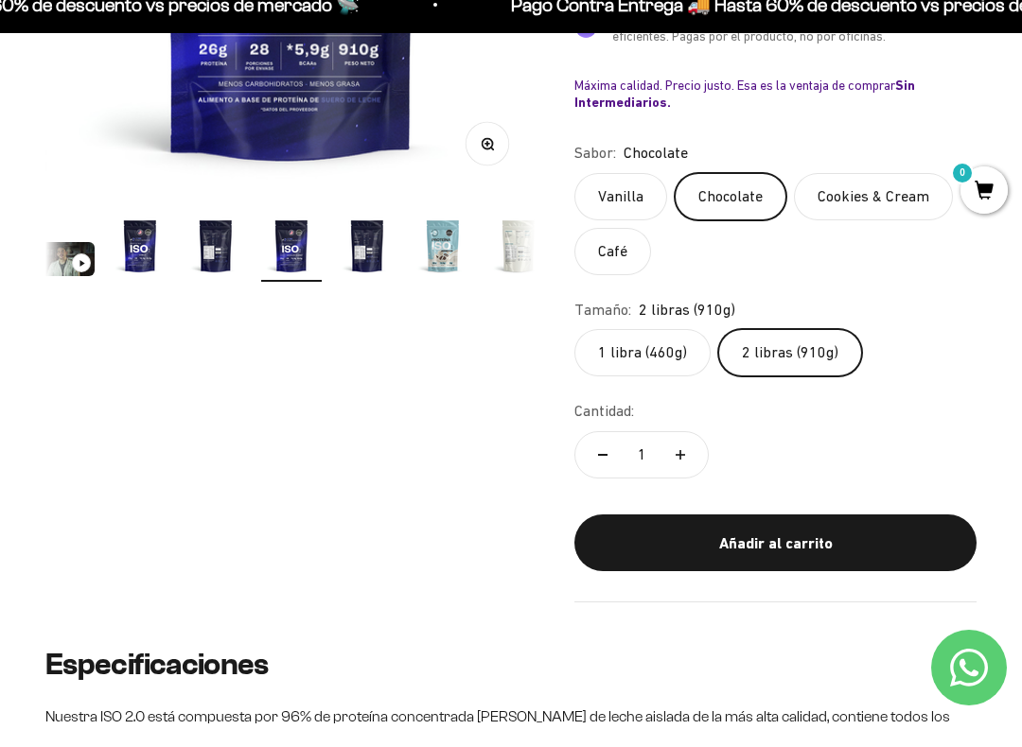
click at [823, 555] on div "Añadir al carrito" at bounding box center [775, 567] width 326 height 25
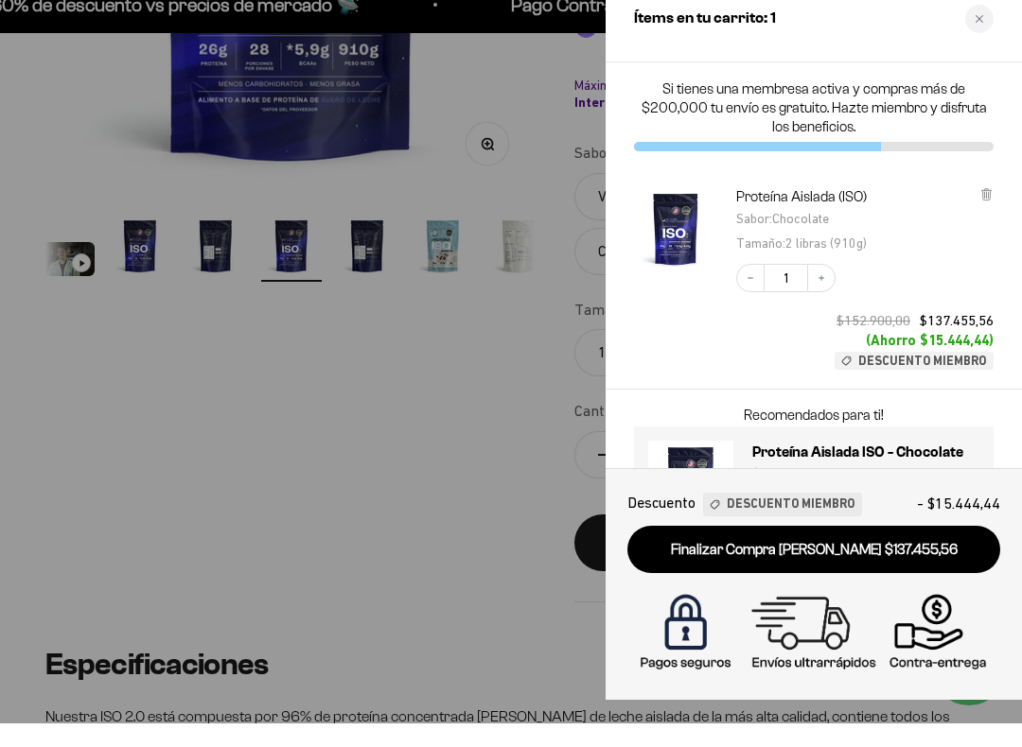
scroll to position [0, 0]
click at [822, 299] on icon "Increase quantity" at bounding box center [821, 302] width 6 height 6
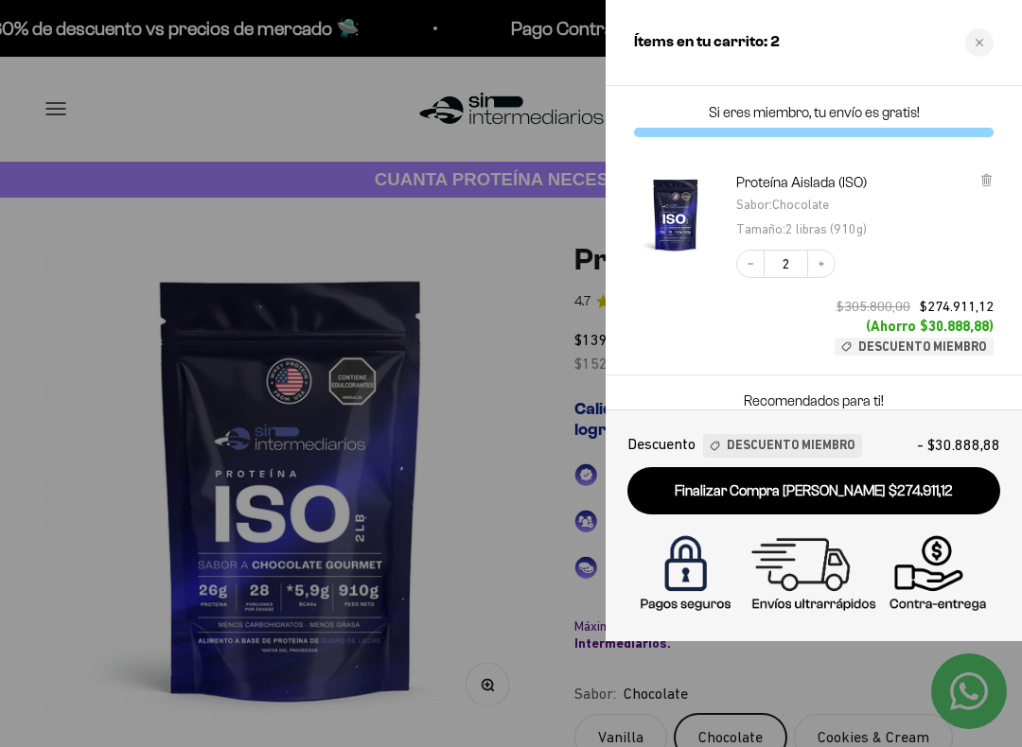
click at [1000, 33] on div "Ítems en tu carrito: 2" at bounding box center [813, 43] width 416 height 86
click at [754, 254] on button "Decrease quantity" at bounding box center [750, 264] width 28 height 28
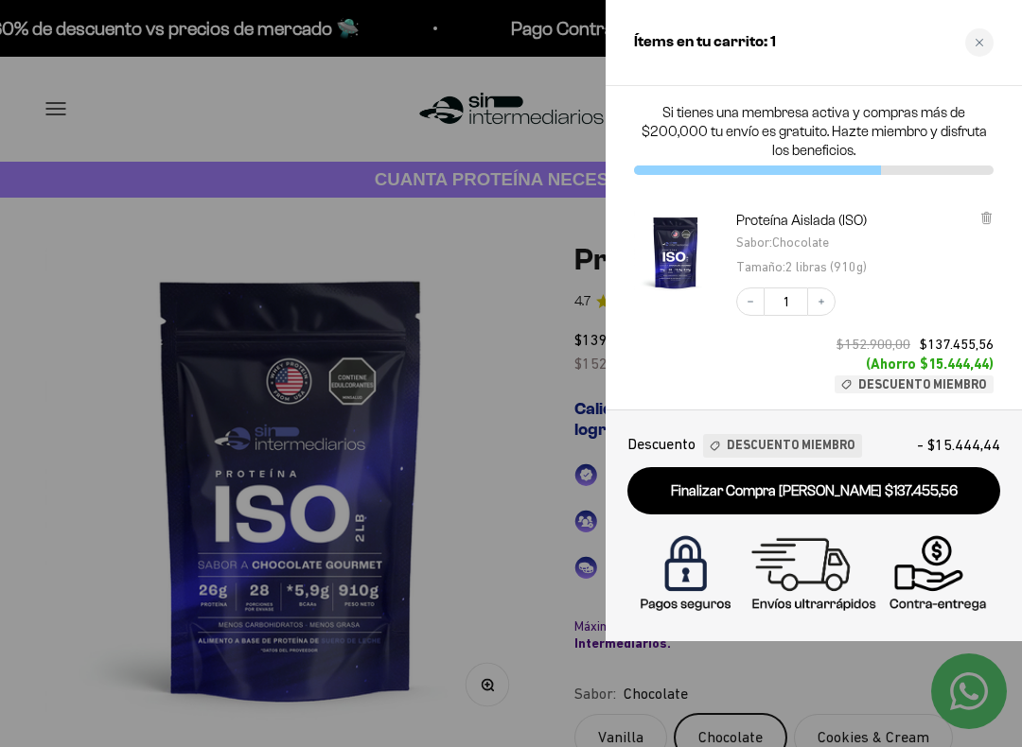
click at [751, 310] on button "Decrease quantity" at bounding box center [750, 302] width 28 height 28
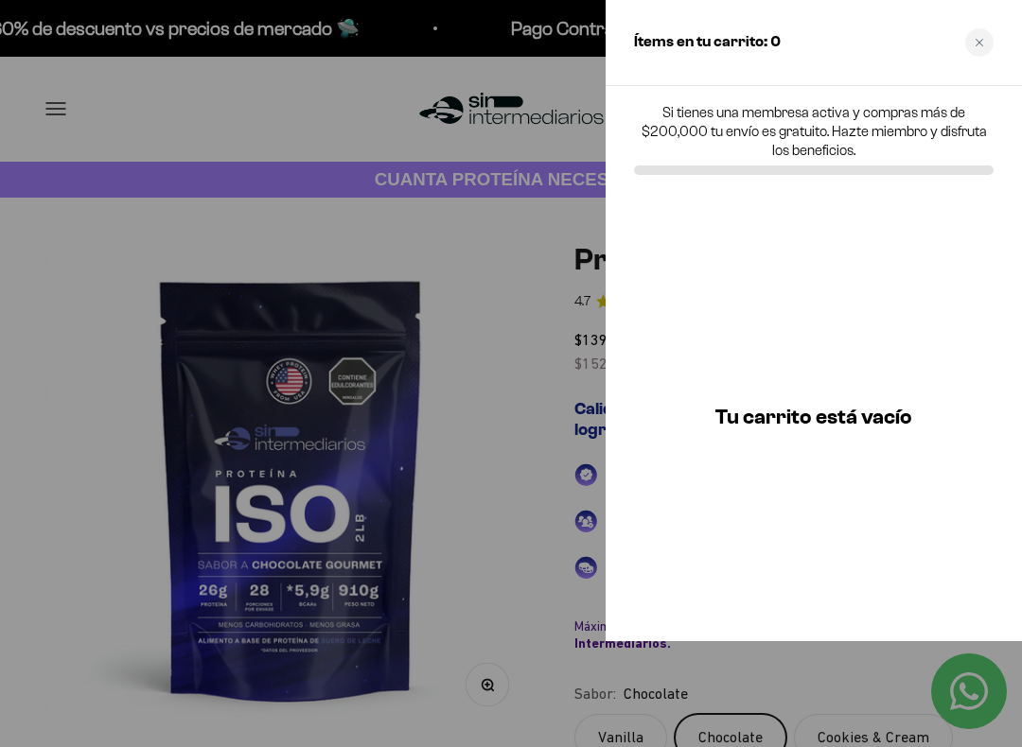
click at [486, 393] on div at bounding box center [511, 373] width 1022 height 747
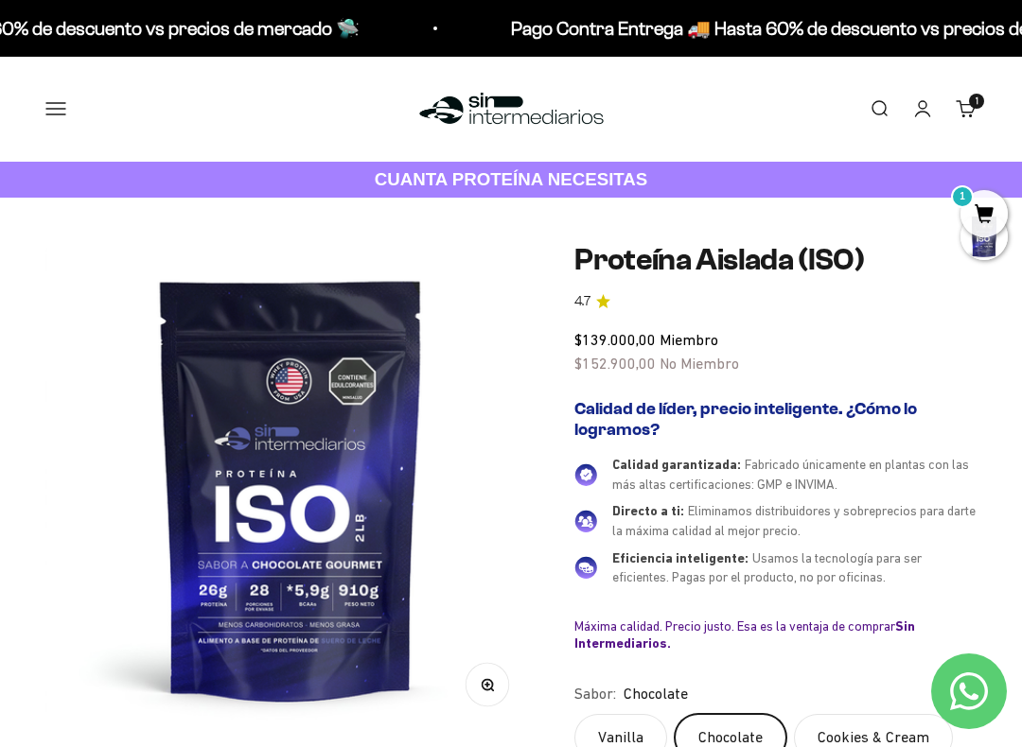
click at [50, 109] on button "Menú" at bounding box center [55, 108] width 21 height 21
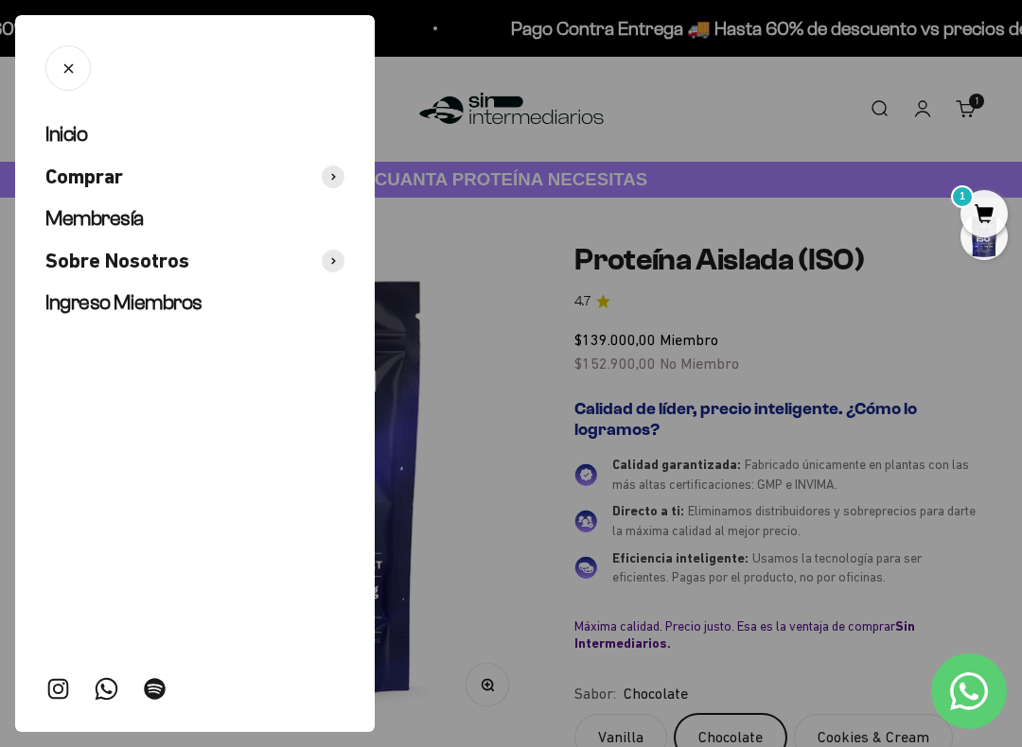
click at [63, 179] on span "Comprar" at bounding box center [84, 177] width 78 height 27
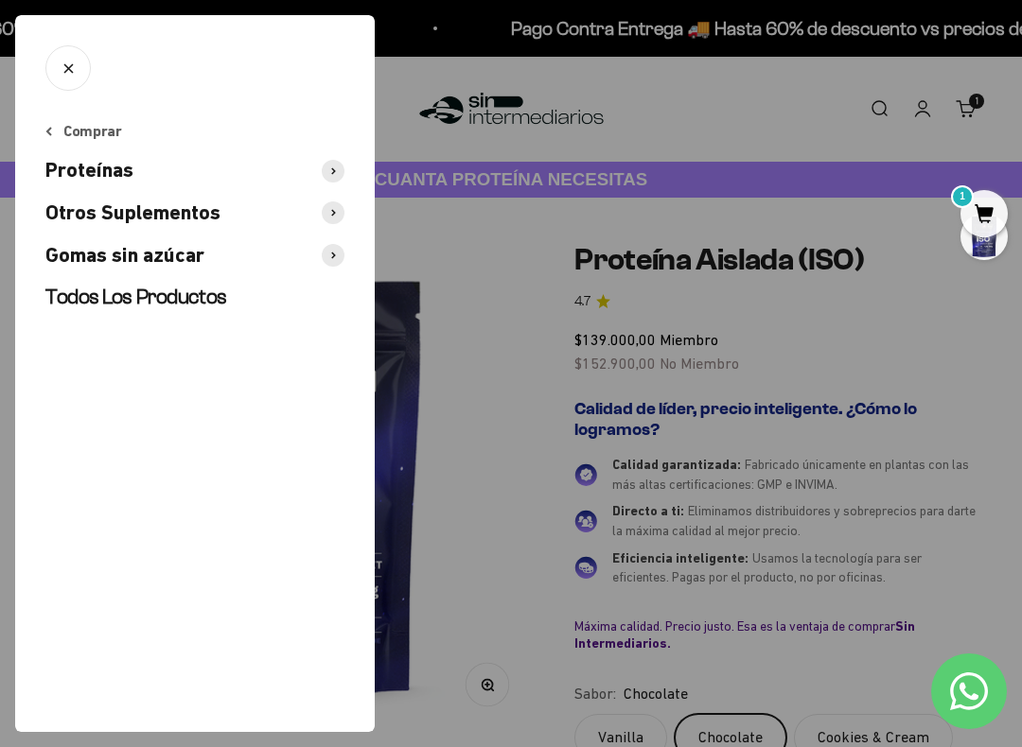
click at [71, 179] on span "Proteínas" at bounding box center [89, 170] width 88 height 27
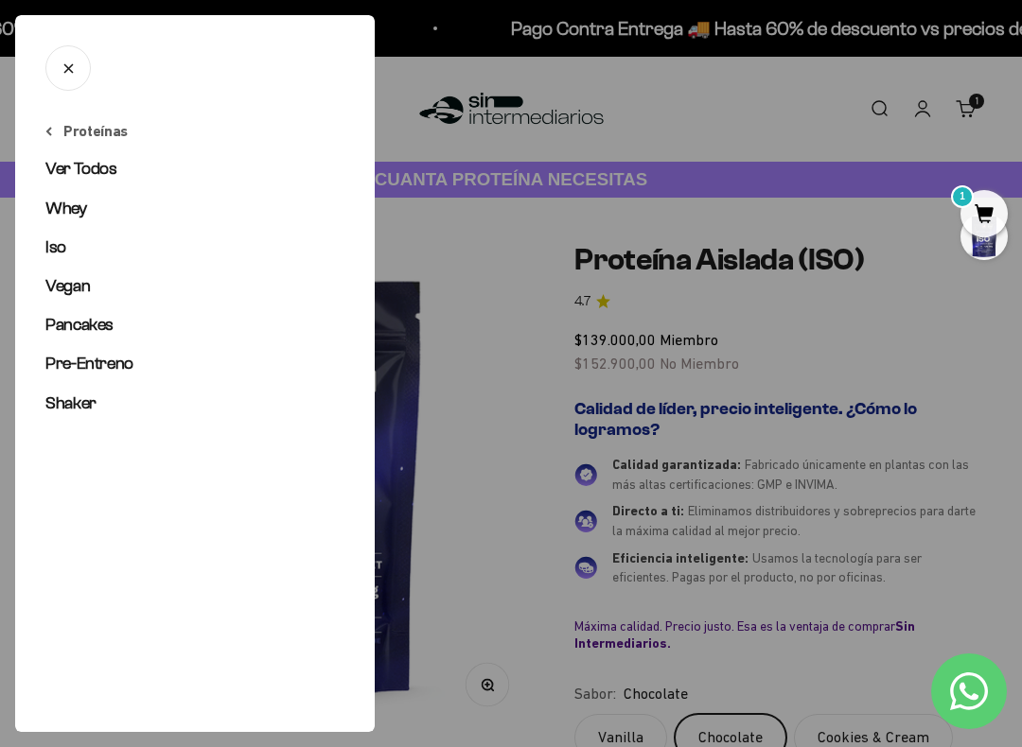
click at [61, 252] on span "Iso" at bounding box center [55, 246] width 21 height 19
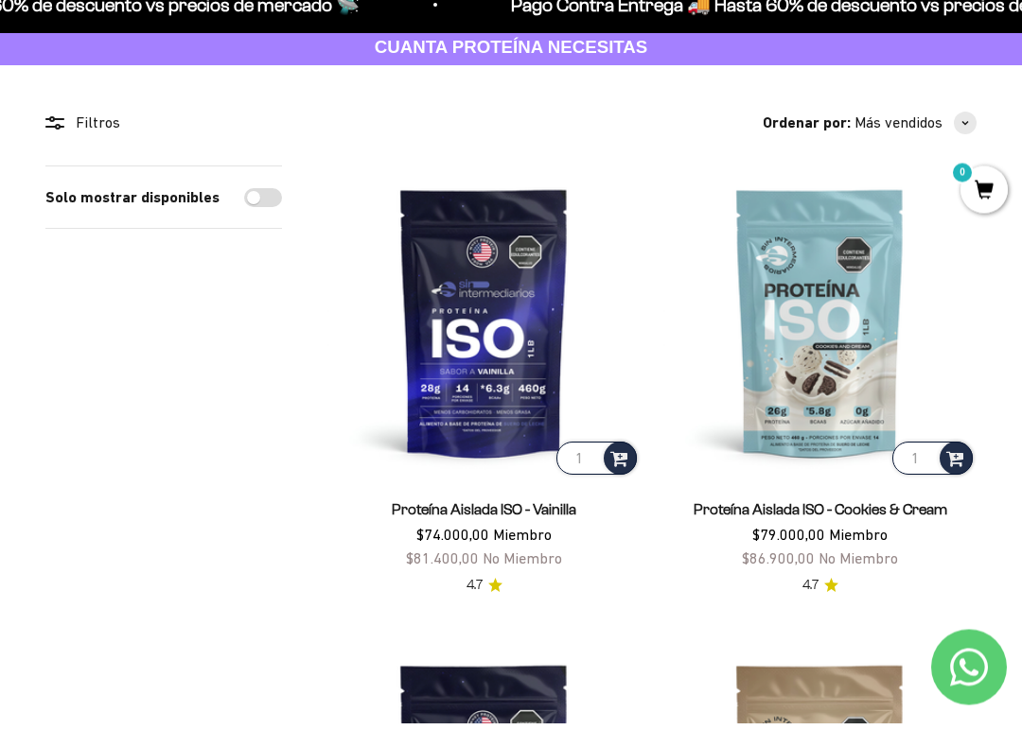
scroll to position [138, 0]
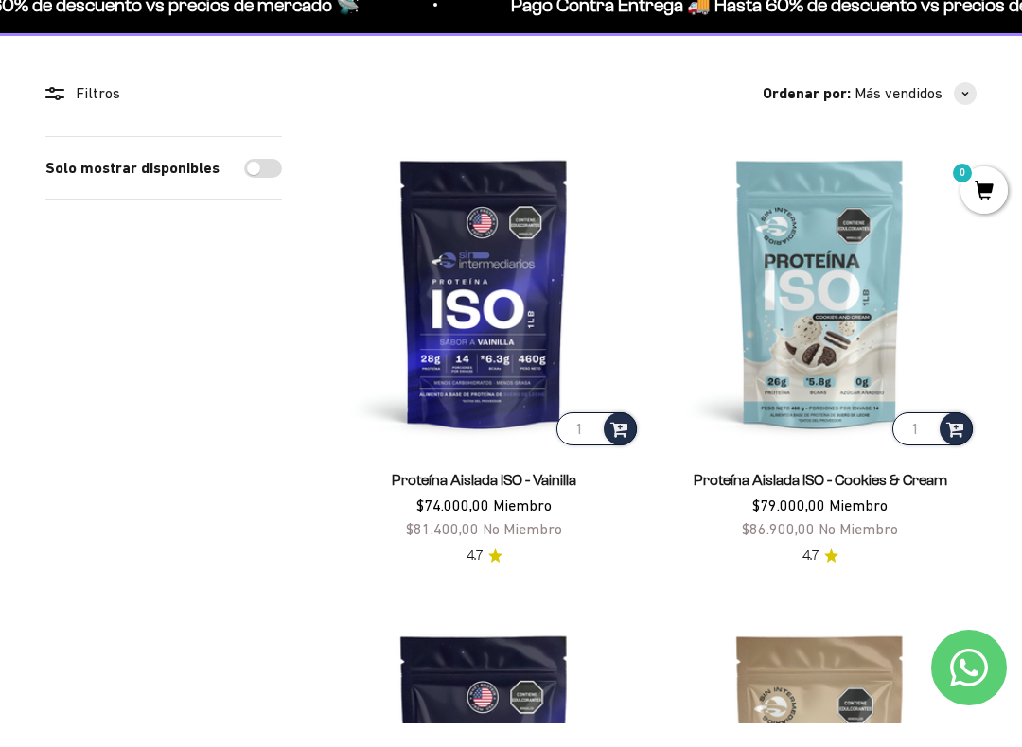
click at [476, 333] on img at bounding box center [483, 316] width 313 height 313
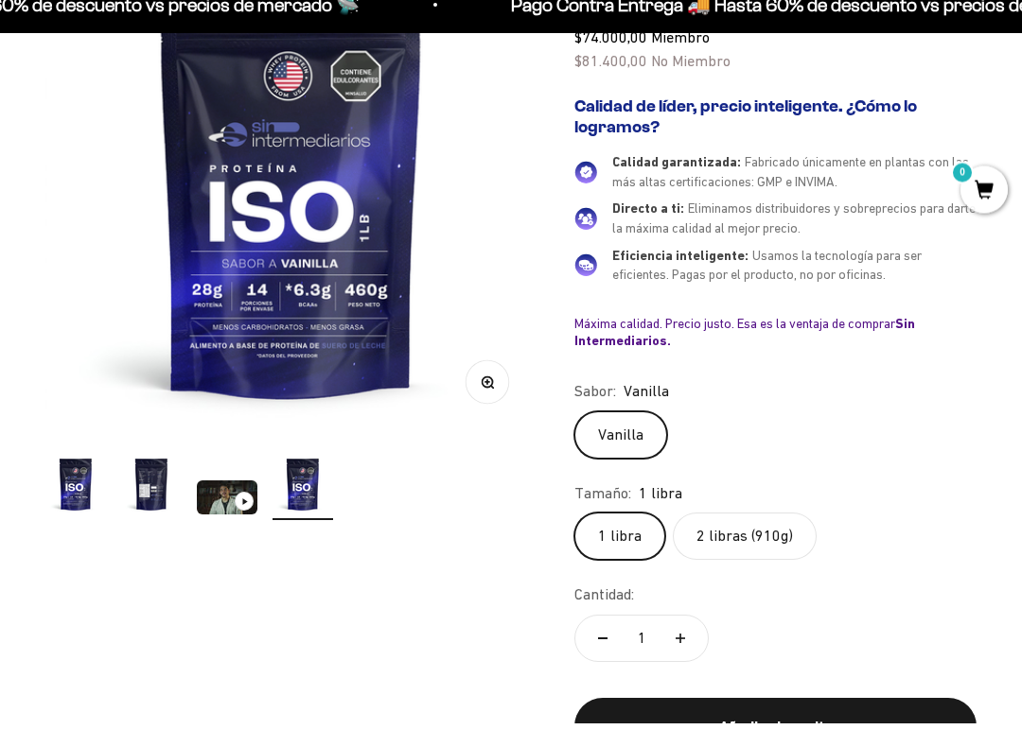
scroll to position [279, 0]
click at [762, 573] on label "2 libras (910g)" at bounding box center [745, 559] width 144 height 47
click at [574, 536] on input "2 libras (910g)" at bounding box center [573, 535] width 1 height 1
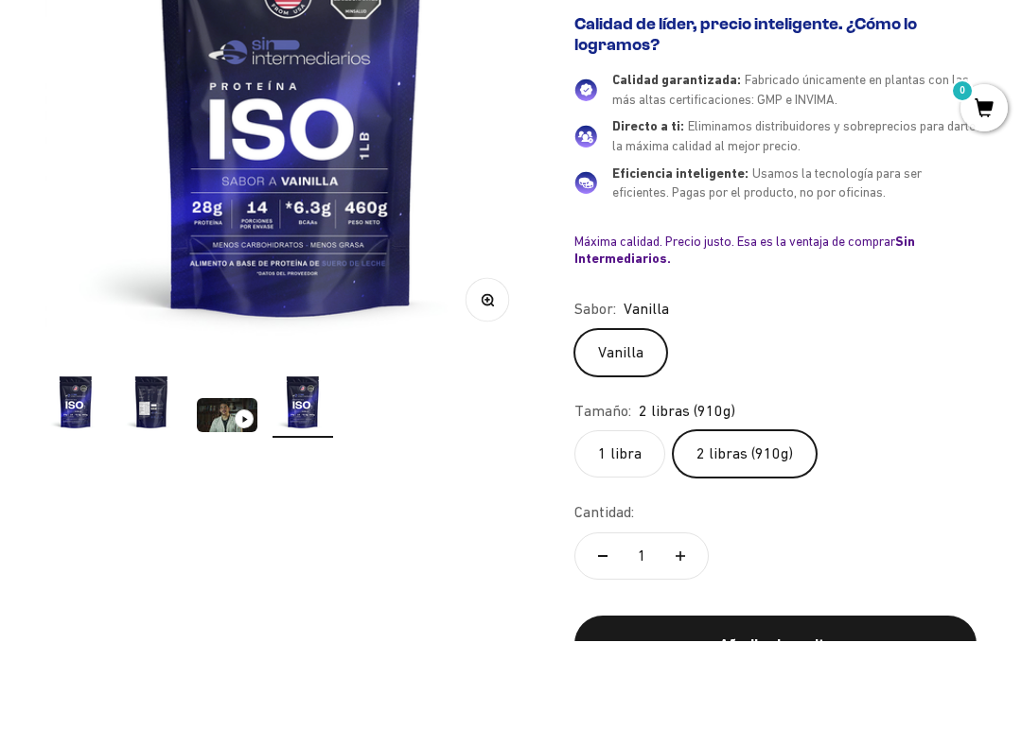
click at [687, 640] on button "Aumentar cantidad" at bounding box center [680, 662] width 55 height 45
type input "2"
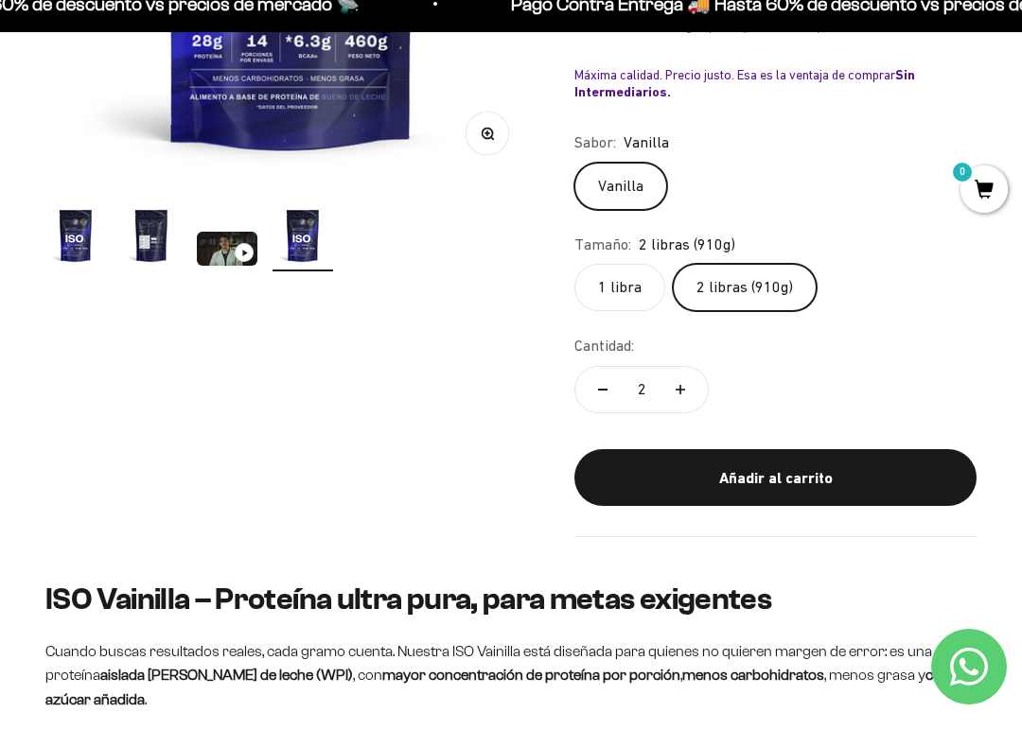
scroll to position [528, 0]
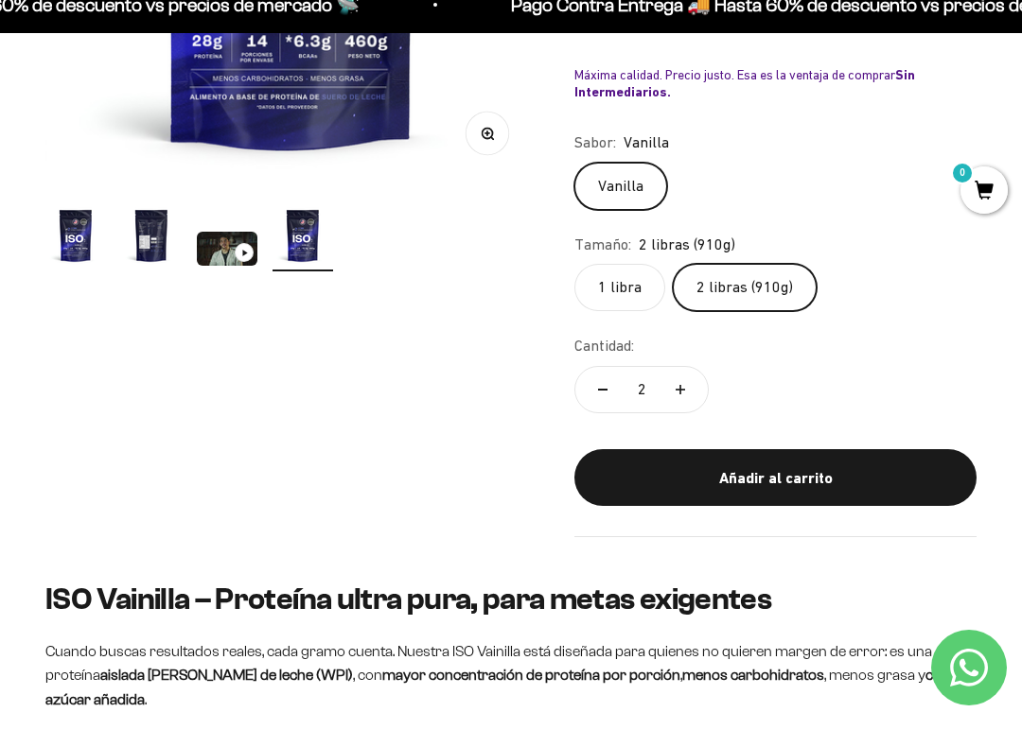
click at [828, 498] on div "Añadir al carrito" at bounding box center [775, 502] width 326 height 25
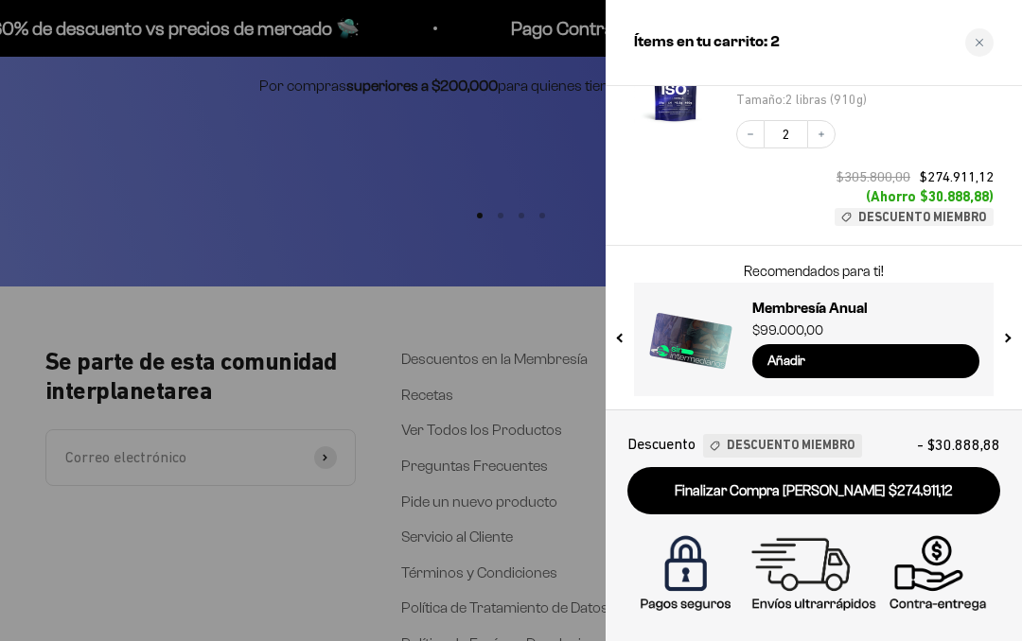
scroll to position [128, 0]
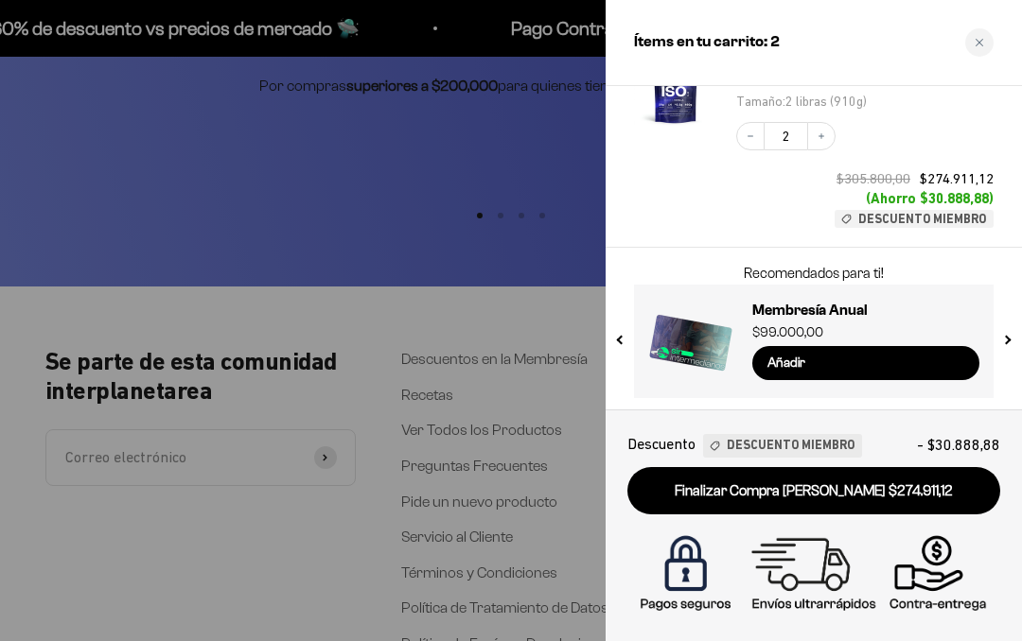
click at [437, 252] on div at bounding box center [511, 320] width 1022 height 641
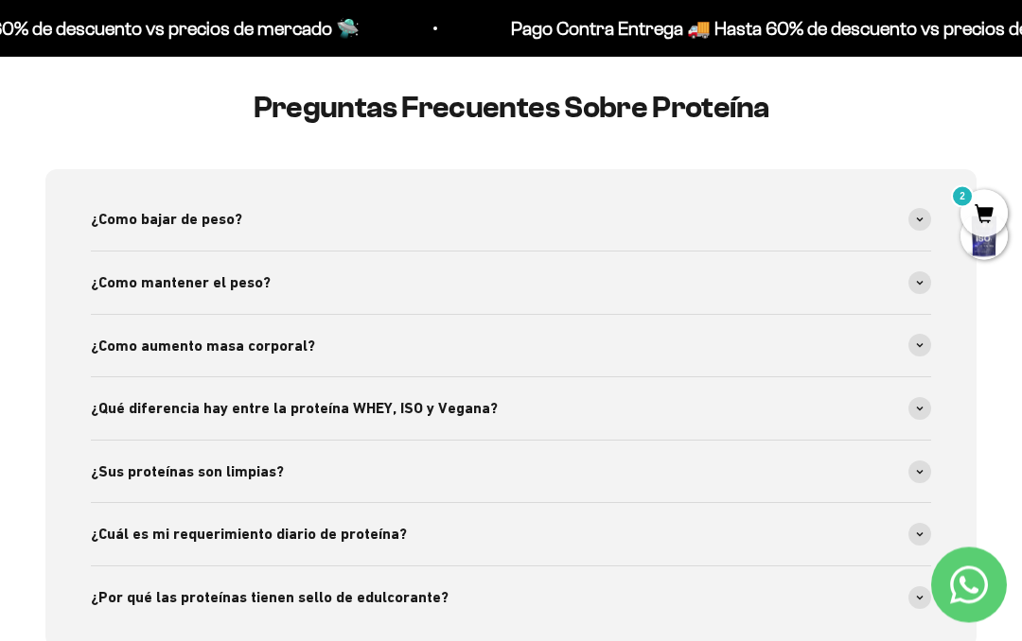
scroll to position [3691, 0]
click at [914, 354] on span at bounding box center [919, 345] width 23 height 23
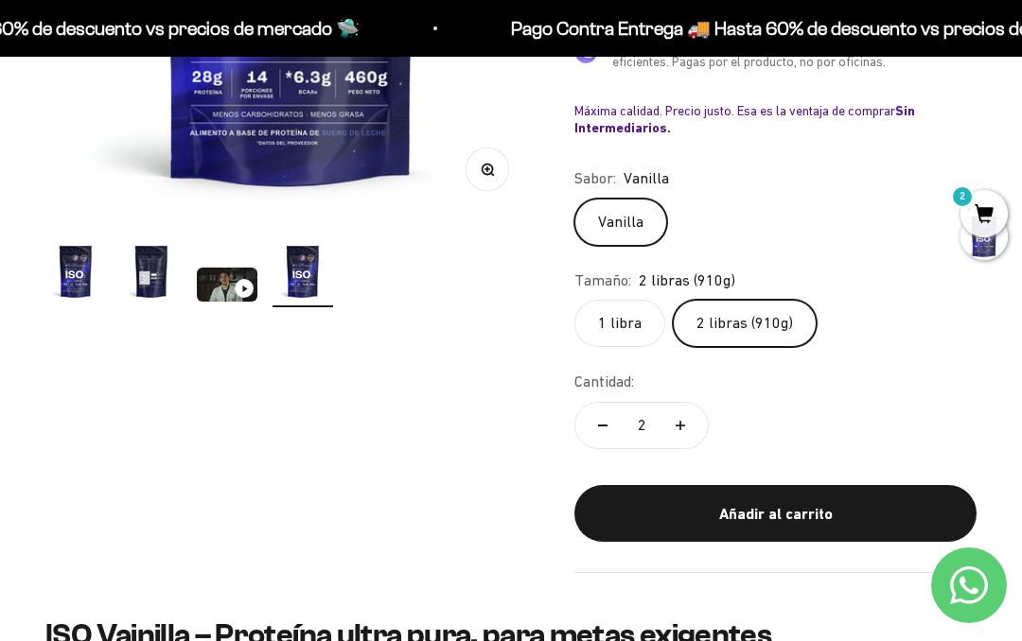
scroll to position [0, 0]
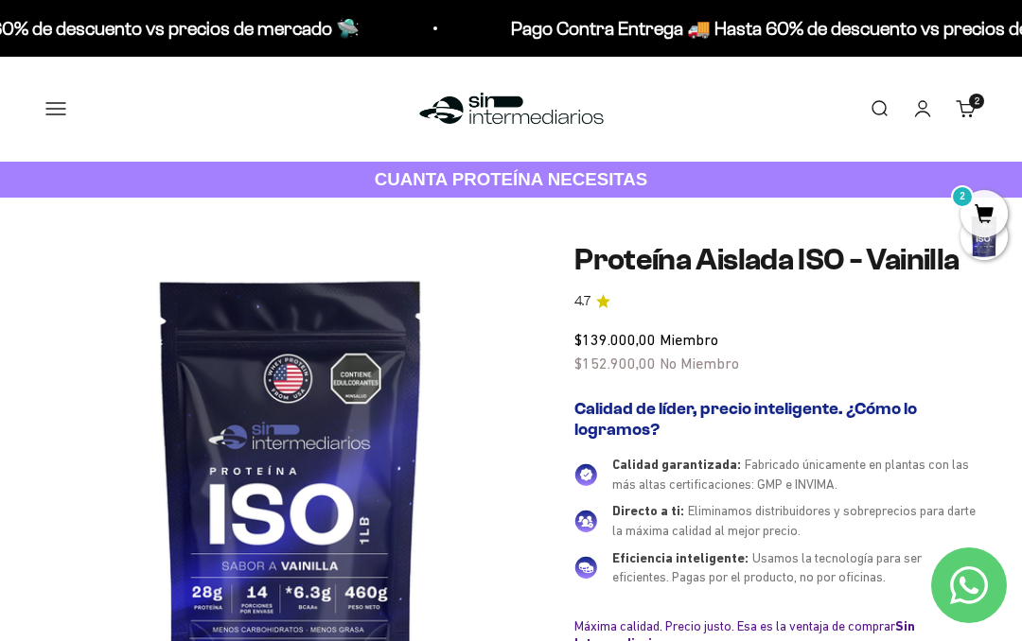
click at [61, 98] on button "Menú" at bounding box center [55, 108] width 21 height 21
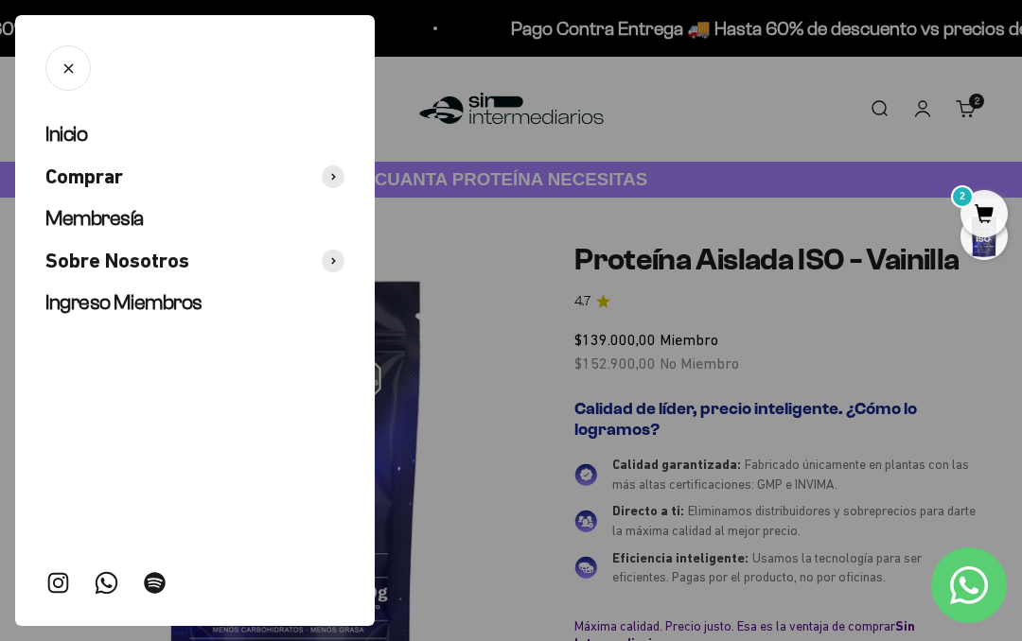
click at [146, 173] on button "Comprar" at bounding box center [194, 177] width 299 height 27
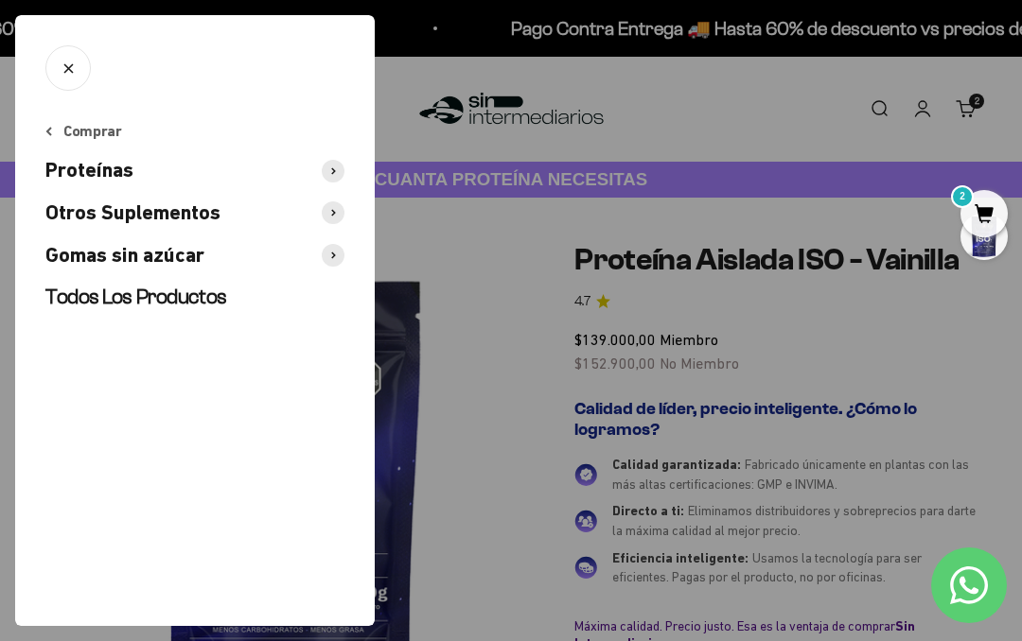
click at [133, 167] on span "Proteínas" at bounding box center [89, 170] width 88 height 27
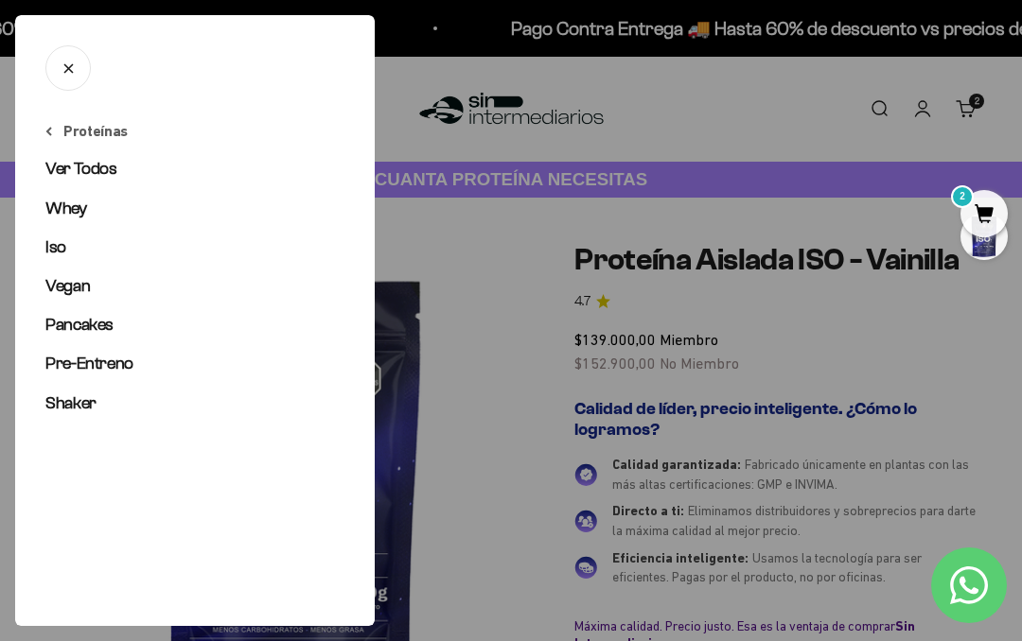
click at [89, 165] on span "Ver Todos" at bounding box center [81, 168] width 72 height 19
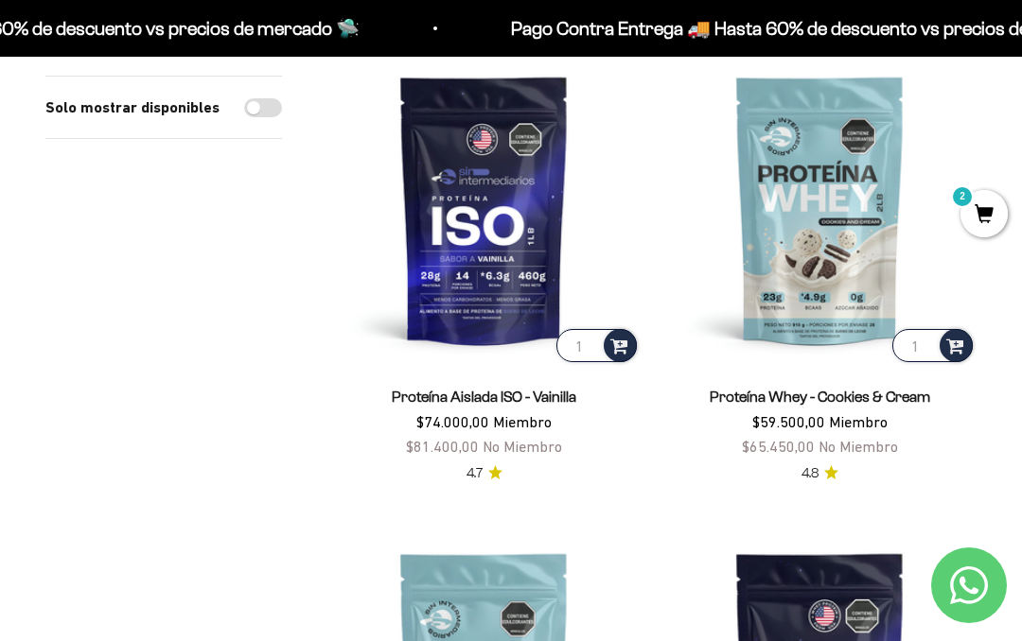
scroll to position [725, 0]
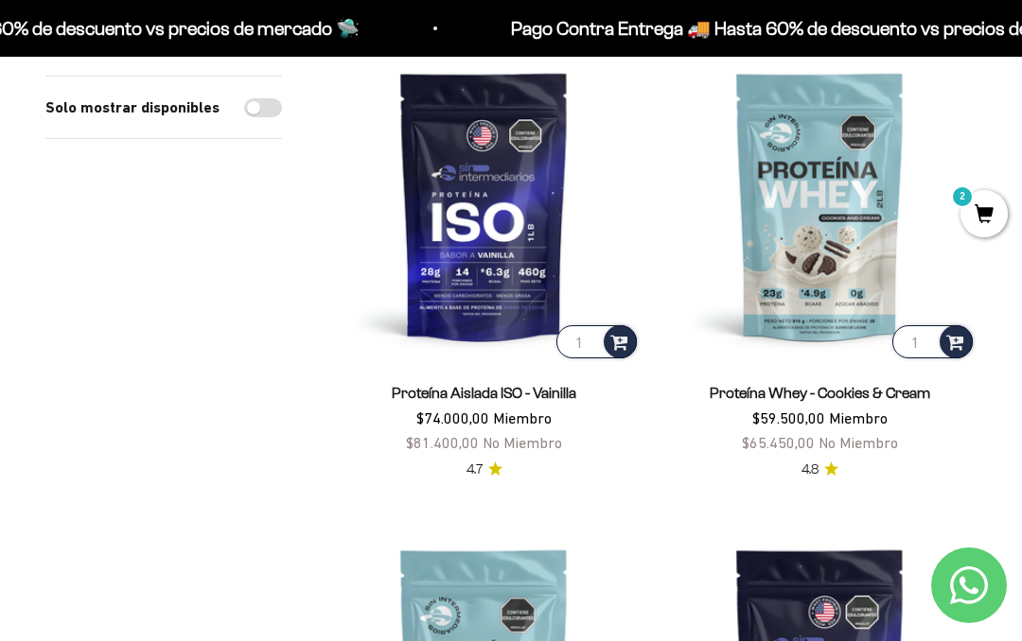
click at [464, 237] on img at bounding box center [483, 205] width 313 height 313
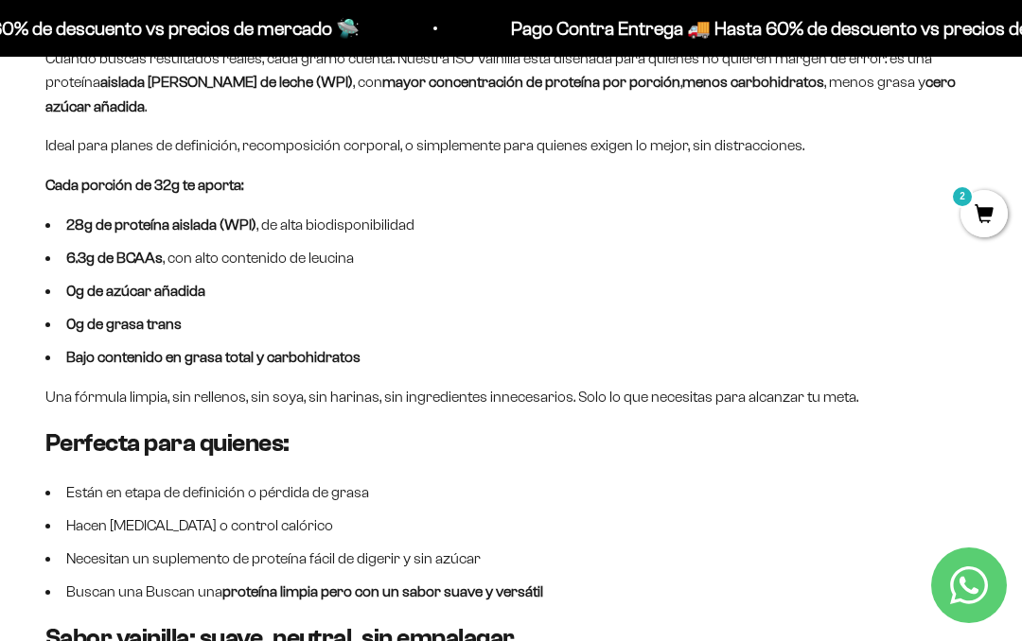
scroll to position [1162, 0]
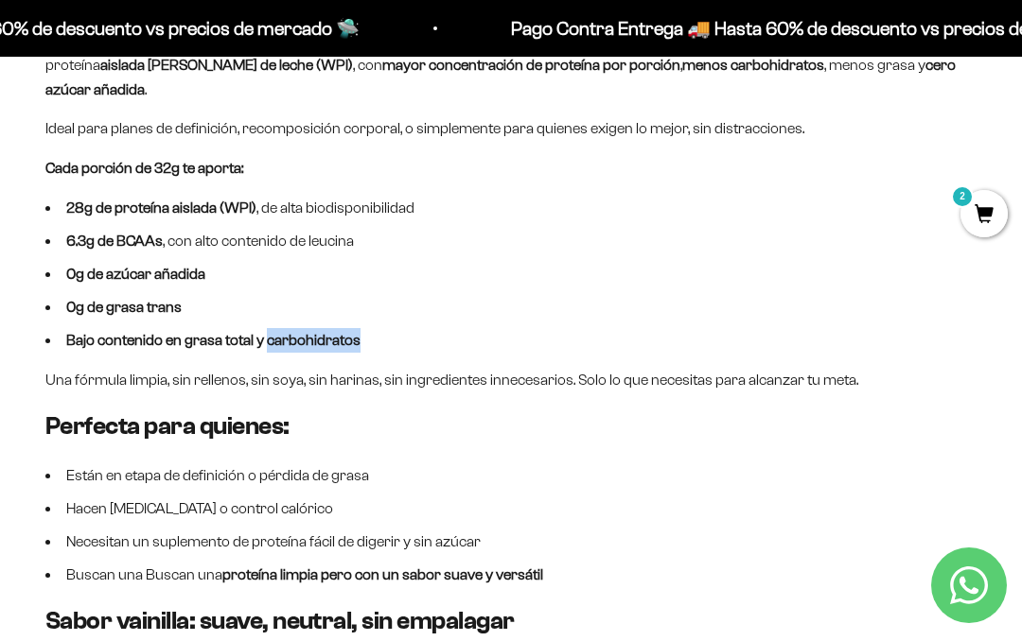
click at [833, 435] on h3 "Perfecta para quienes:" at bounding box center [510, 426] width 931 height 29
click at [733, 517] on li "Hacen [MEDICAL_DATA] o control calórico" at bounding box center [510, 509] width 931 height 25
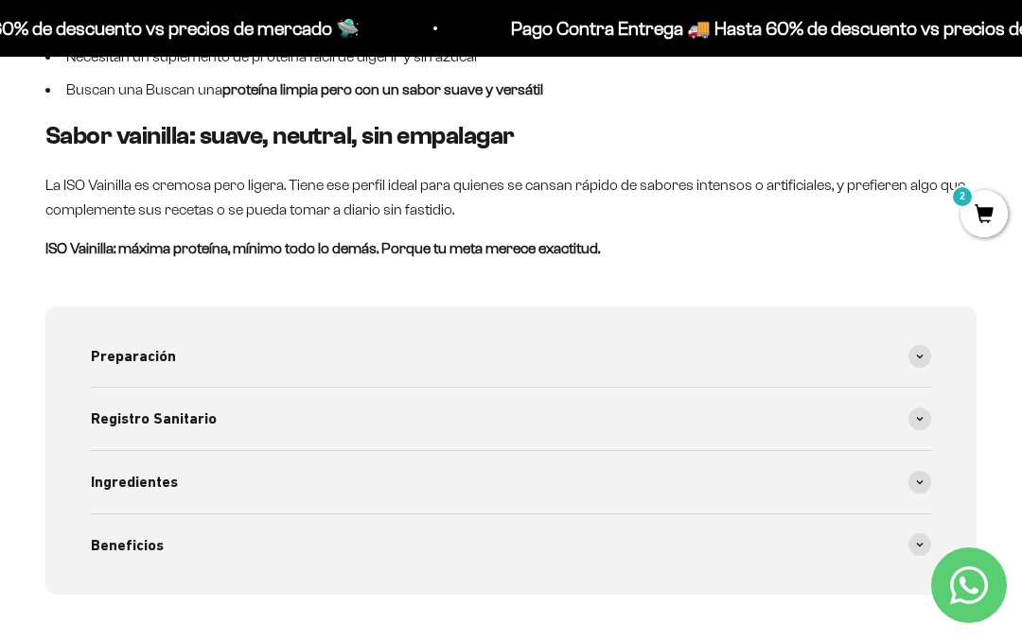
scroll to position [1660, 0]
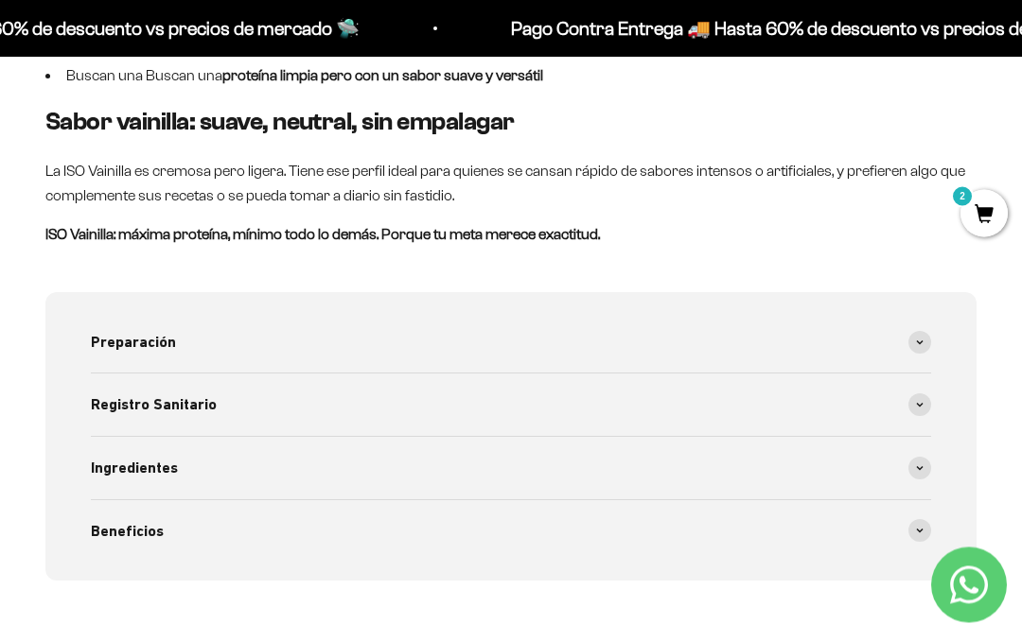
click at [921, 470] on span at bounding box center [919, 469] width 23 height 23
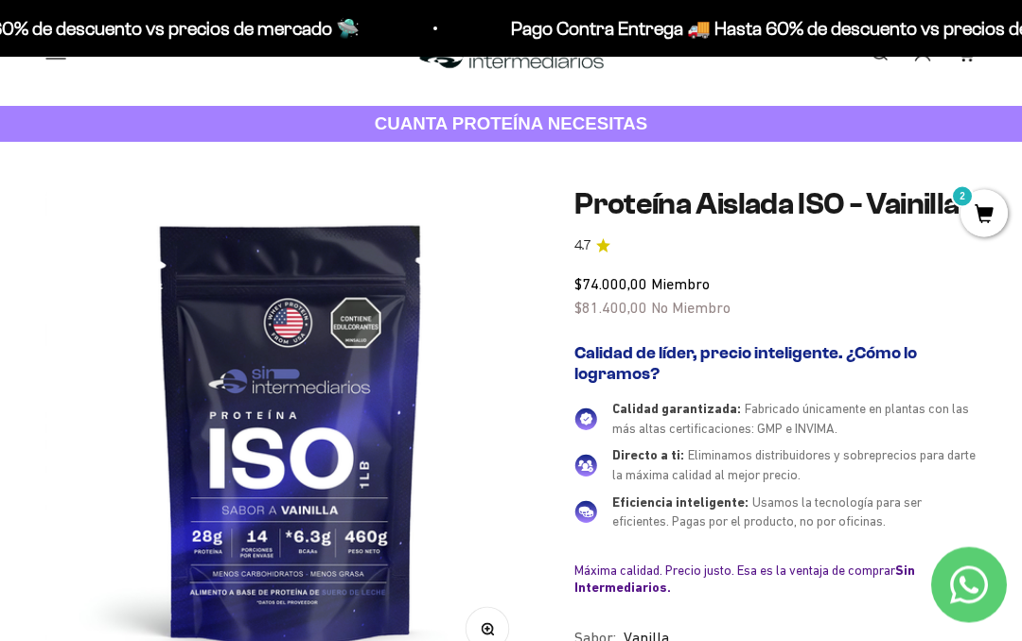
scroll to position [0, 0]
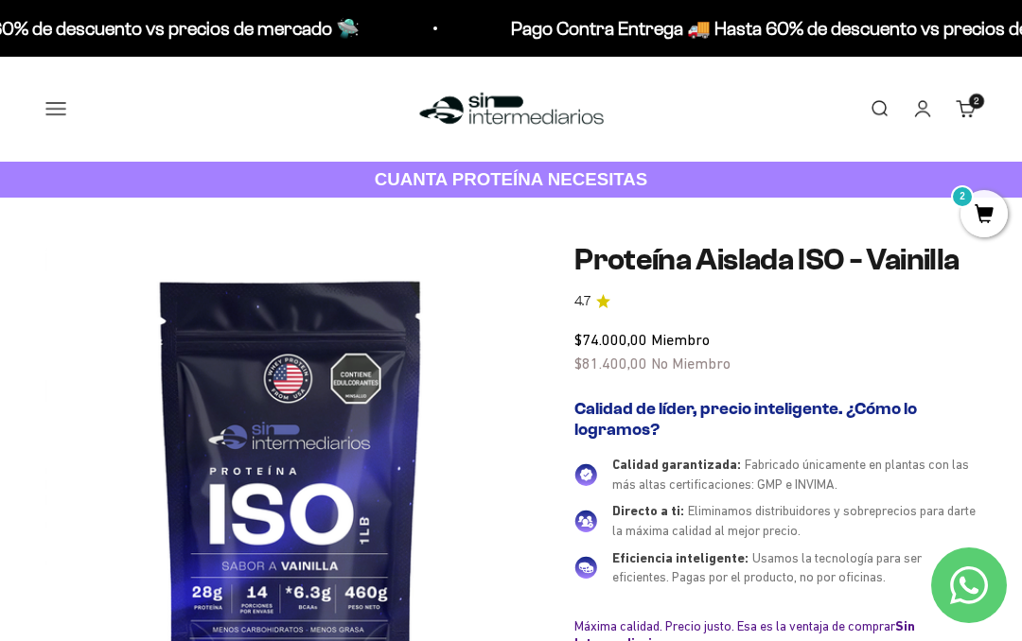
click at [56, 107] on button "Menú" at bounding box center [55, 108] width 21 height 21
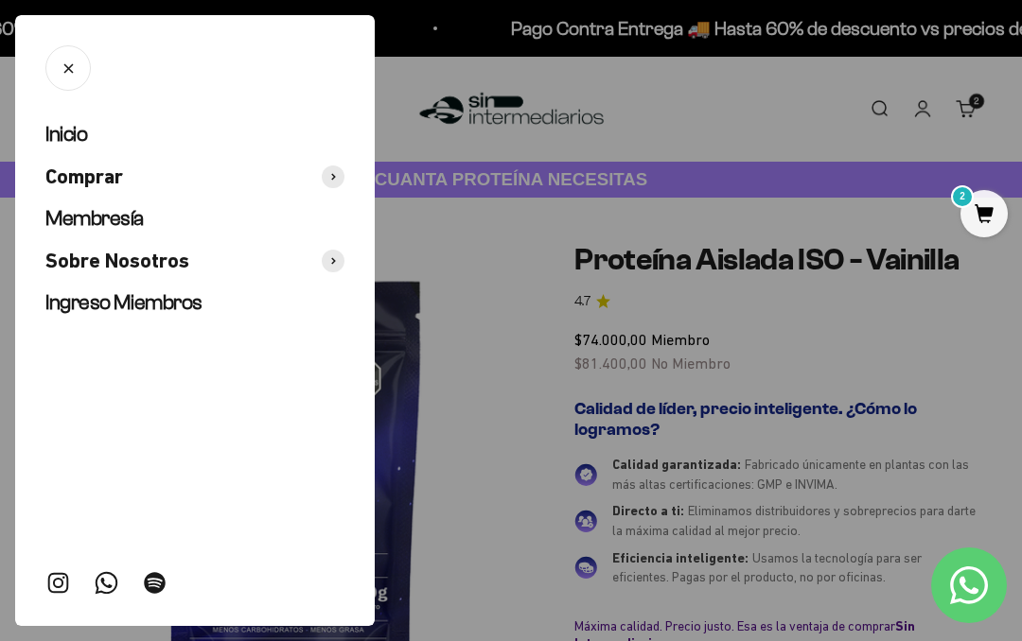
click at [71, 220] on span "Membresía" at bounding box center [94, 218] width 98 height 24
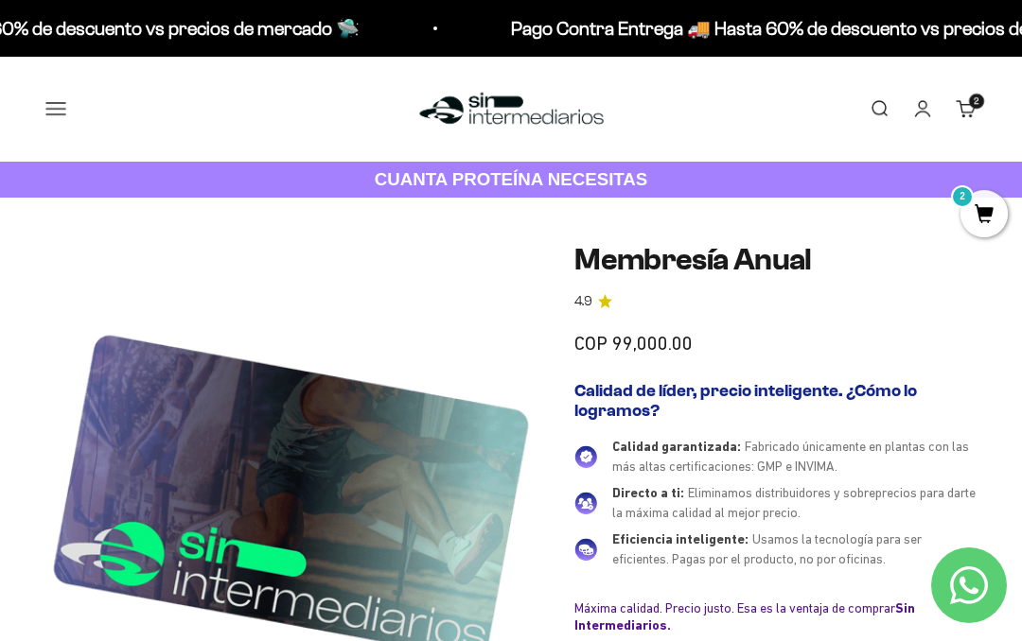
click at [50, 103] on button "Menú" at bounding box center [55, 108] width 21 height 21
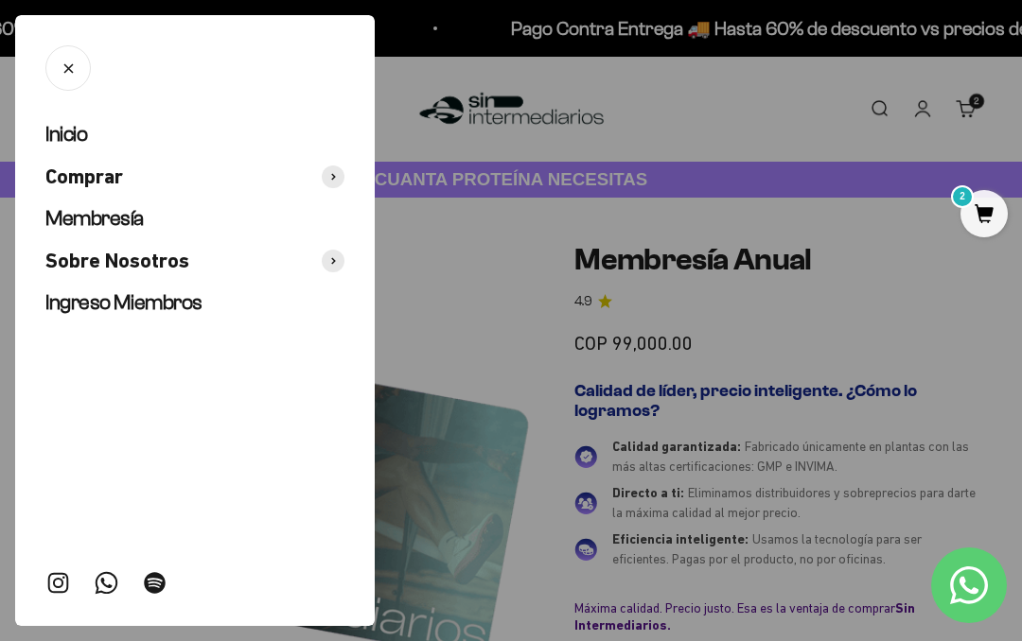
click at [50, 127] on span "Inicio" at bounding box center [66, 134] width 42 height 24
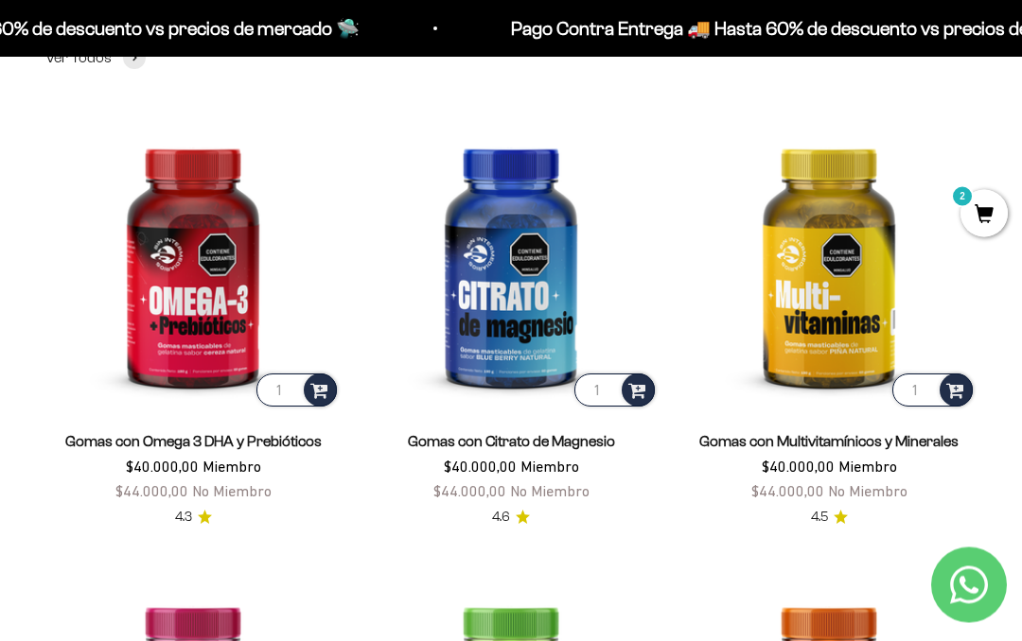
scroll to position [2143, 0]
